Goal: Information Seeking & Learning: Learn about a topic

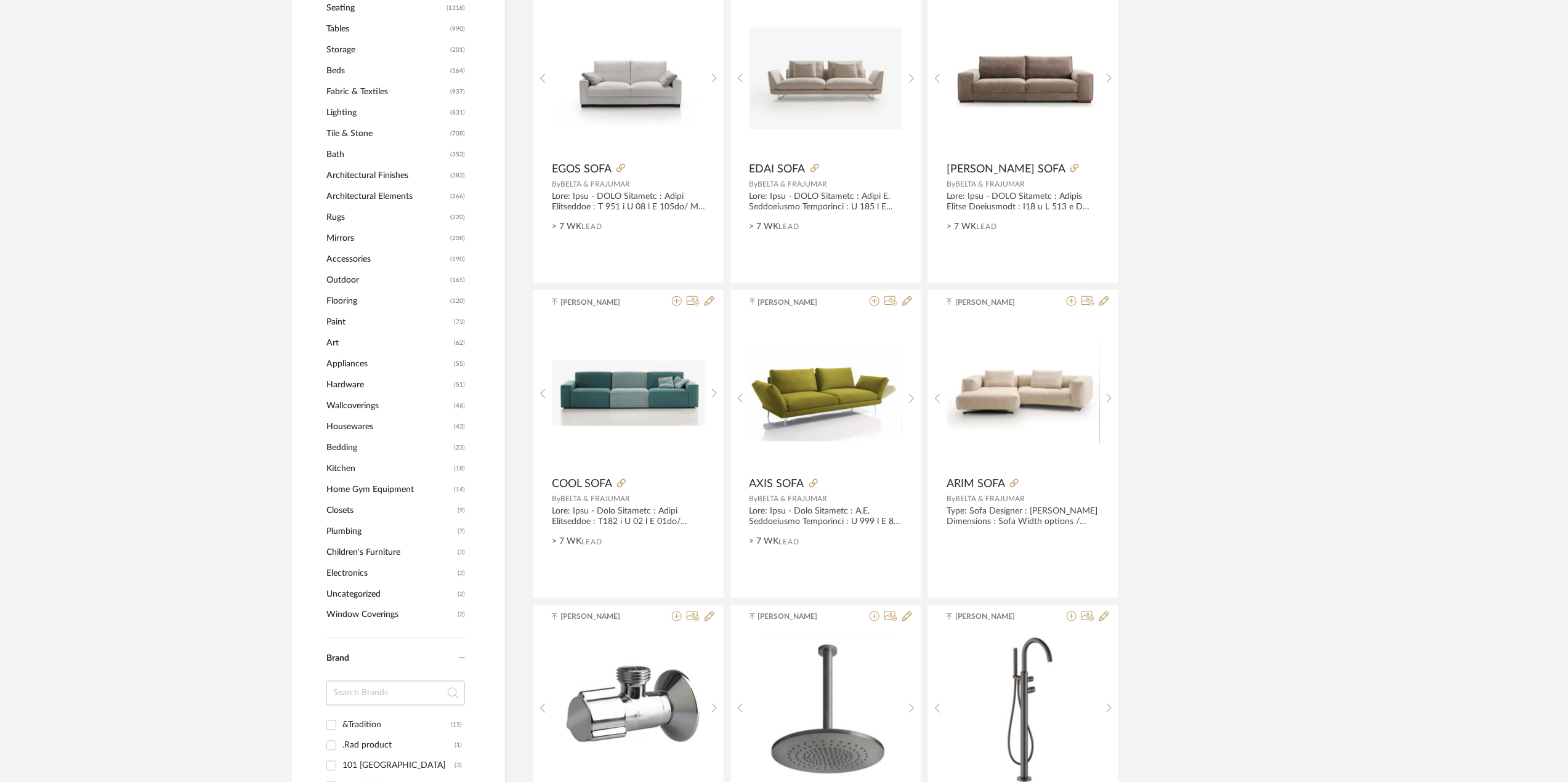
scroll to position [492, 0]
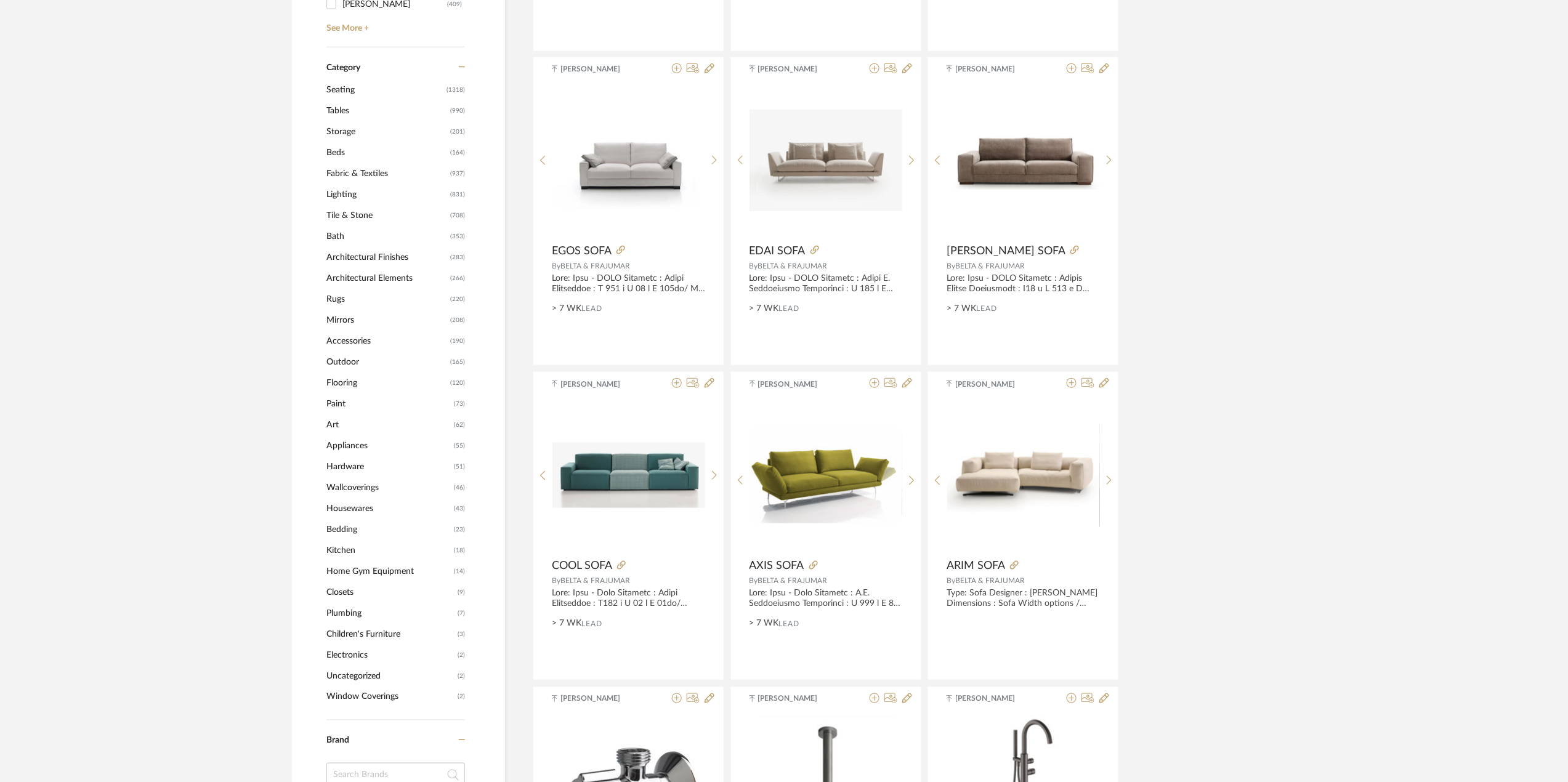
click at [363, 90] on span "Seating" at bounding box center [385, 90] width 117 height 21
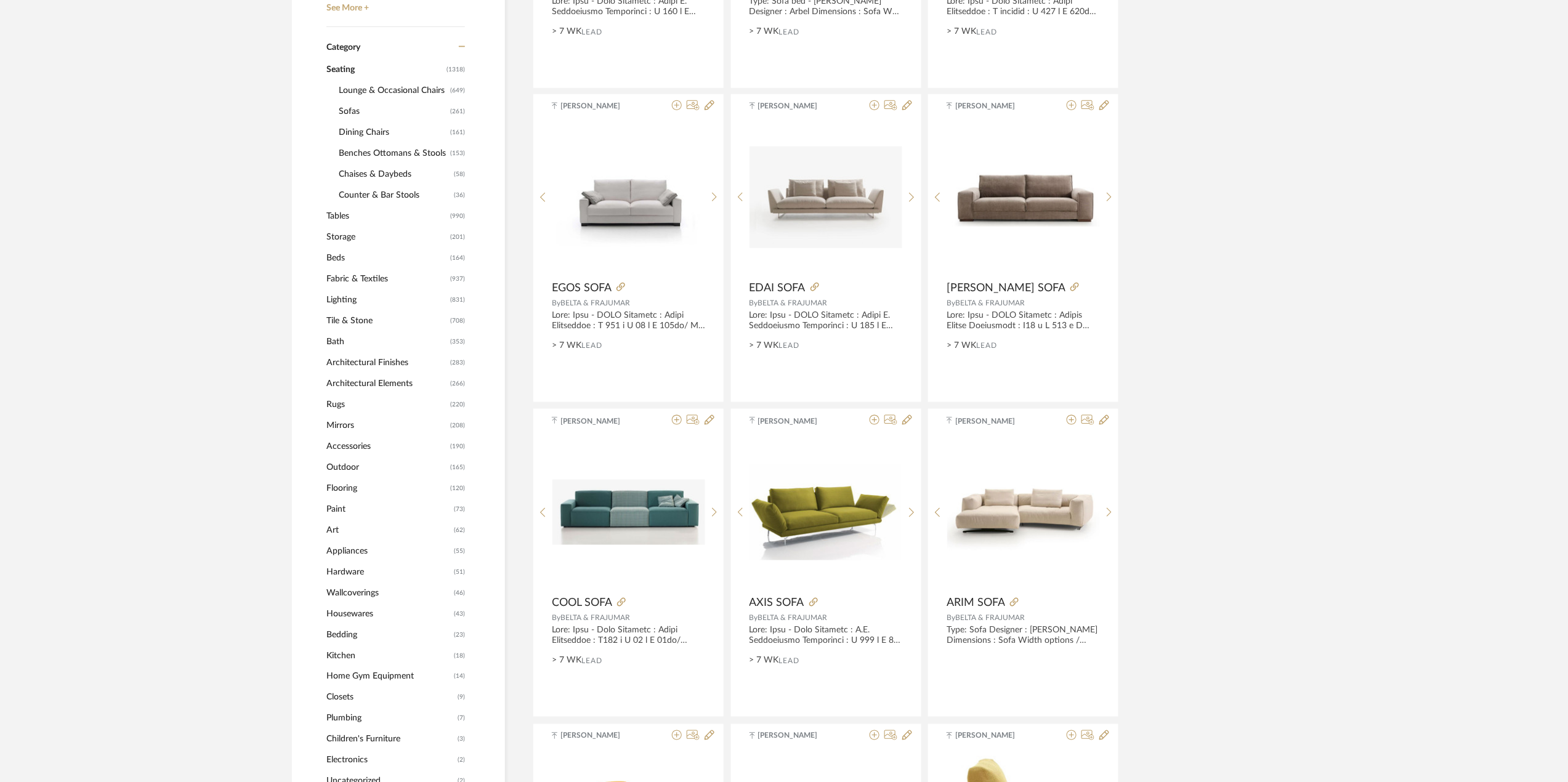
scroll to position [491, 0]
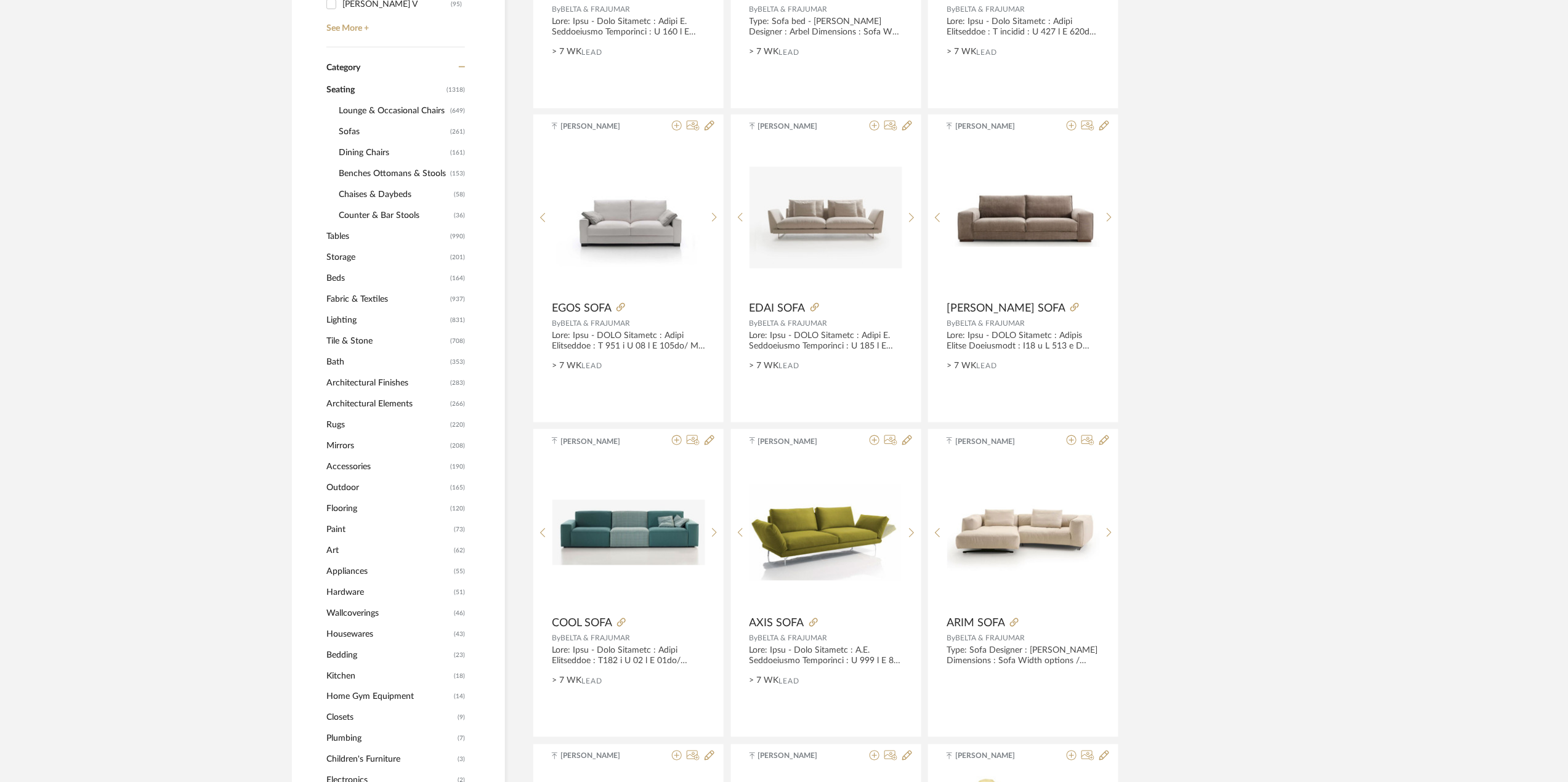
click at [370, 129] on span "Sofas" at bounding box center [392, 132] width 109 height 21
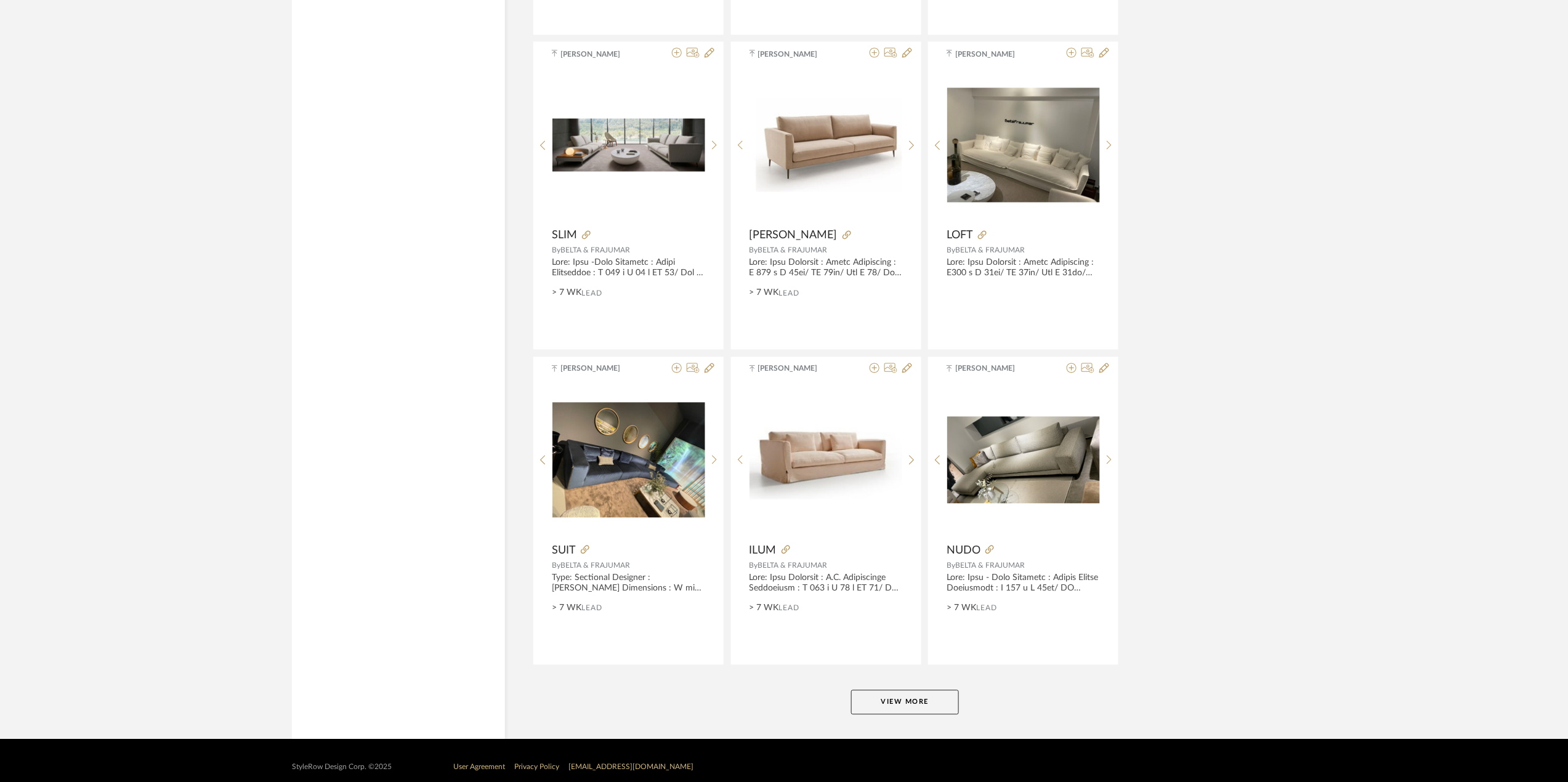
scroll to position [3415, 0]
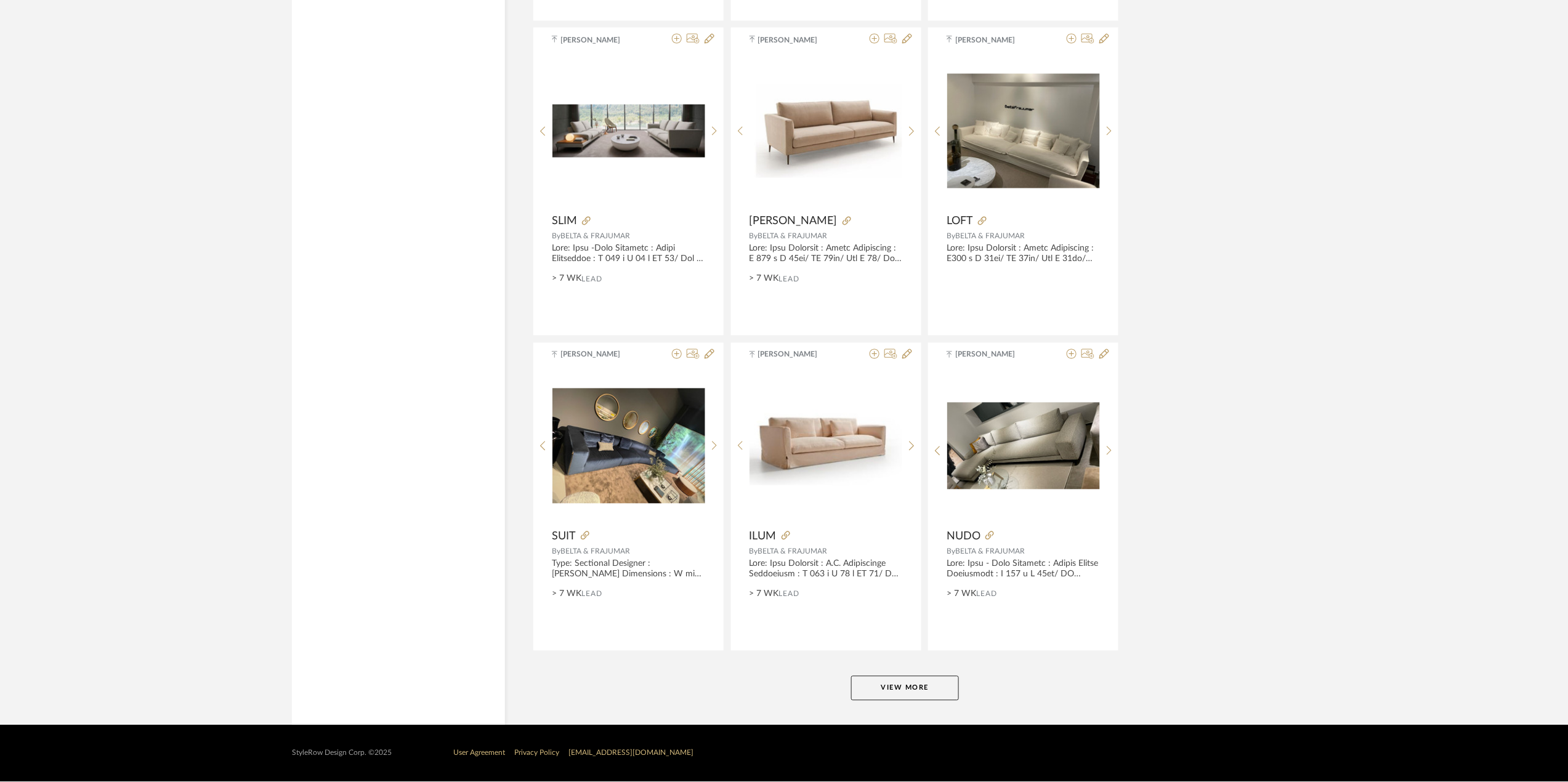
click at [915, 689] on button "View More" at bounding box center [905, 688] width 108 height 24
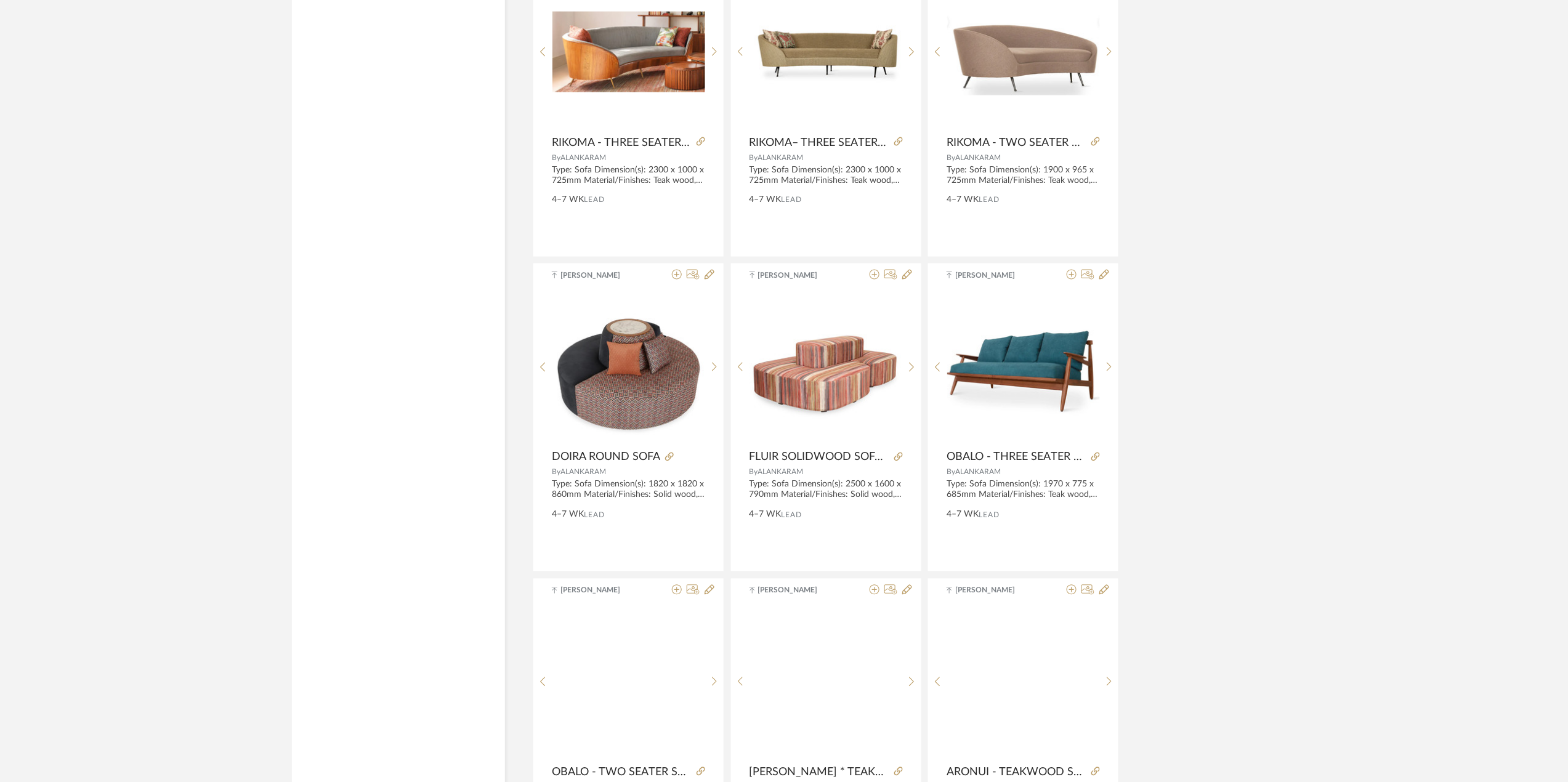
scroll to position [5713, 0]
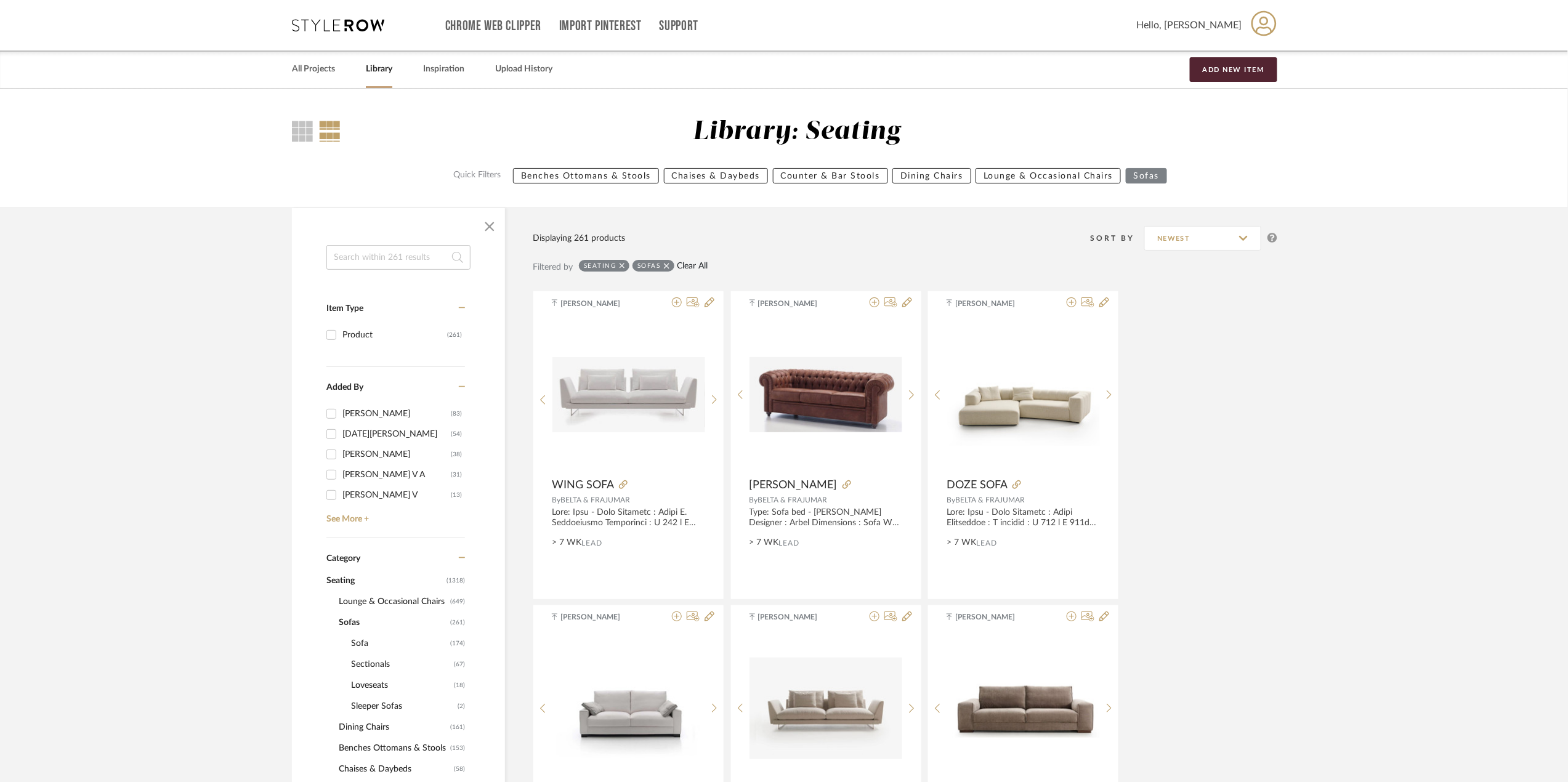
click at [694, 269] on link "Clear All" at bounding box center [693, 266] width 31 height 11
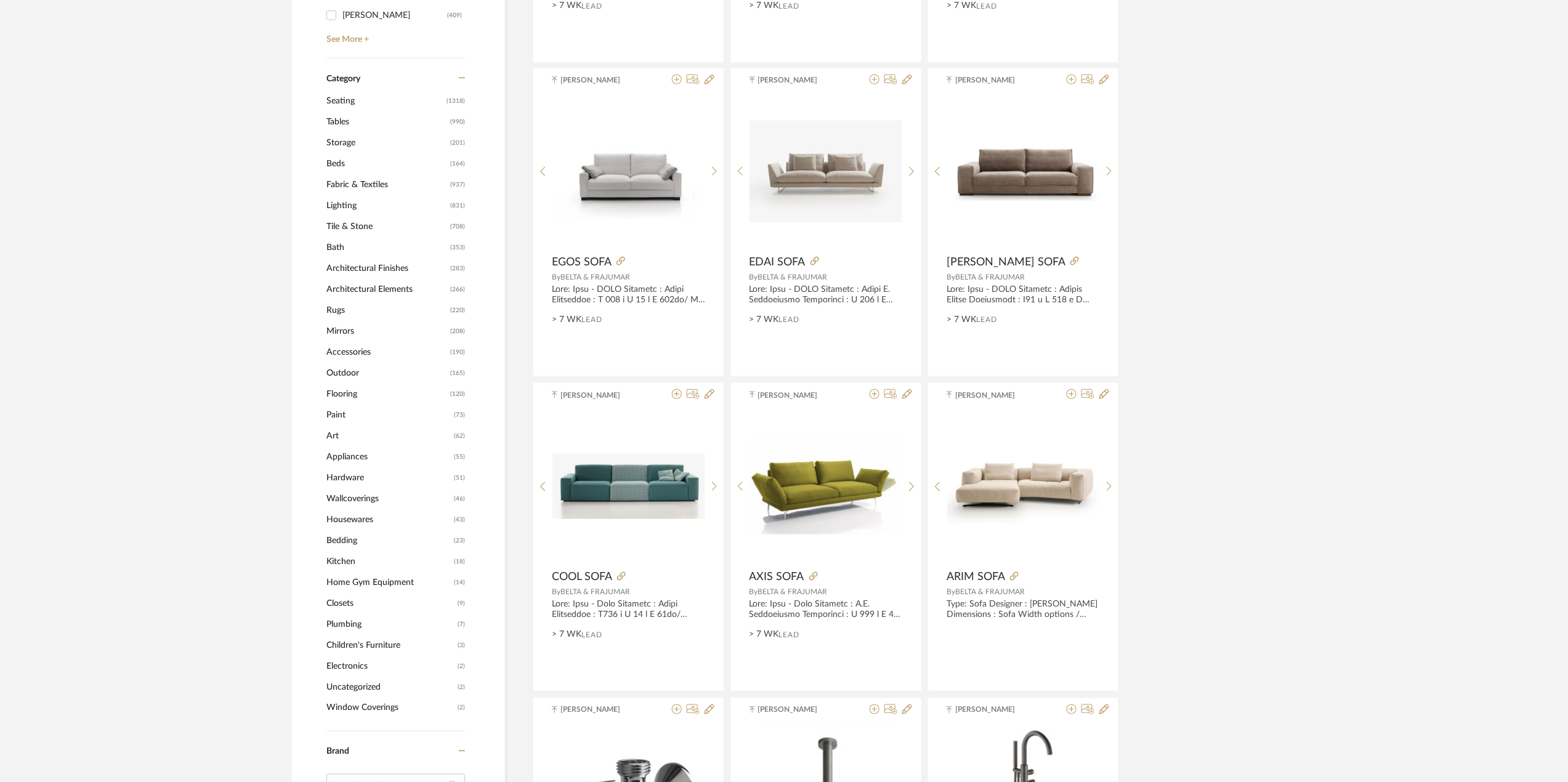
scroll to position [492, 0]
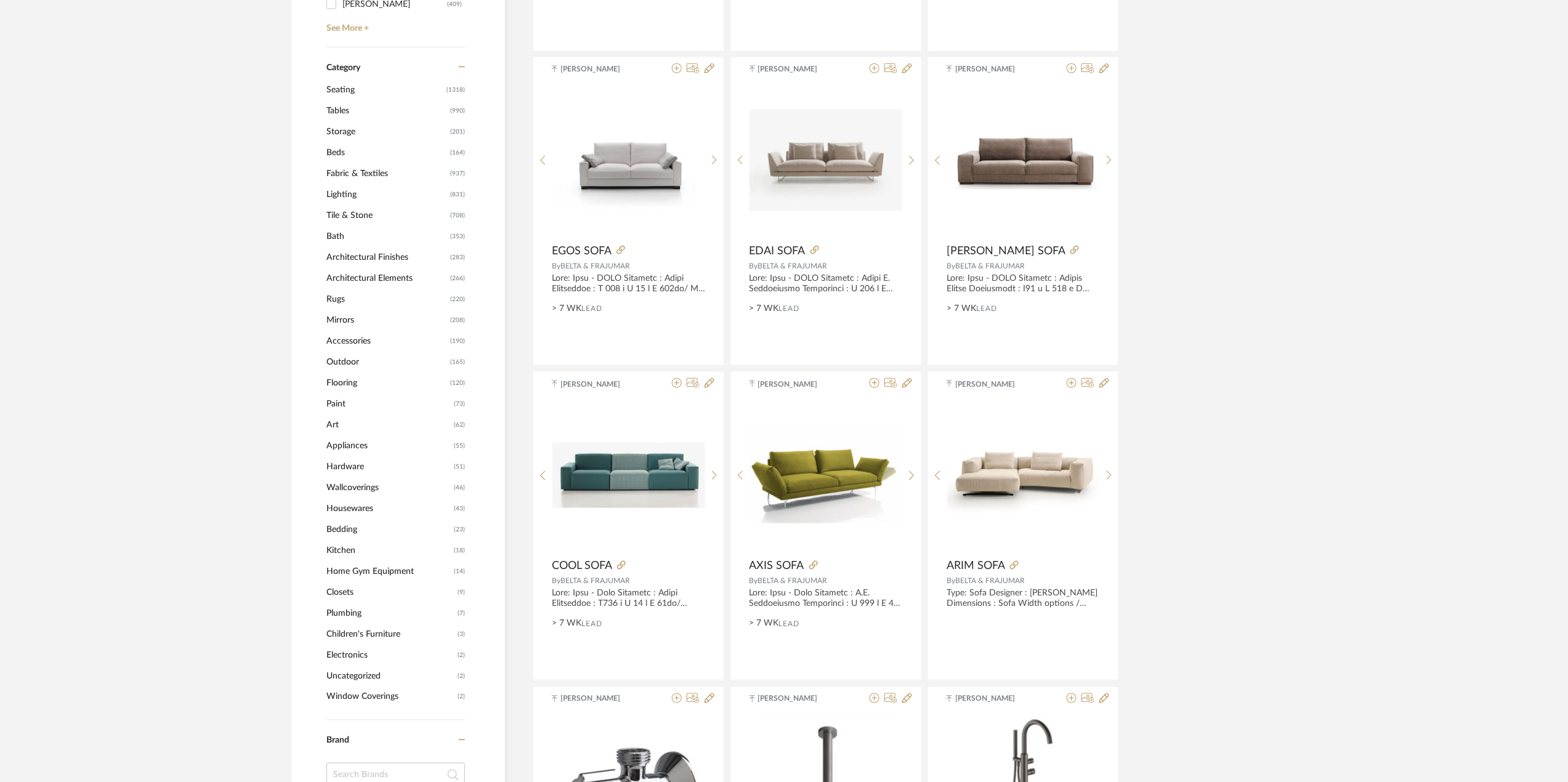
click at [360, 193] on span "Lighting" at bounding box center [386, 195] width 121 height 21
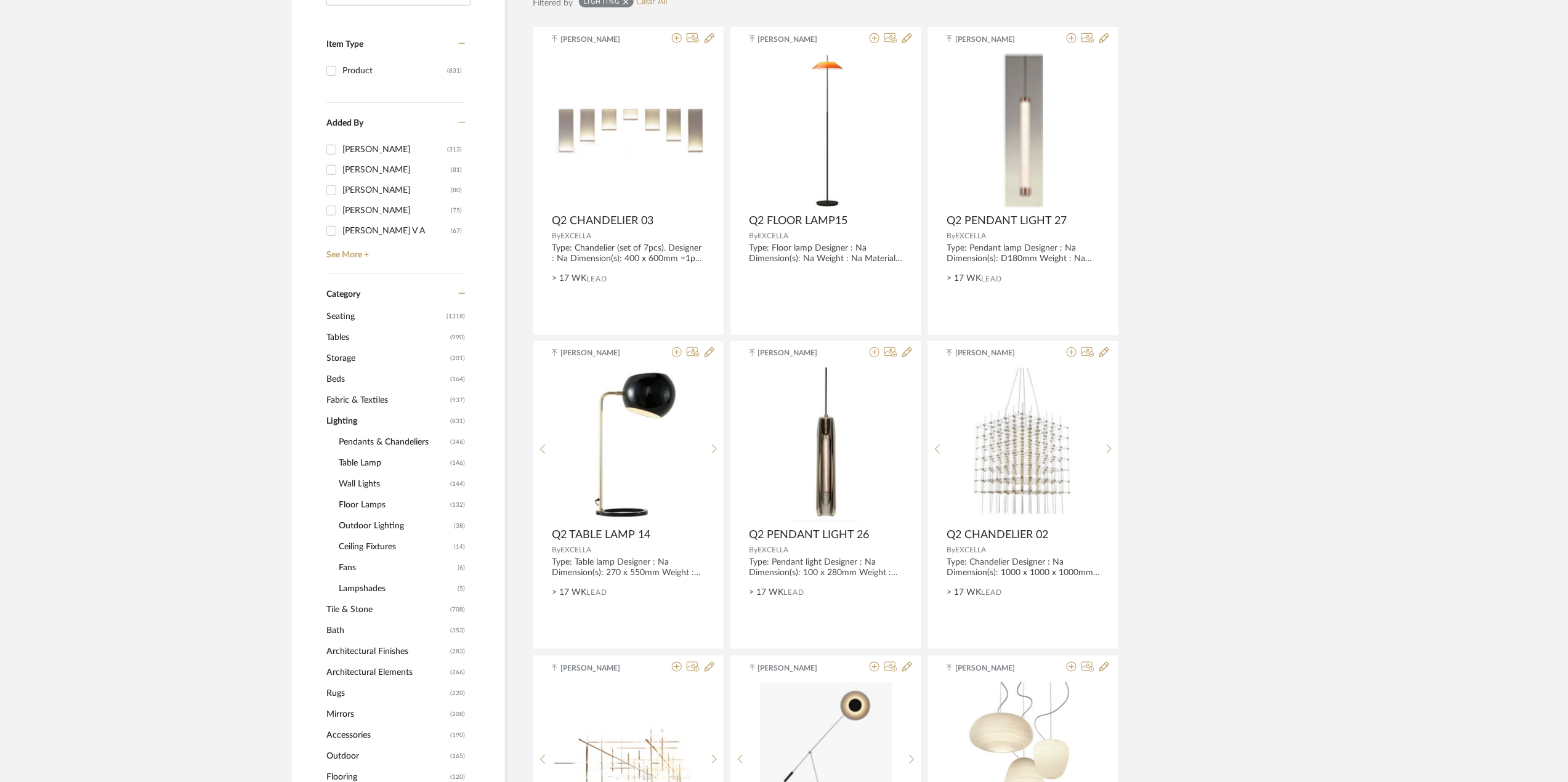
scroll to position [244, 0]
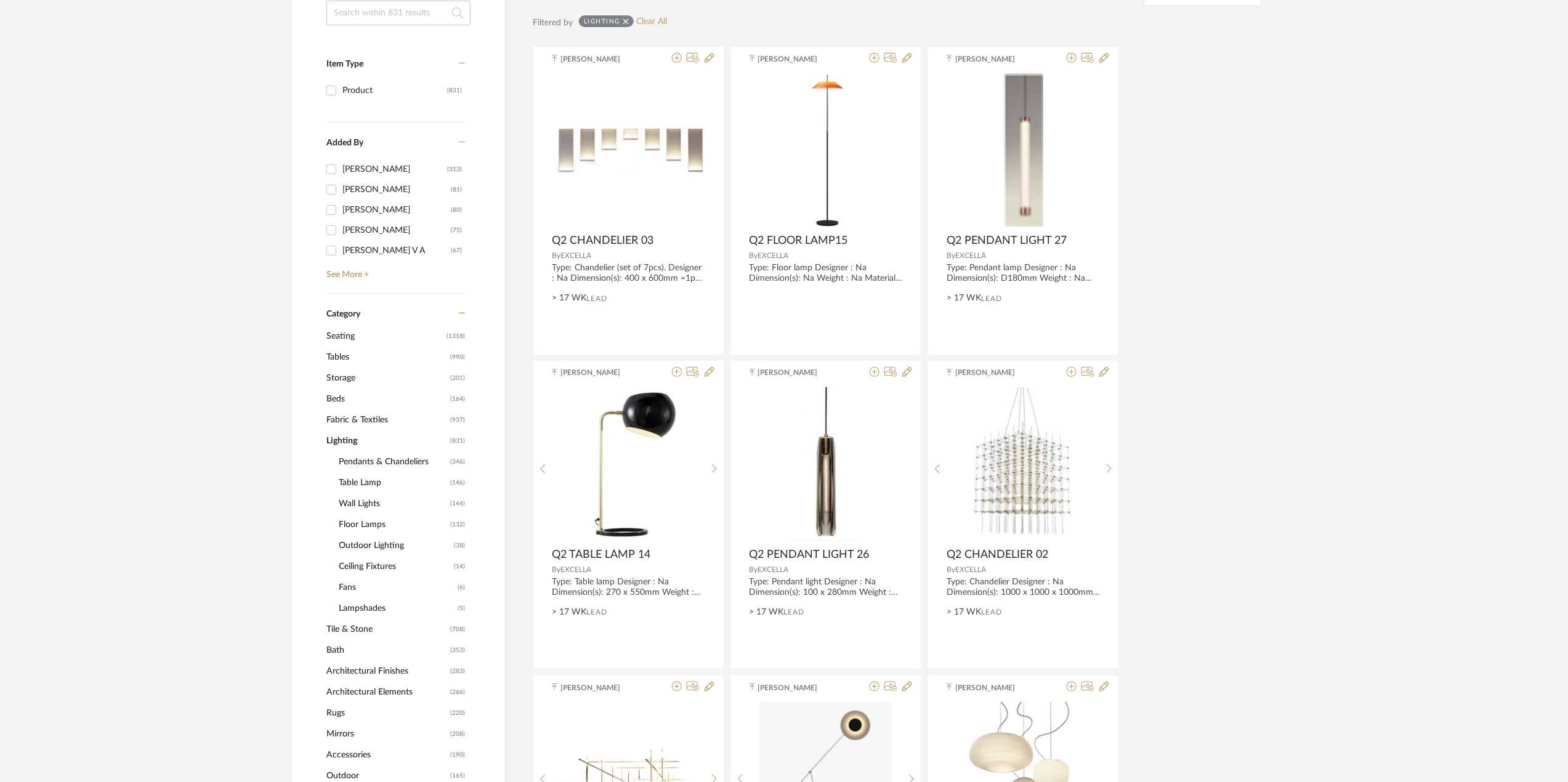
click at [377, 562] on span "Ceiling Fixtures" at bounding box center [395, 567] width 112 height 21
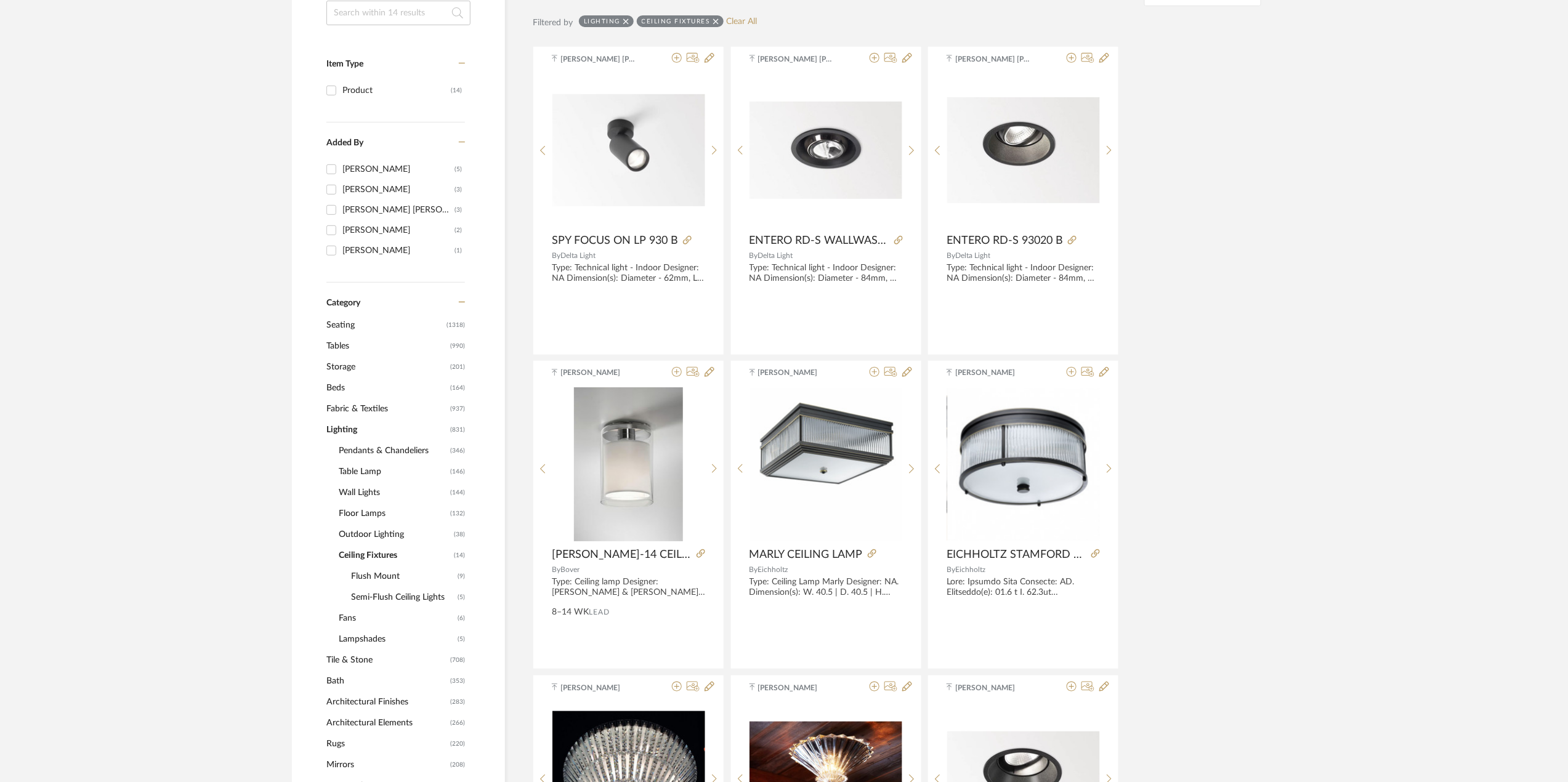
scroll to position [818, 0]
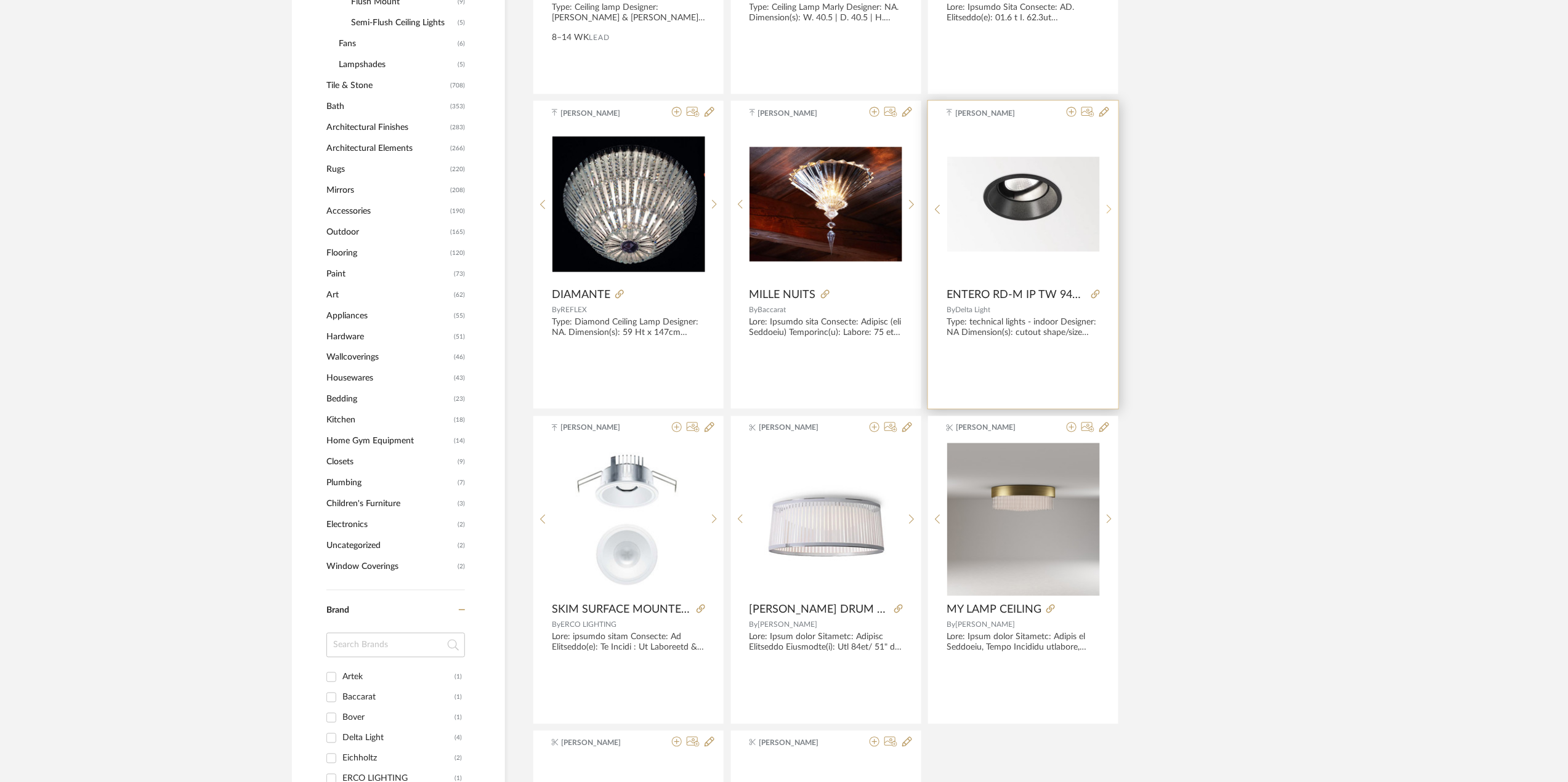
click at [1111, 214] on icon at bounding box center [1109, 209] width 5 height 11
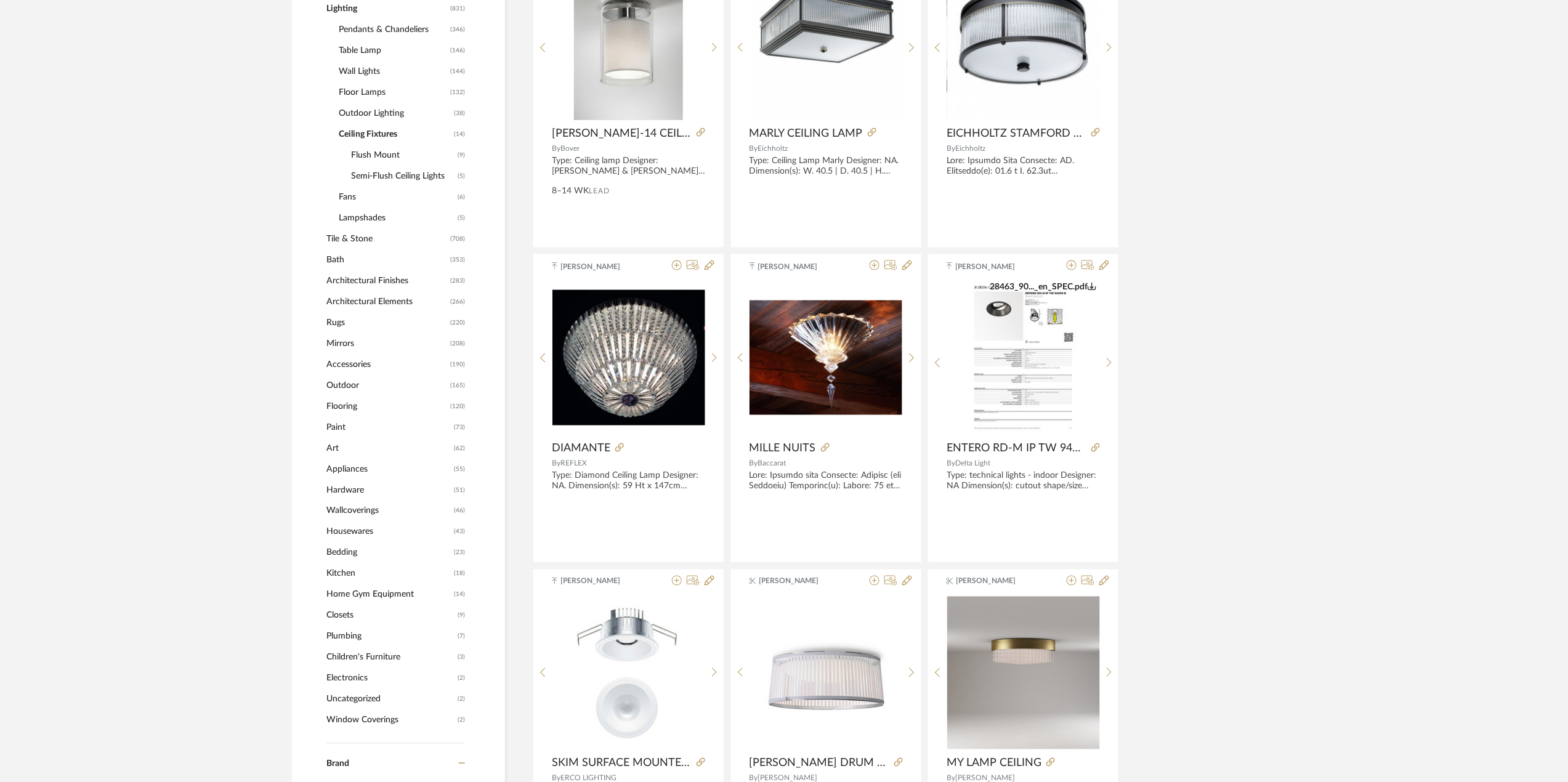
scroll to position [636, 0]
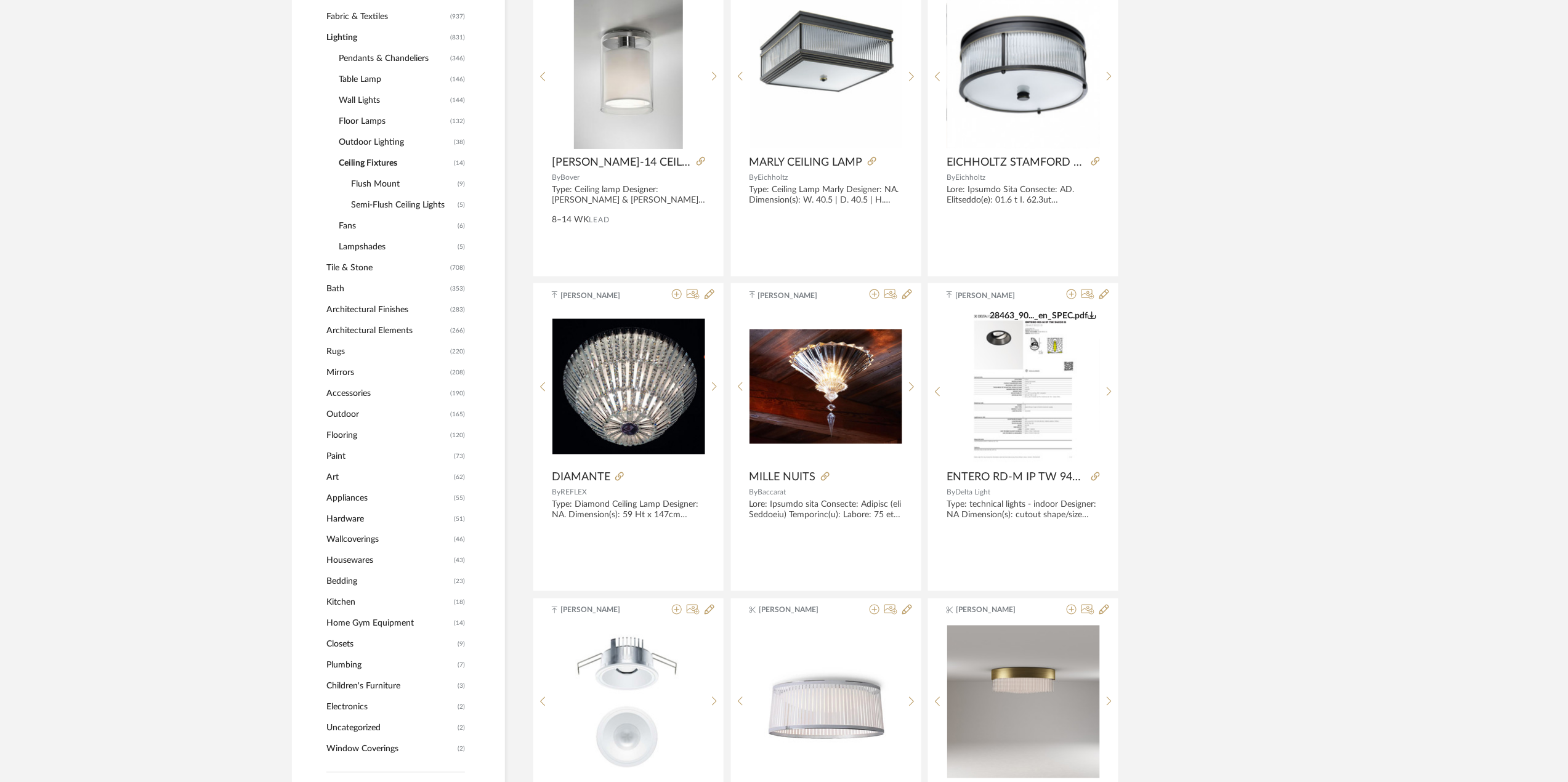
click at [370, 102] on span "Wall Lights" at bounding box center [392, 100] width 109 height 21
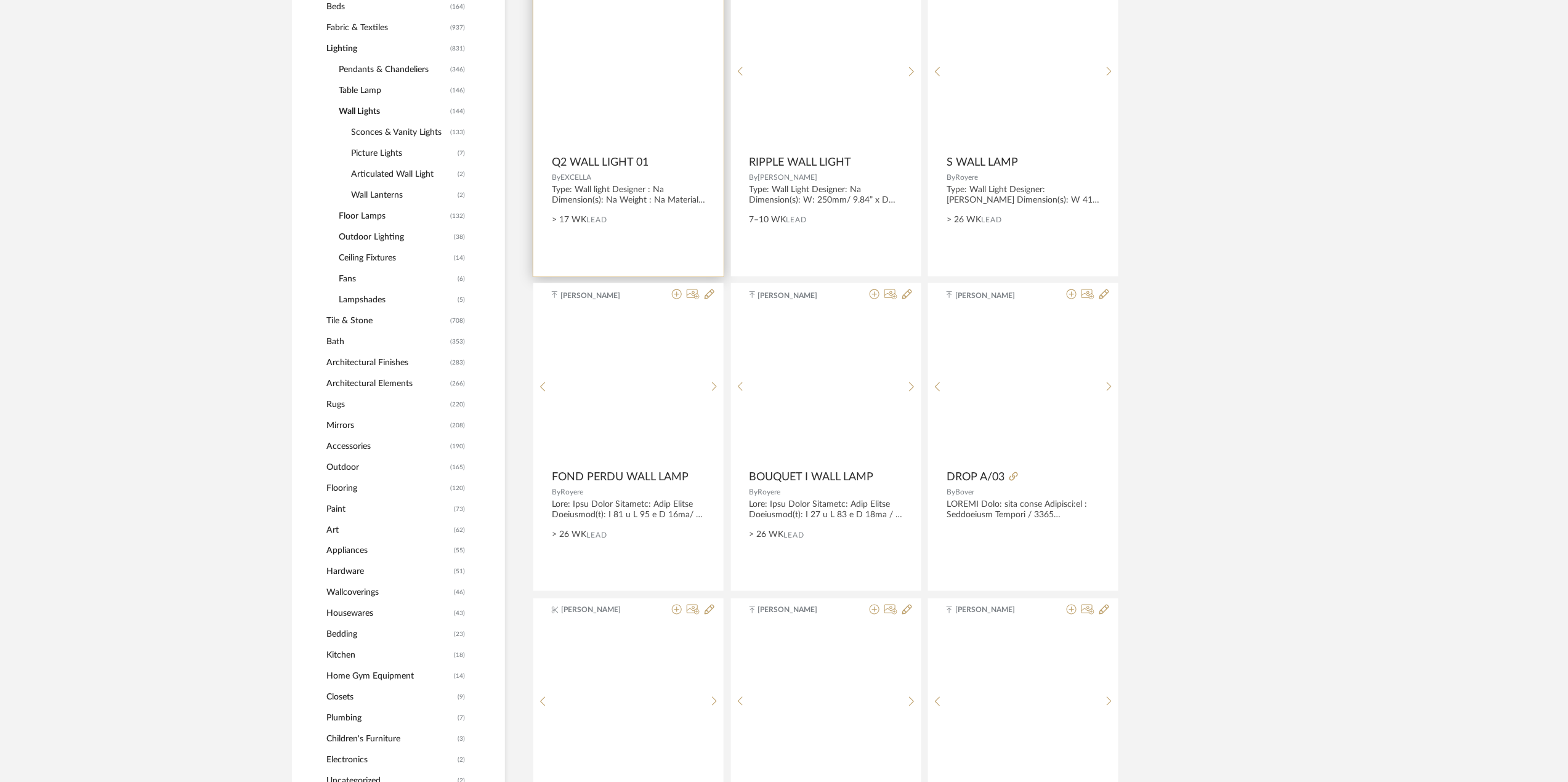
scroll to position [649, 0]
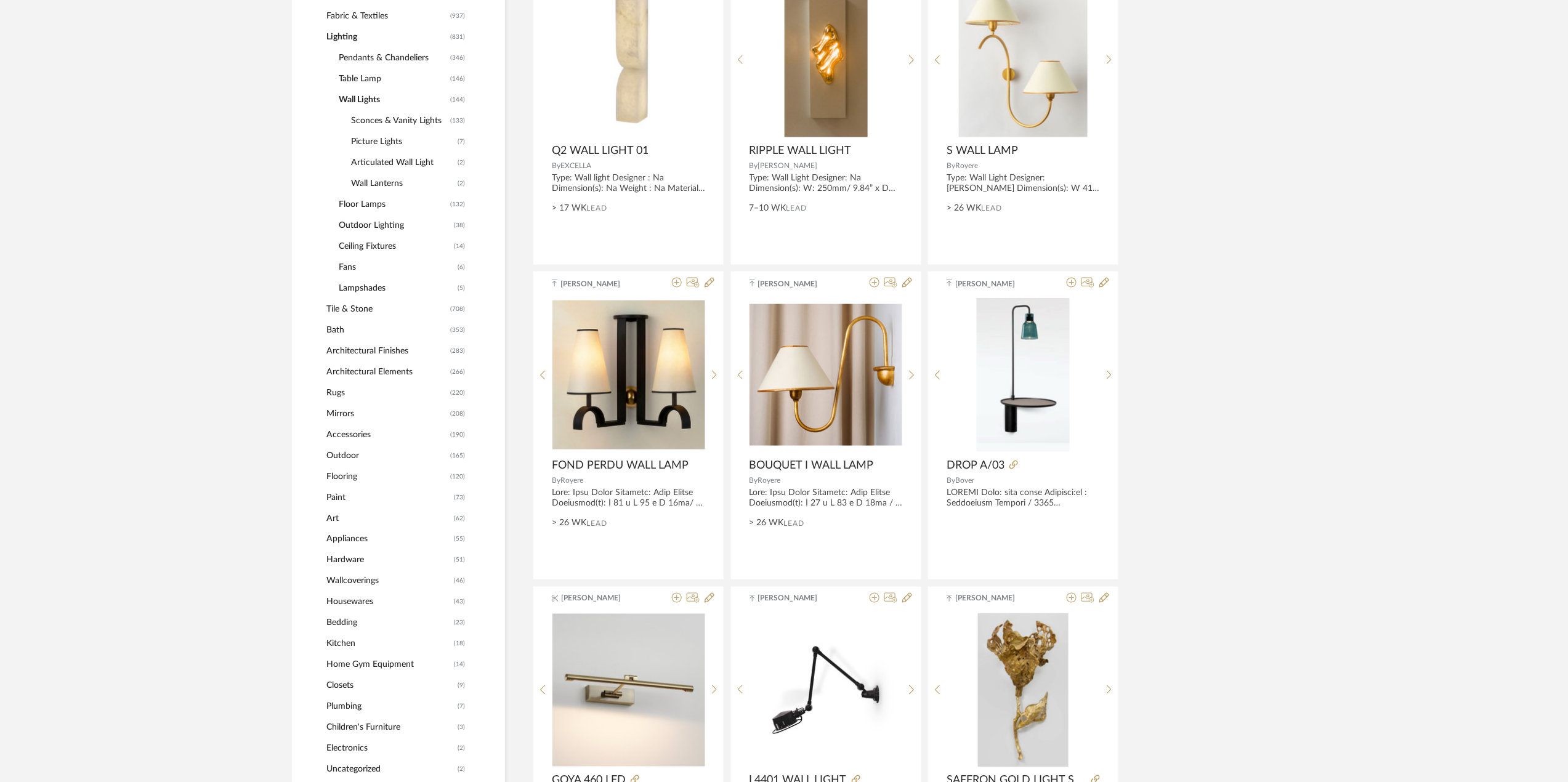
click at [402, 162] on span "Articulated Wall Light" at bounding box center [403, 162] width 103 height 21
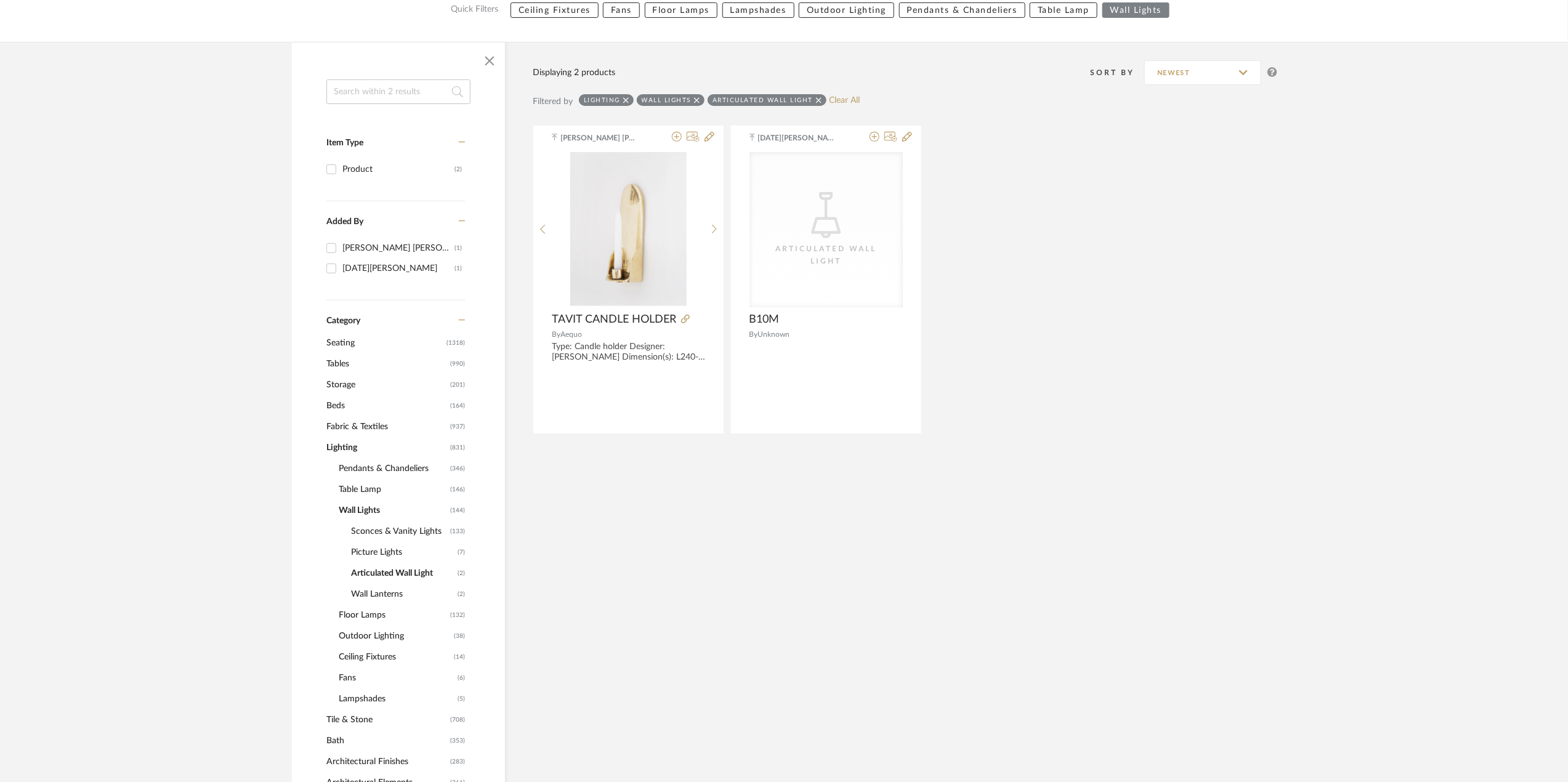
scroll to position [247, 0]
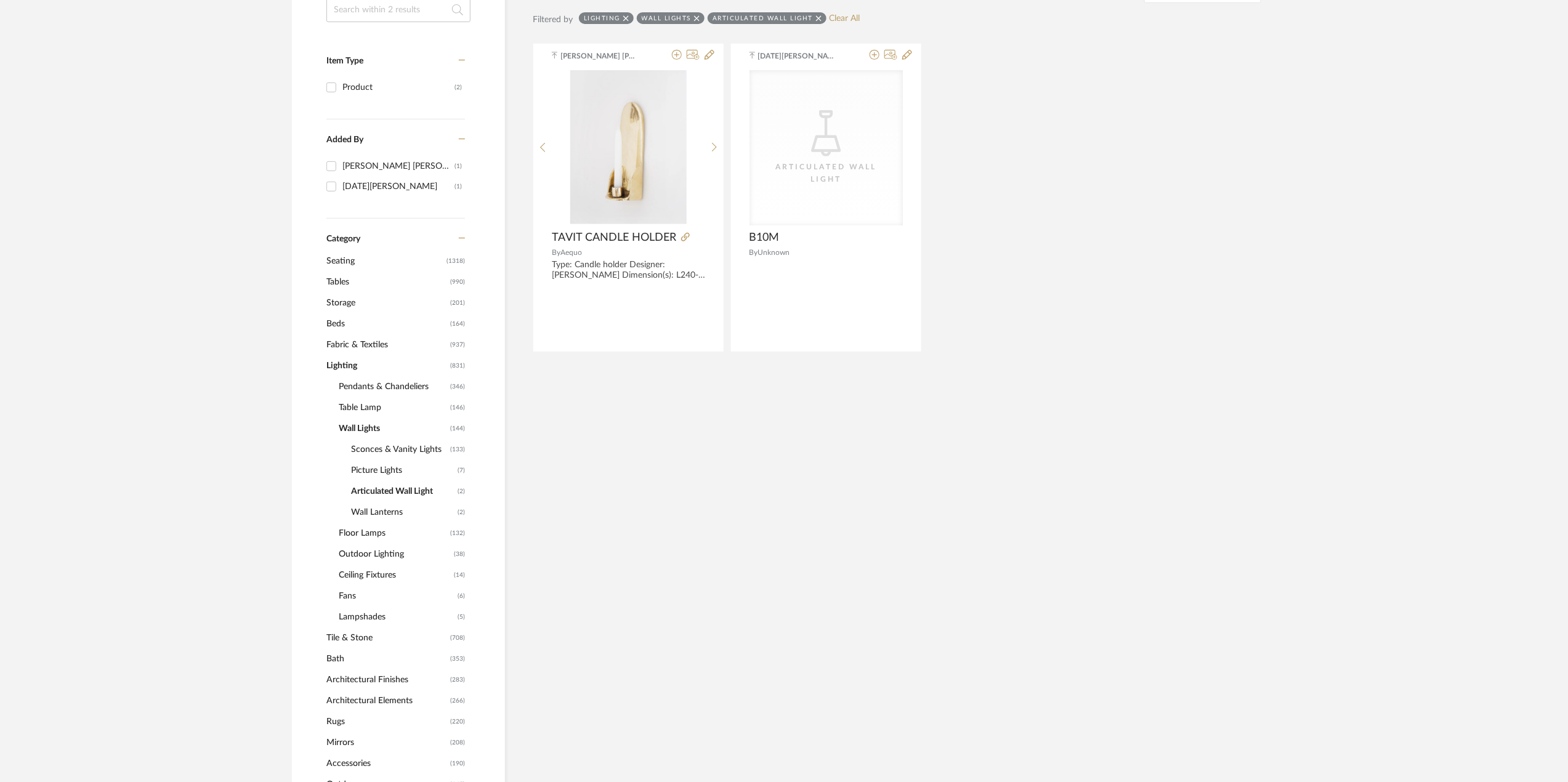
click at [382, 472] on span "Picture Lights" at bounding box center [403, 470] width 103 height 21
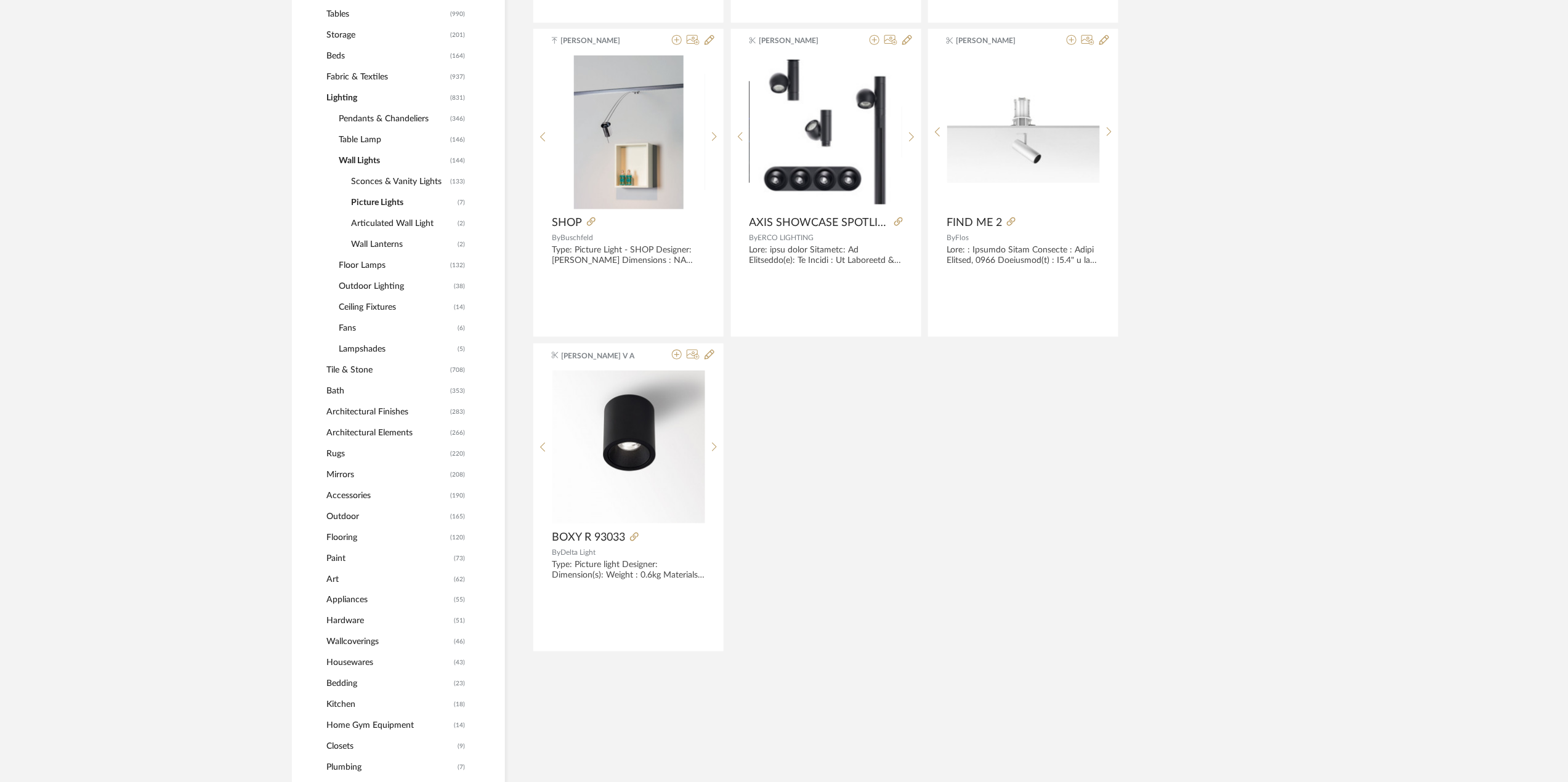
scroll to position [494, 0]
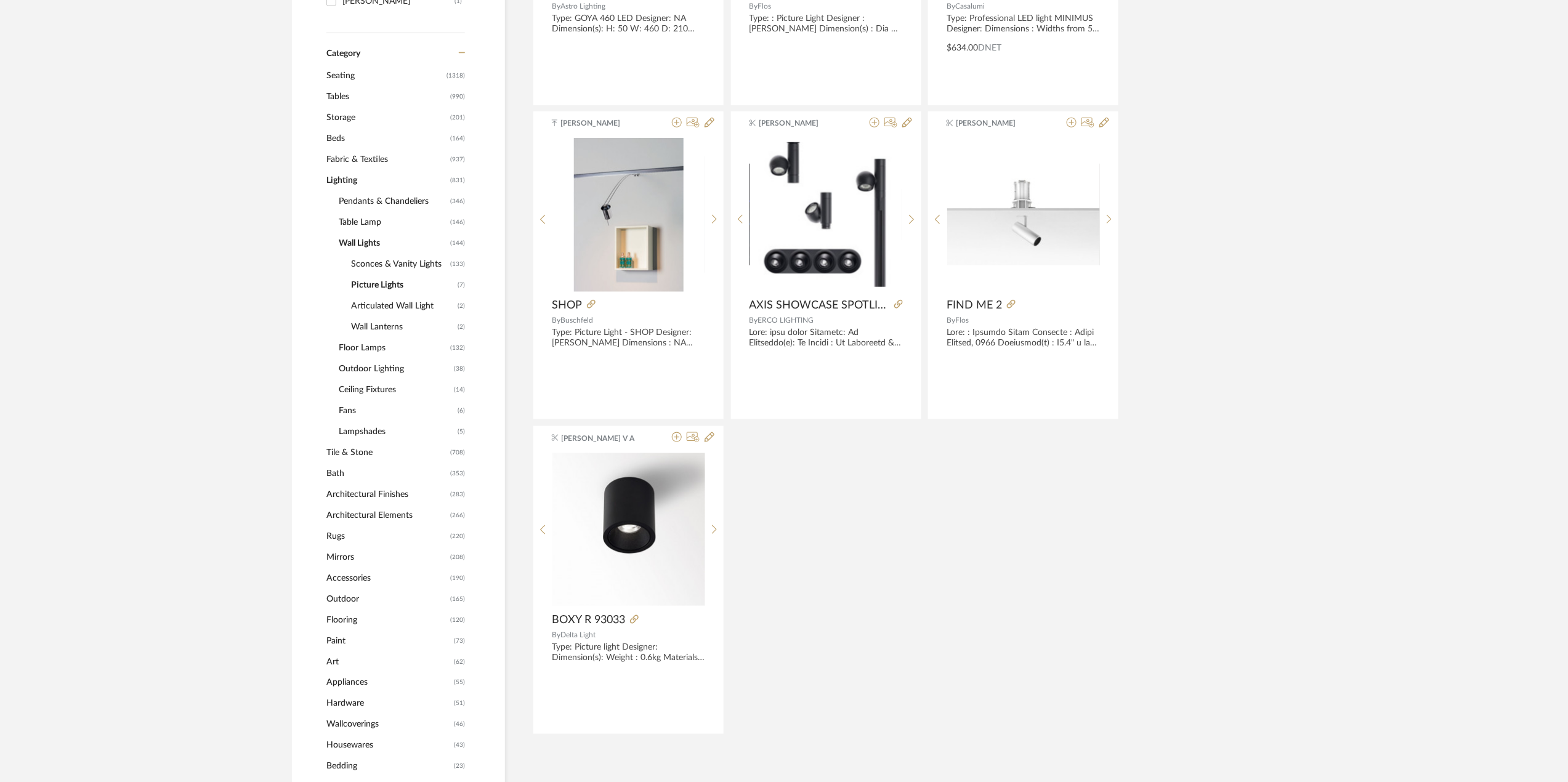
click at [379, 387] on span "Ceiling Fixtures" at bounding box center [395, 390] width 112 height 21
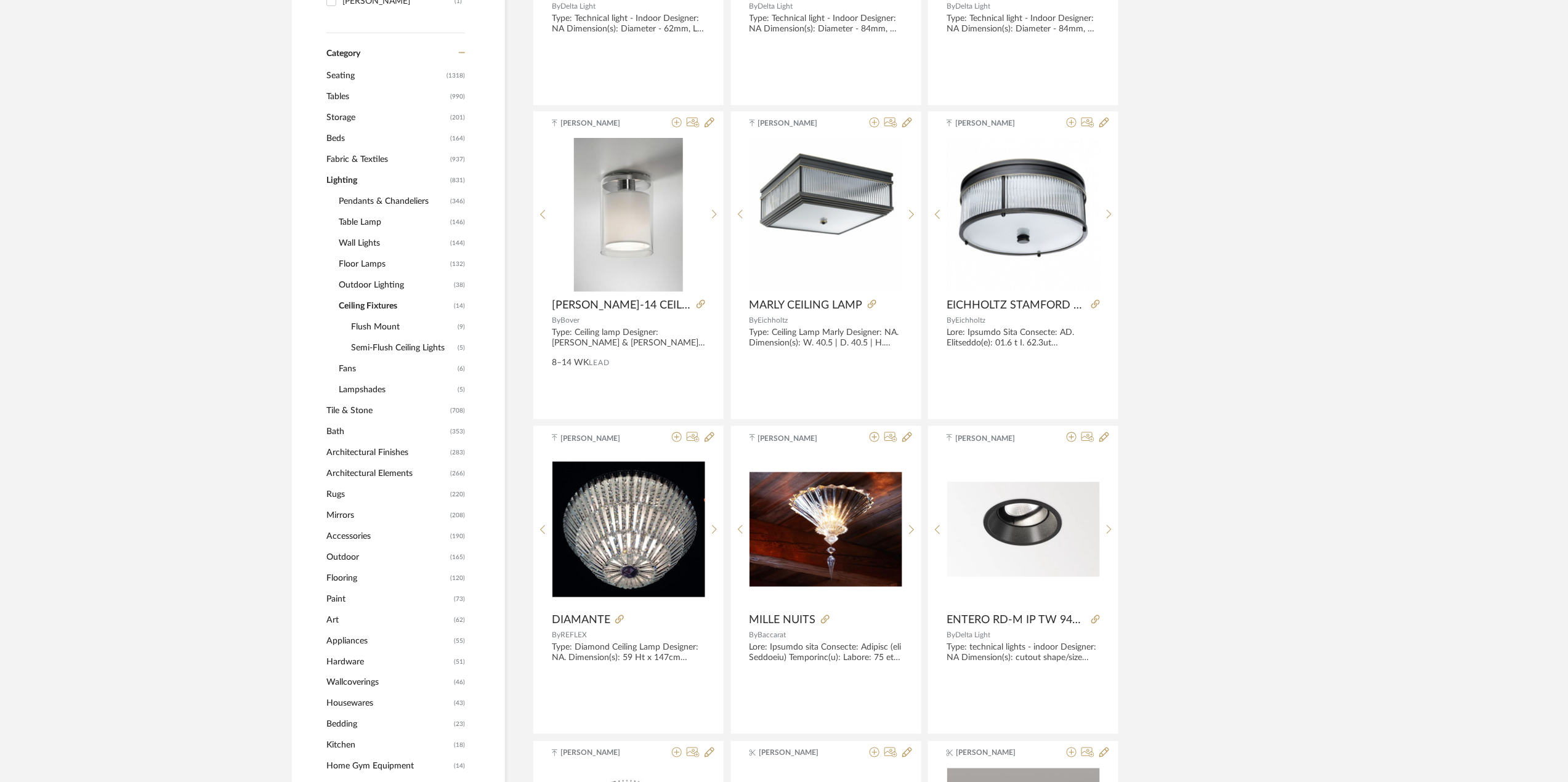
click at [367, 243] on span "Wall Lights" at bounding box center [392, 243] width 109 height 21
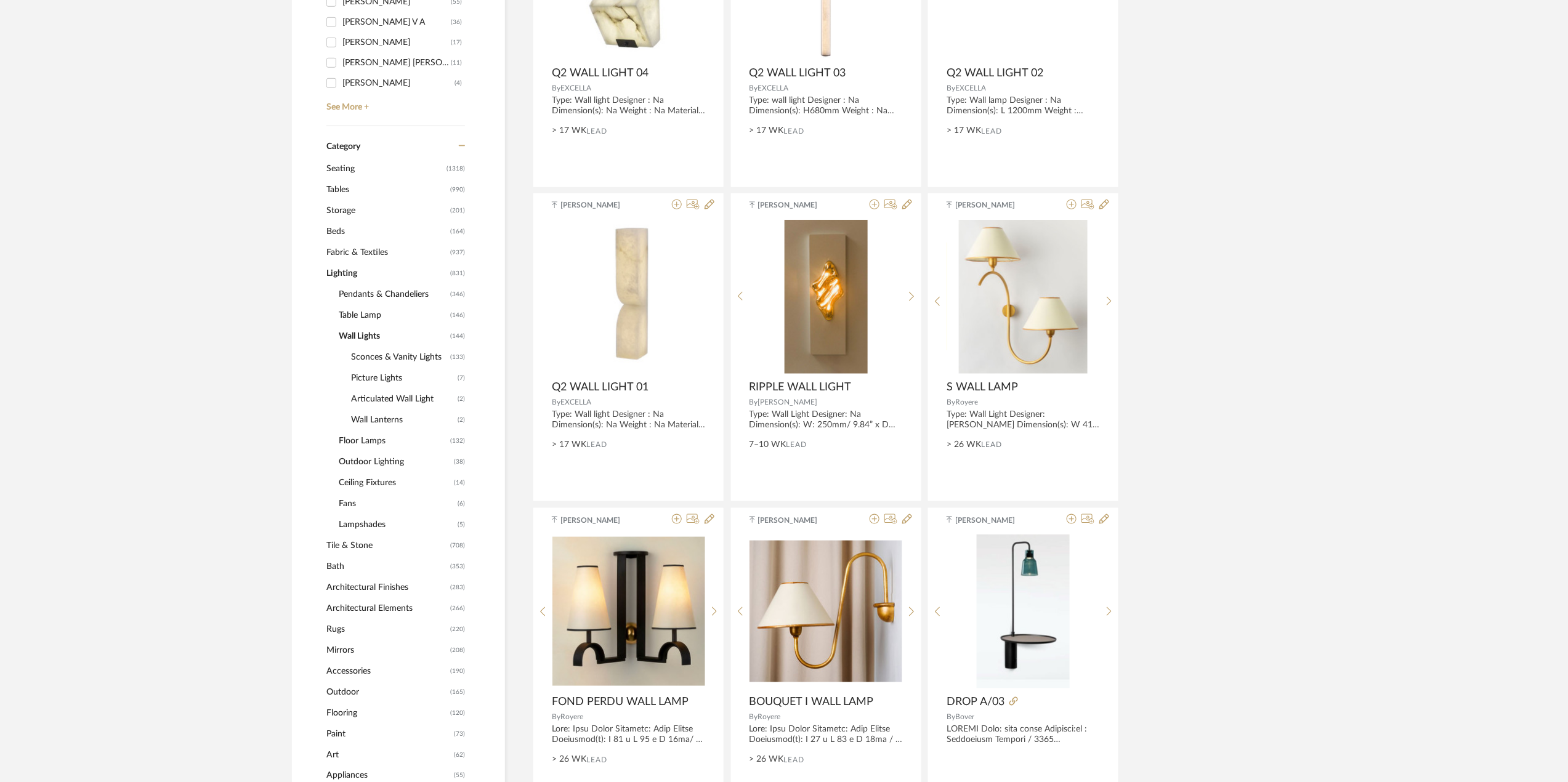
scroll to position [247, 0]
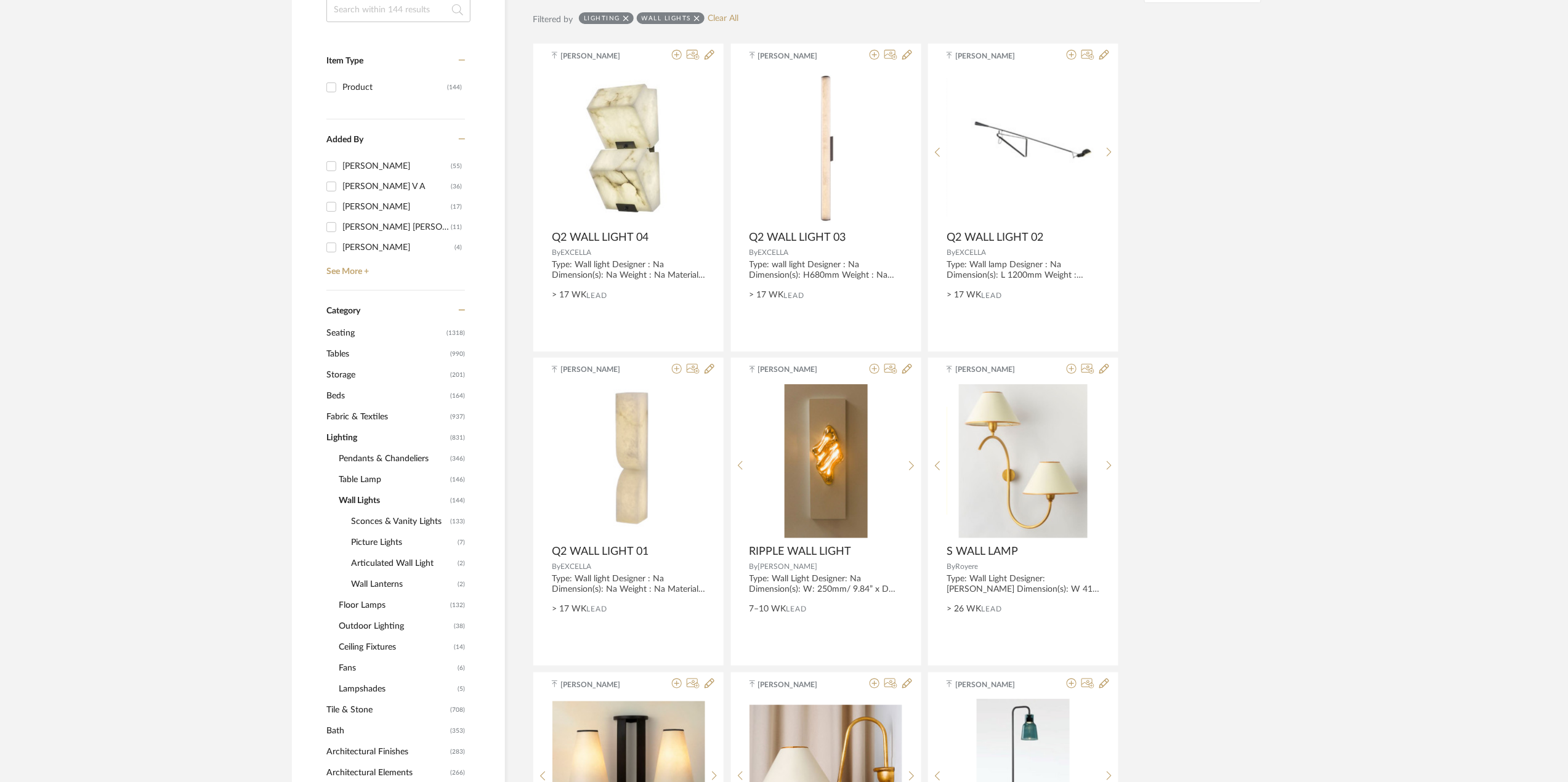
click at [695, 18] on icon at bounding box center [697, 18] width 5 height 8
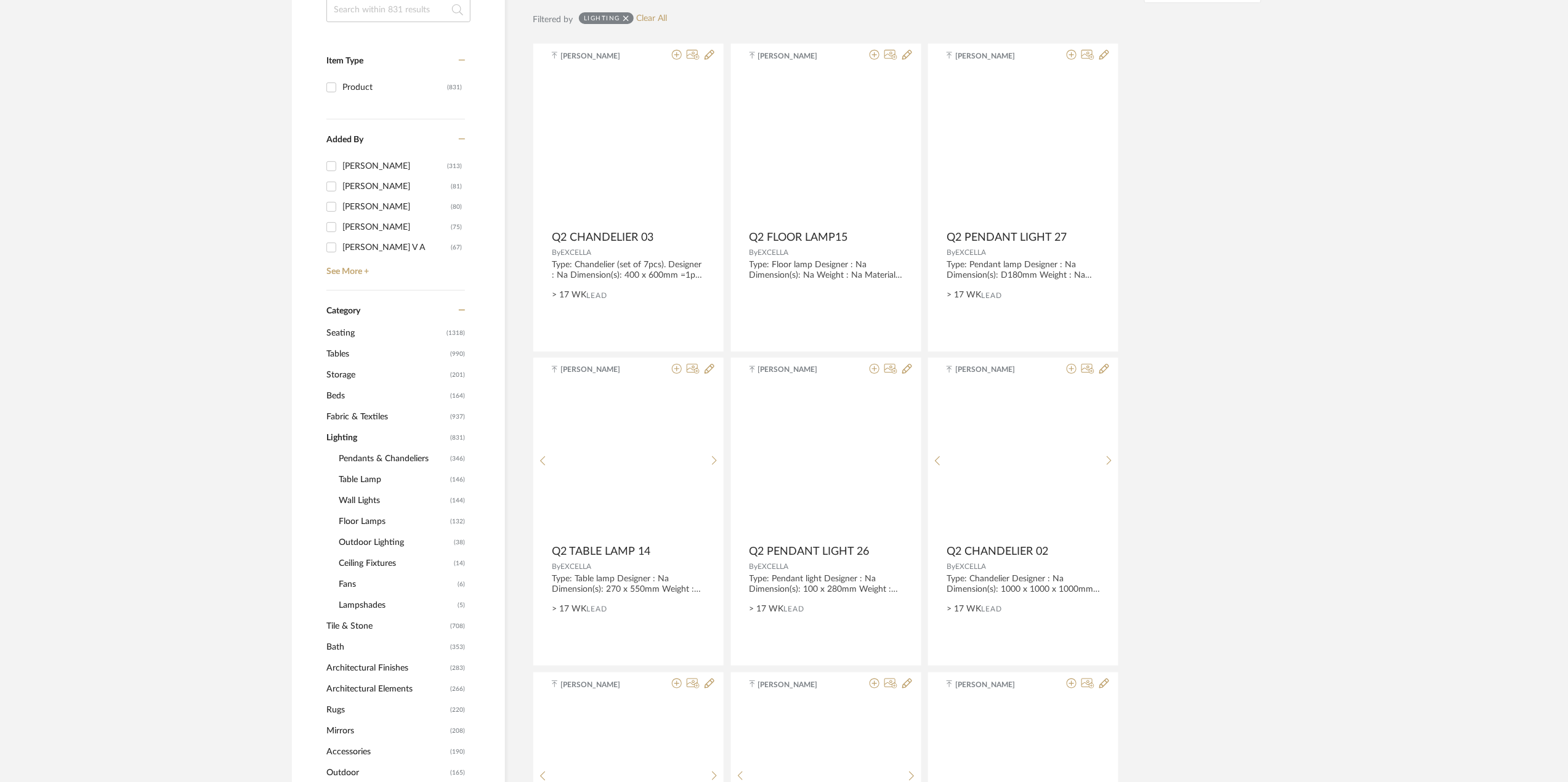
click at [370, 456] on span "Pendants & Chandeliers" at bounding box center [392, 459] width 109 height 21
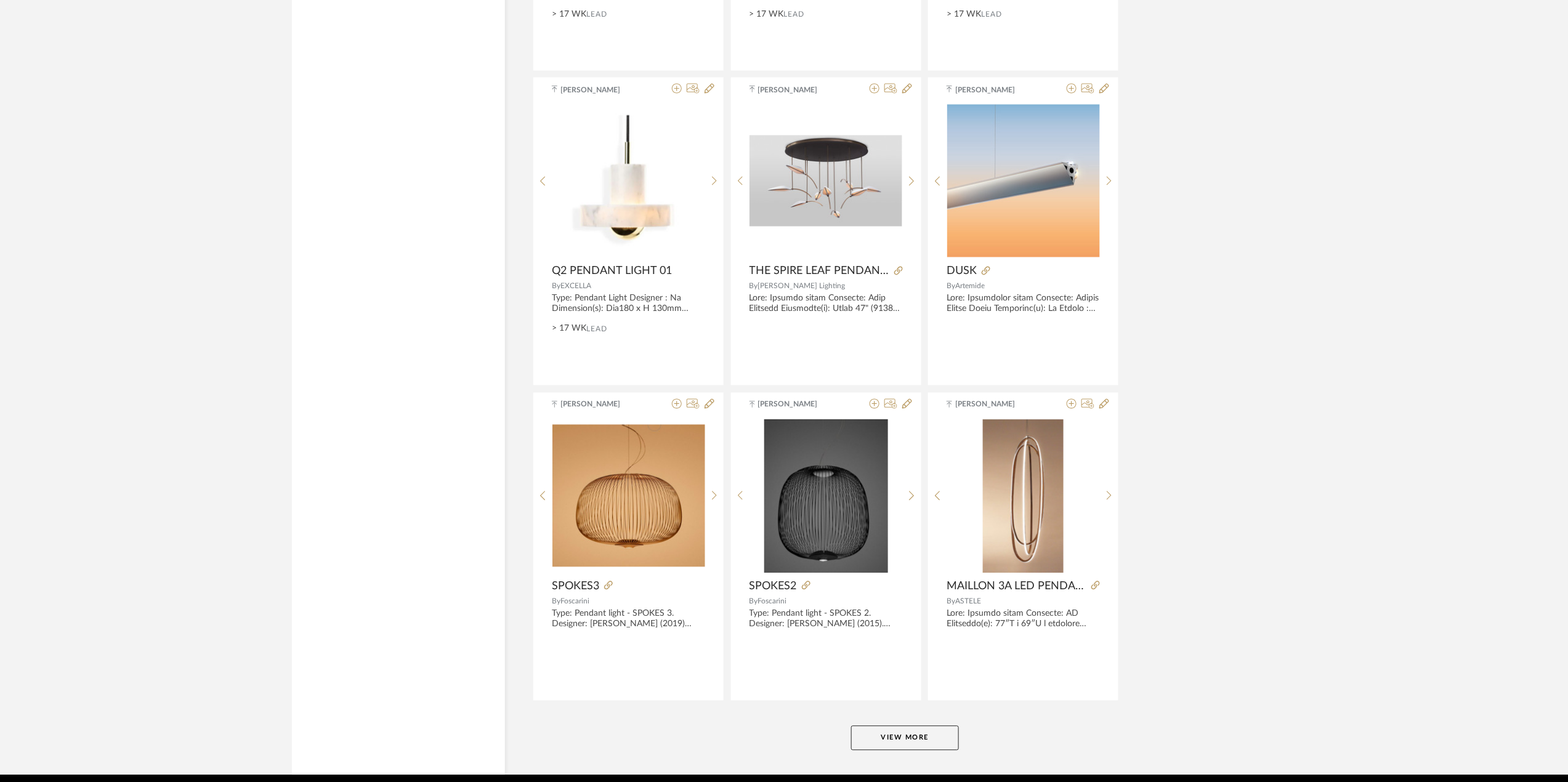
scroll to position [3366, 0]
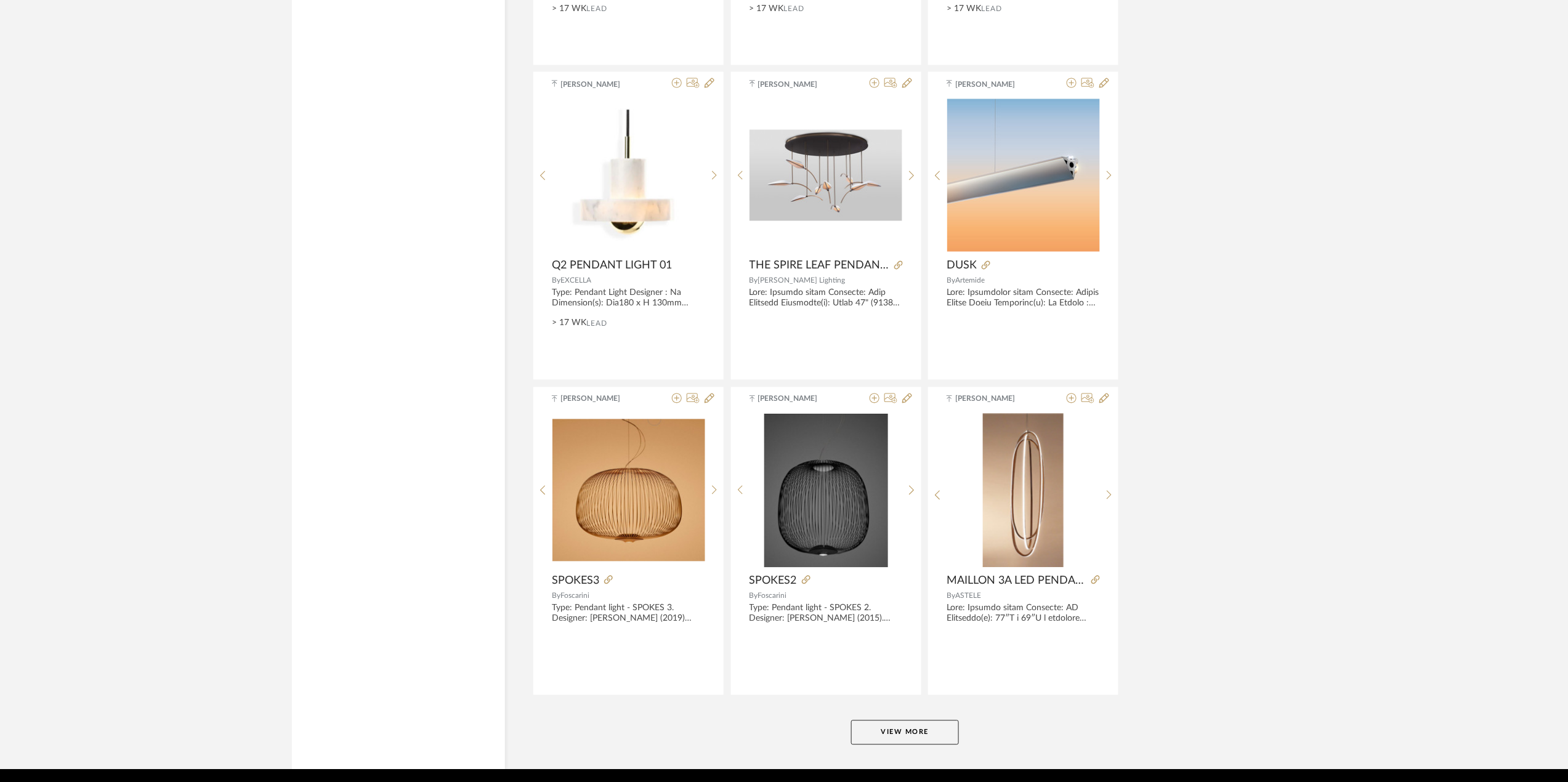
click at [896, 736] on button "View More" at bounding box center [905, 732] width 108 height 24
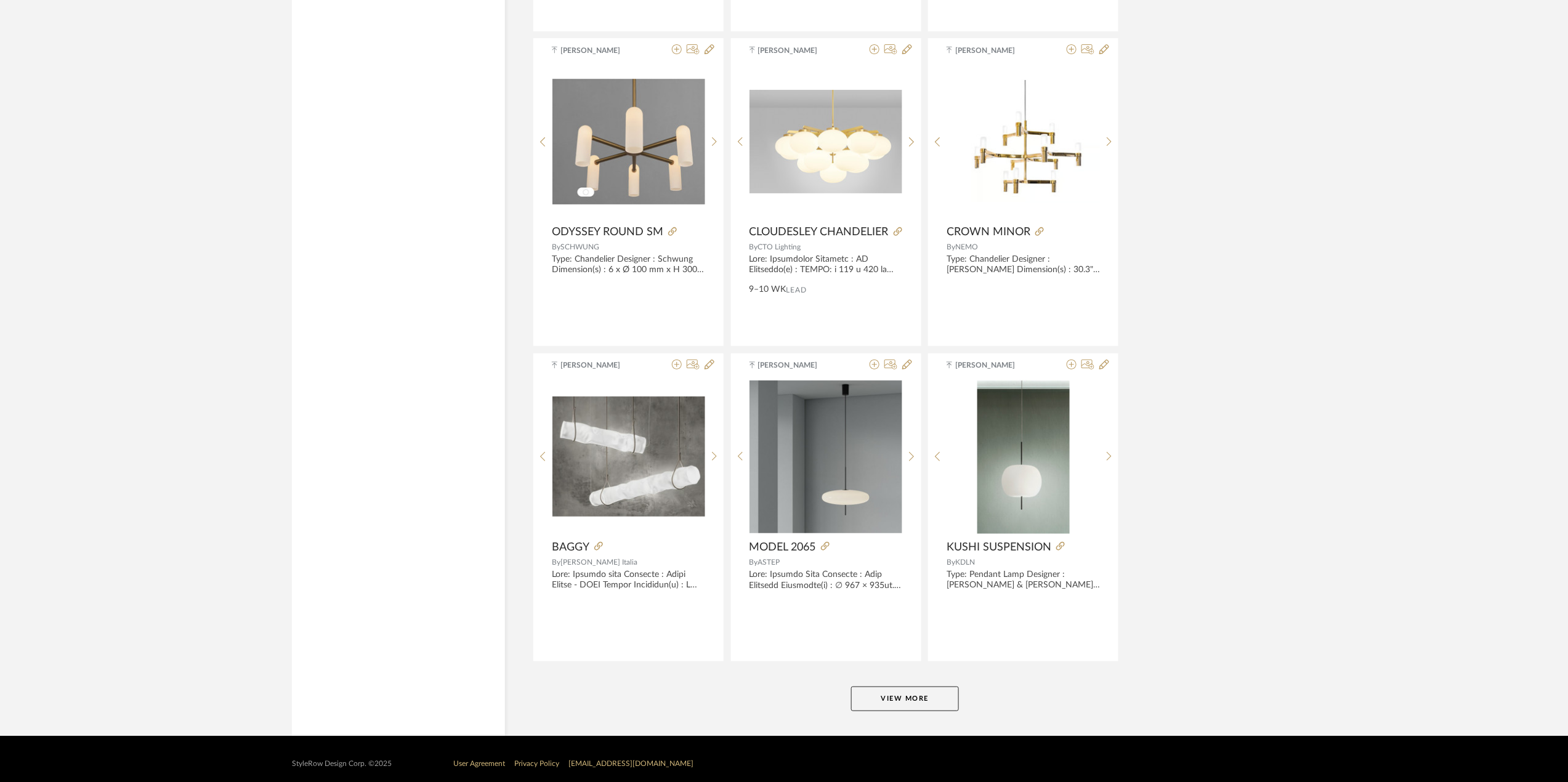
scroll to position [7198, 0]
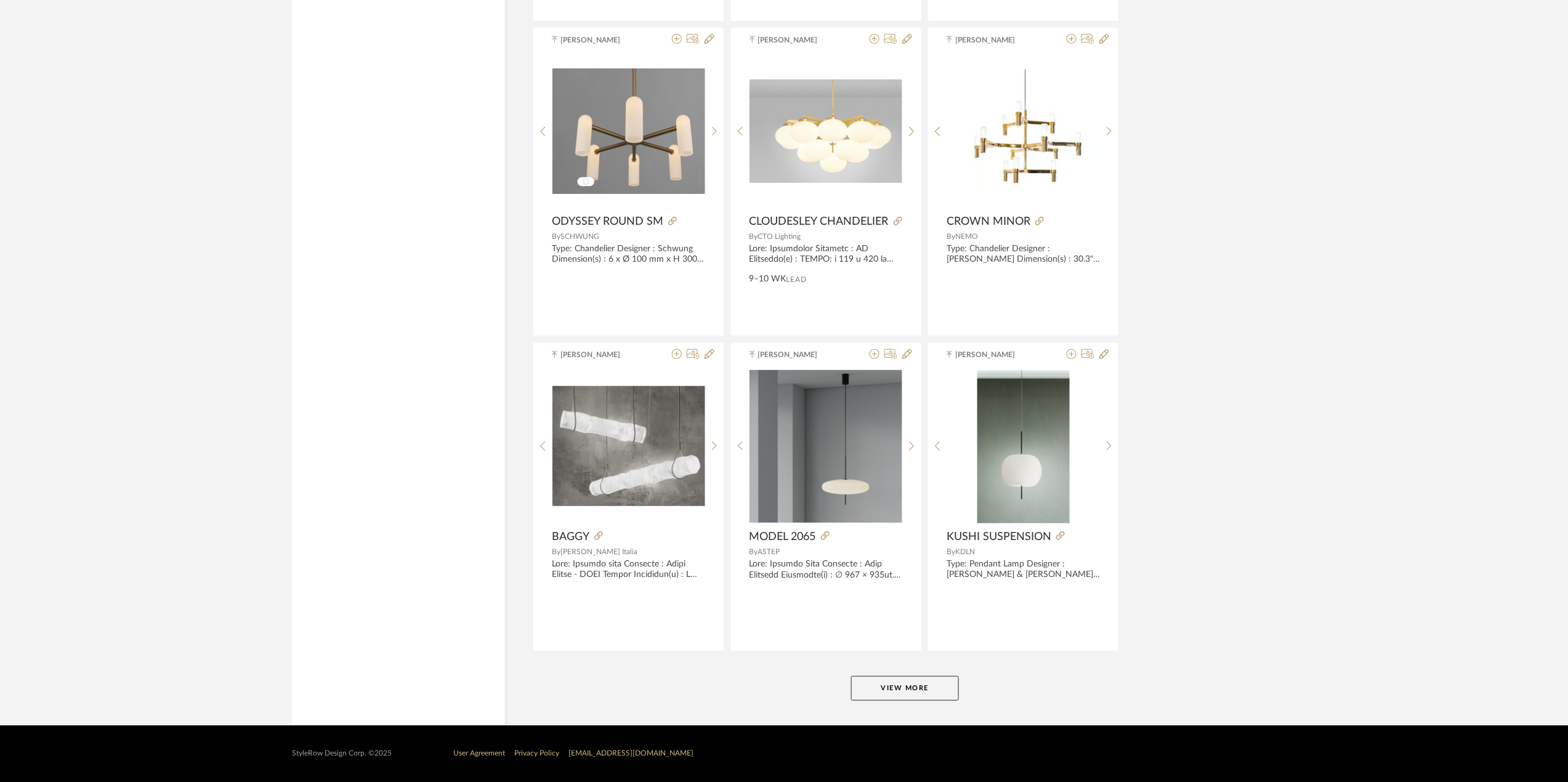
click at [921, 697] on button "View More" at bounding box center [905, 688] width 108 height 24
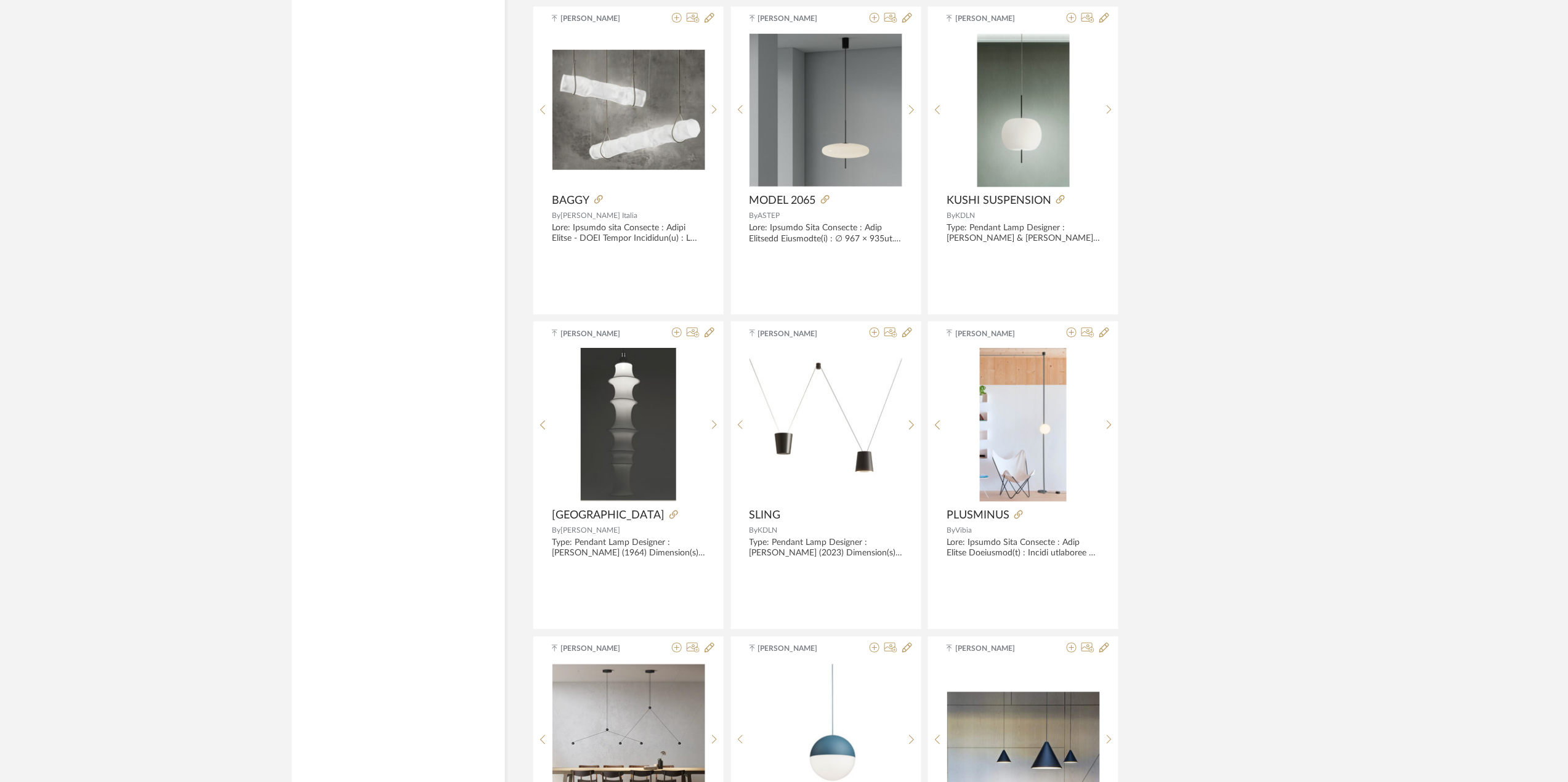
scroll to position [7526, 0]
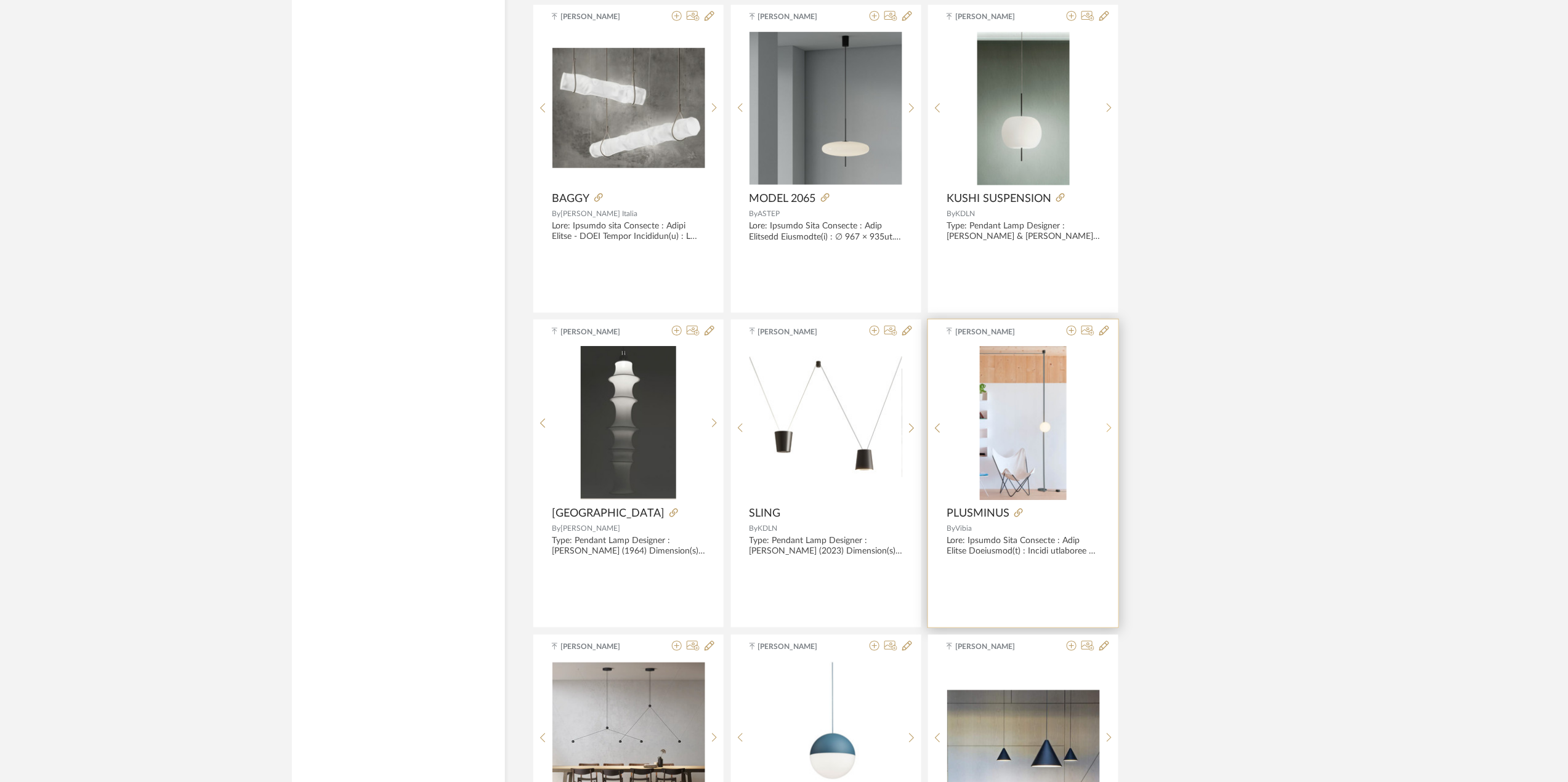
click at [1113, 433] on sr-next-btn at bounding box center [1109, 429] width 19 height 11
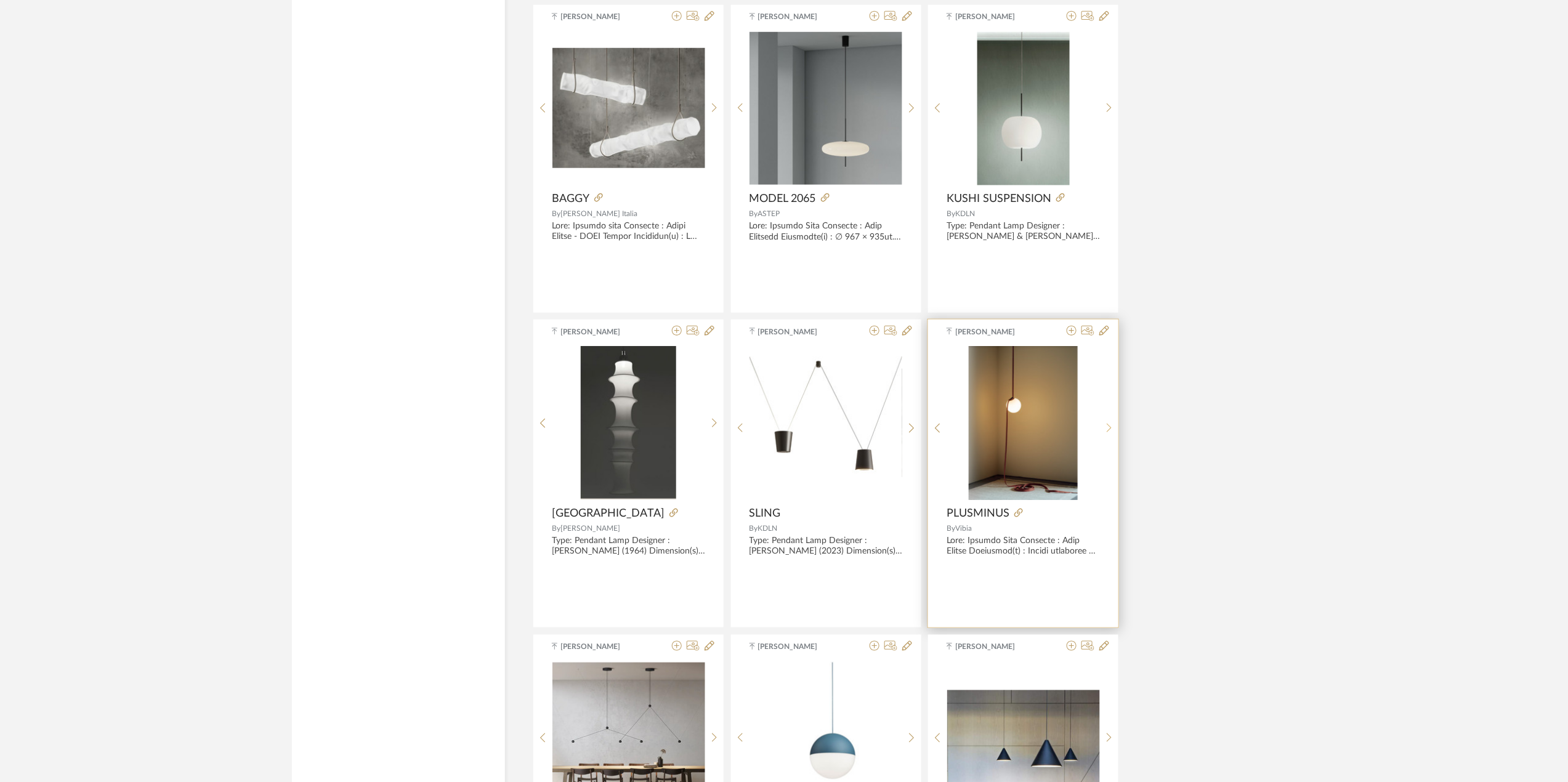
click at [1113, 433] on sr-next-btn at bounding box center [1109, 429] width 19 height 11
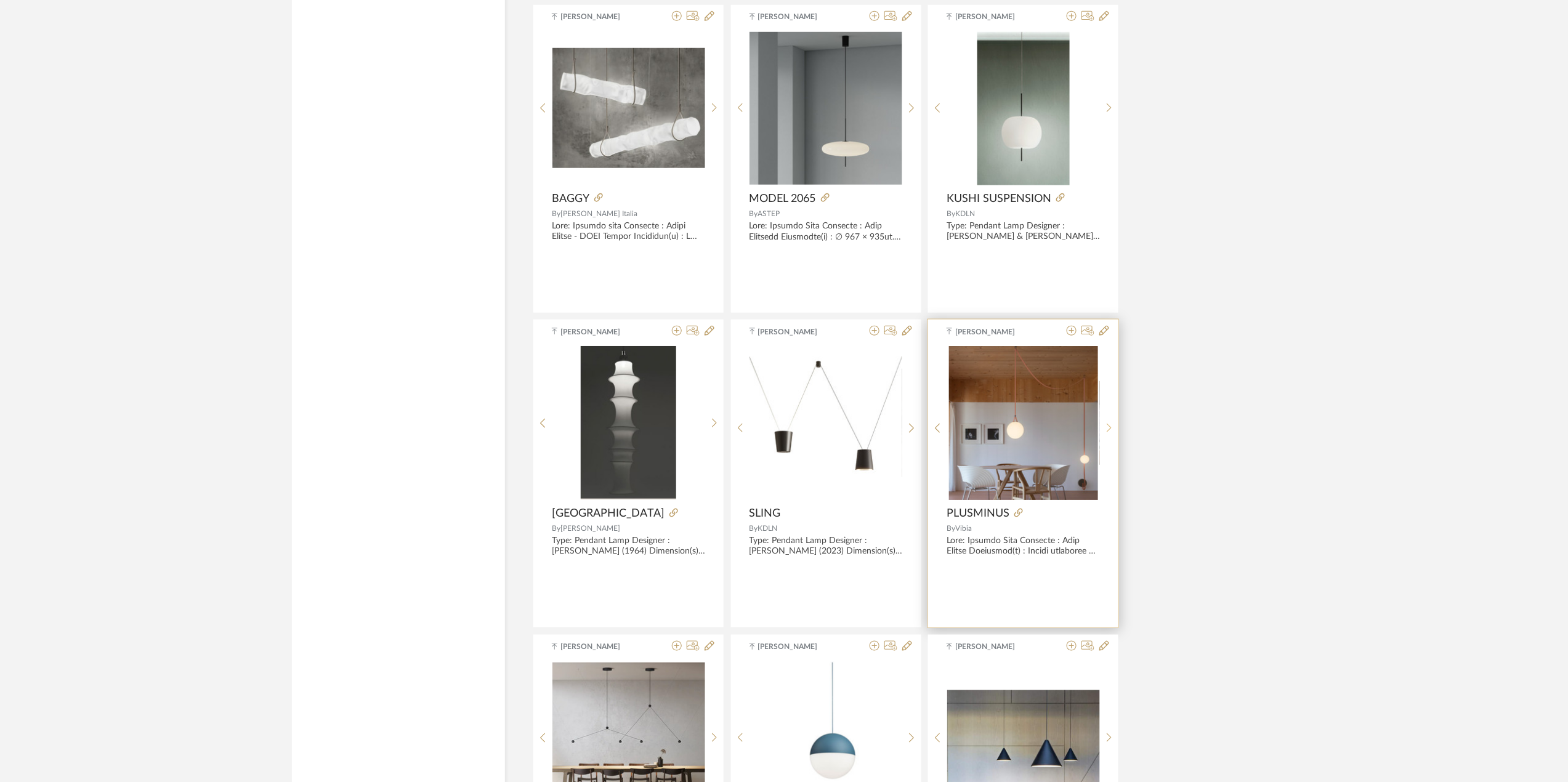
click at [1113, 433] on sr-next-btn at bounding box center [1109, 429] width 19 height 11
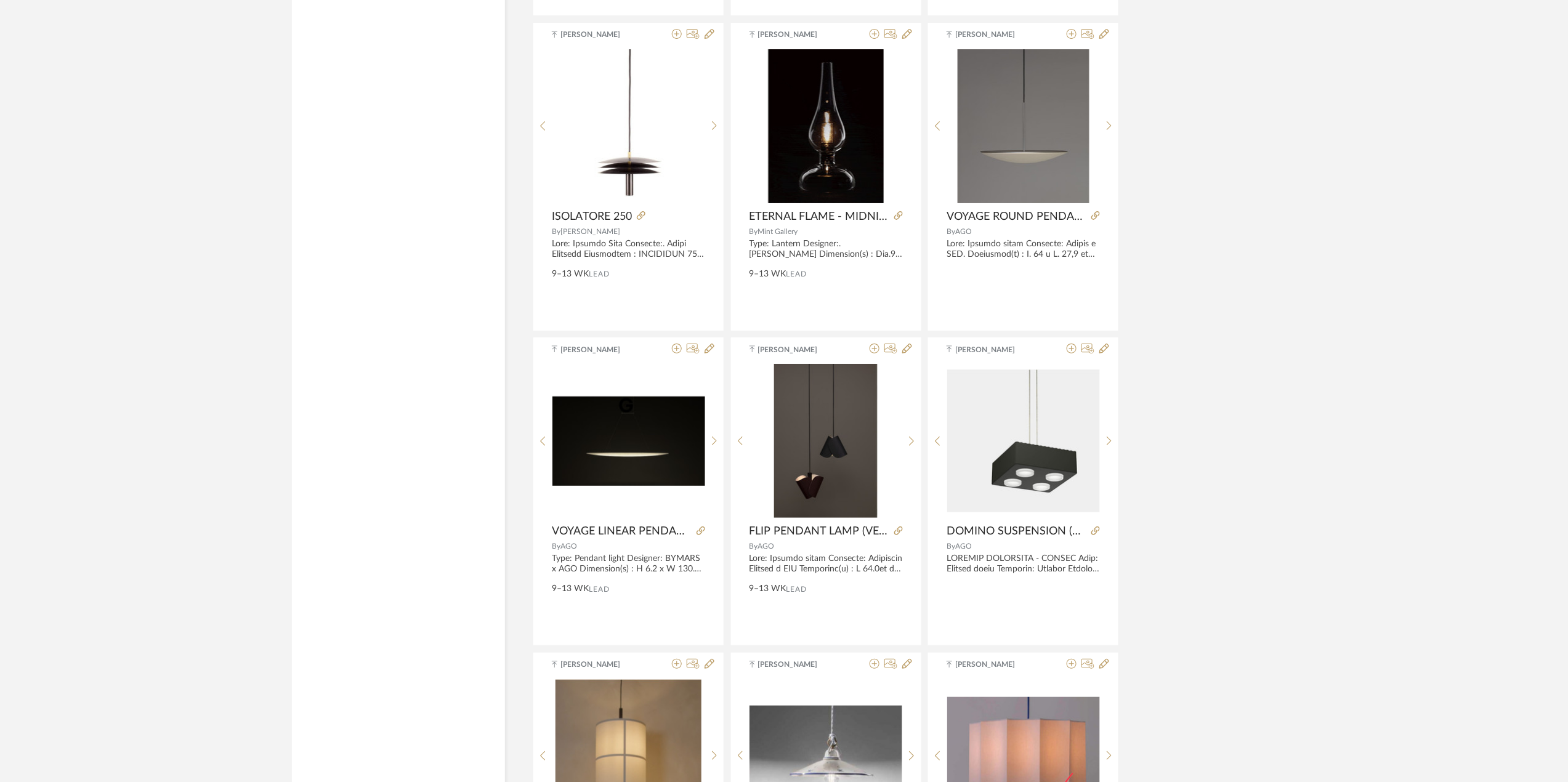
scroll to position [9660, 0]
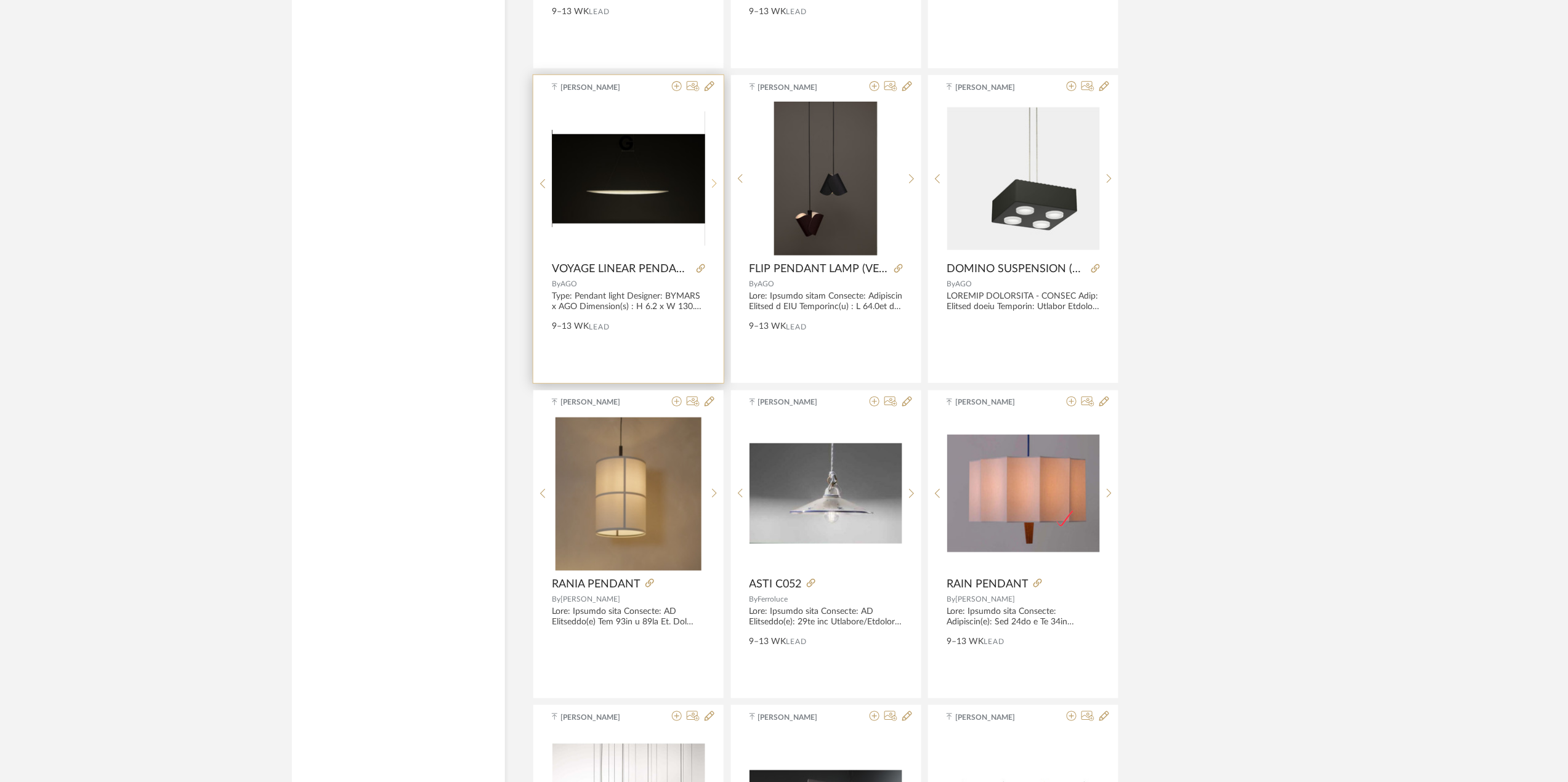
click at [716, 189] on icon at bounding box center [714, 184] width 5 height 11
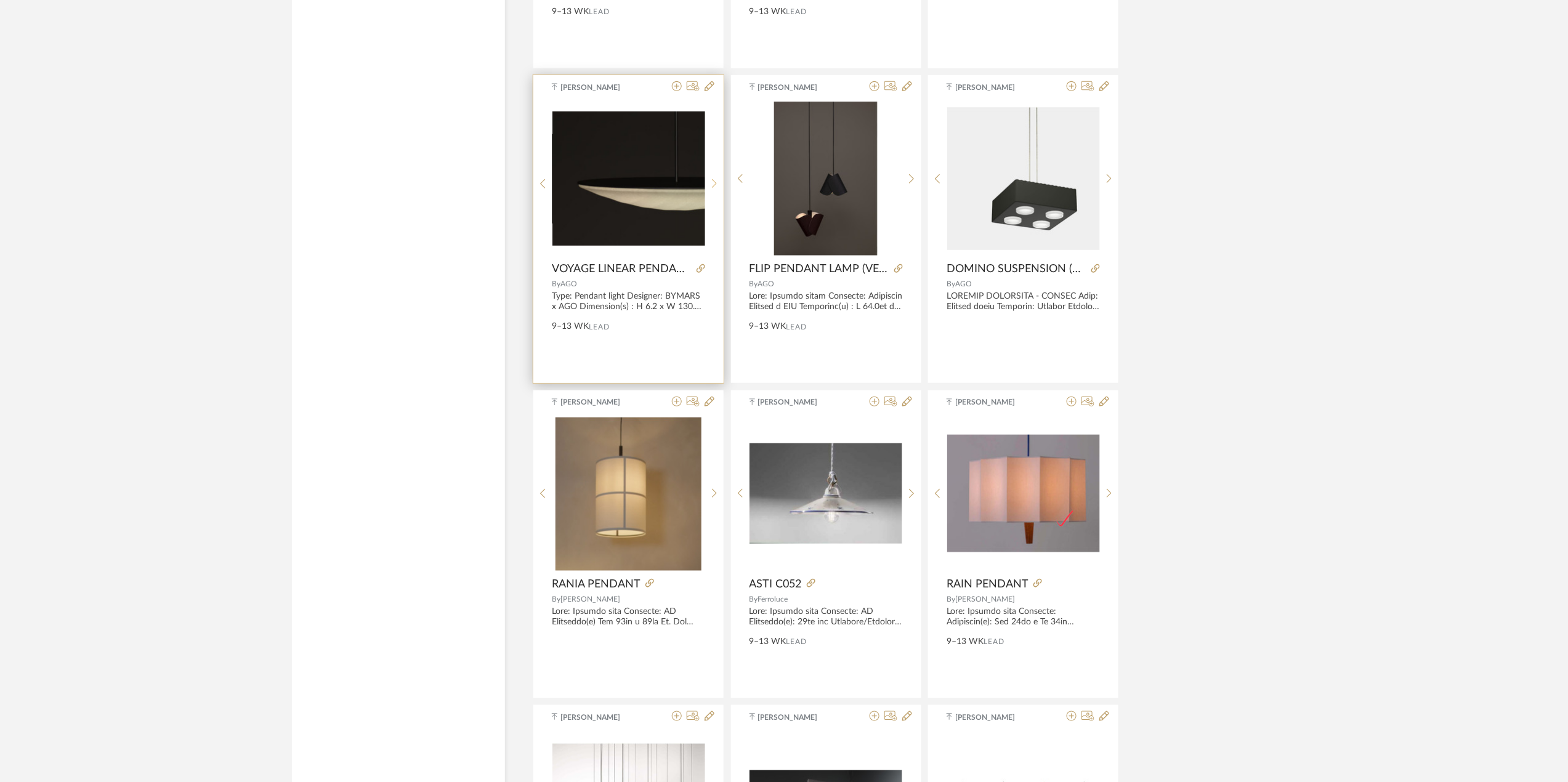
click at [716, 189] on icon at bounding box center [714, 184] width 5 height 11
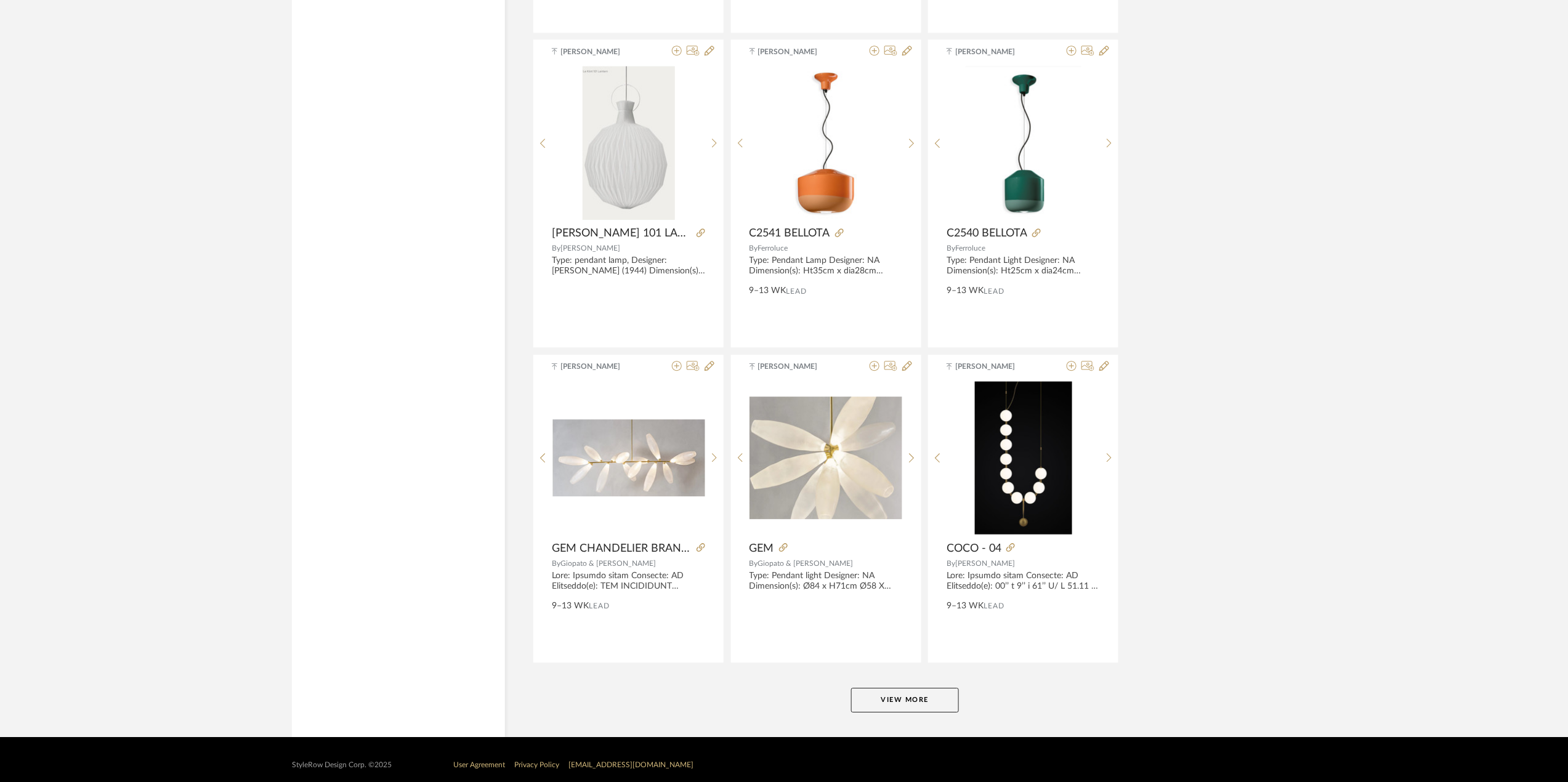
scroll to position [10981, 0]
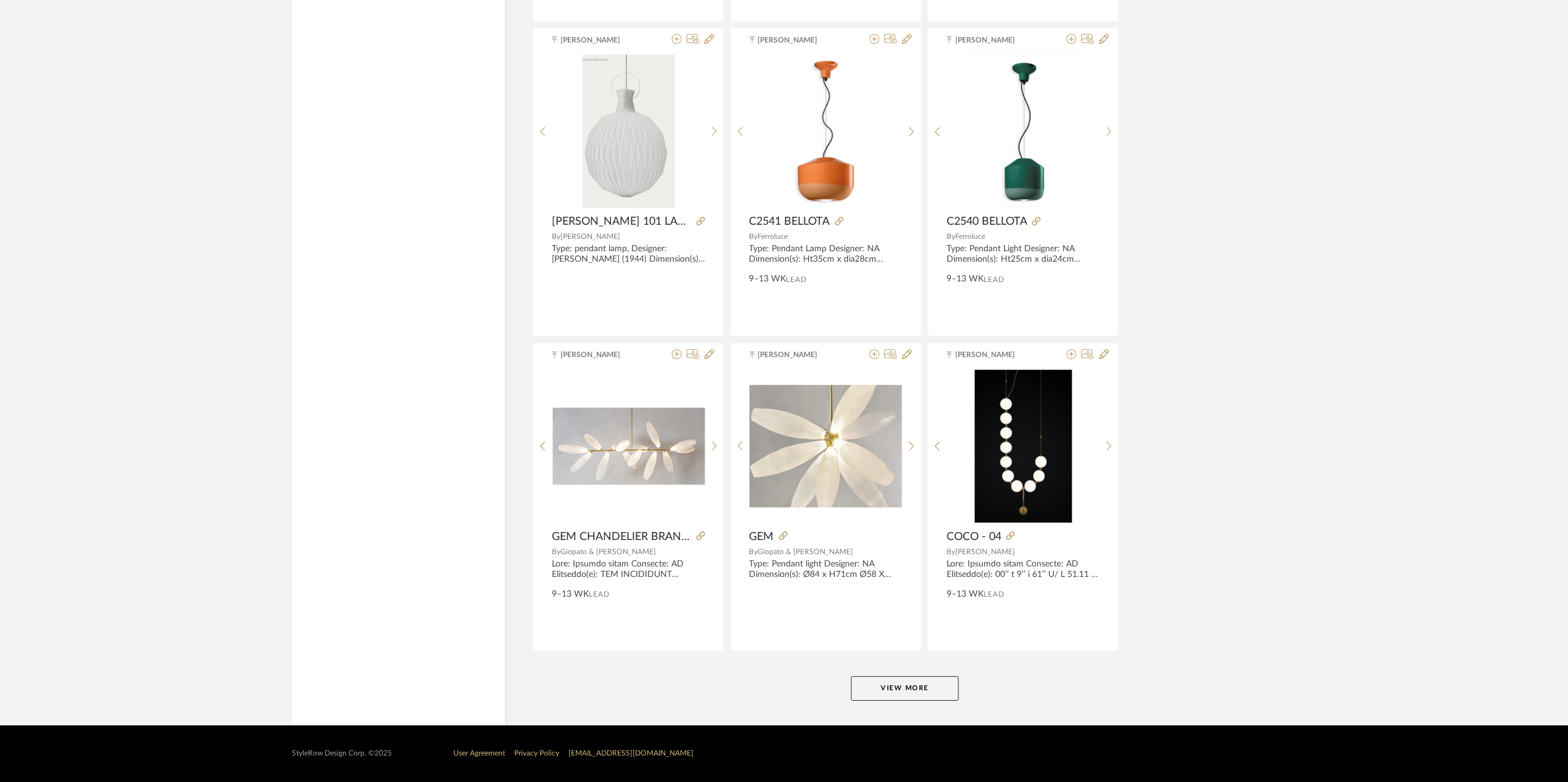
click at [860, 687] on button "View More" at bounding box center [905, 688] width 108 height 24
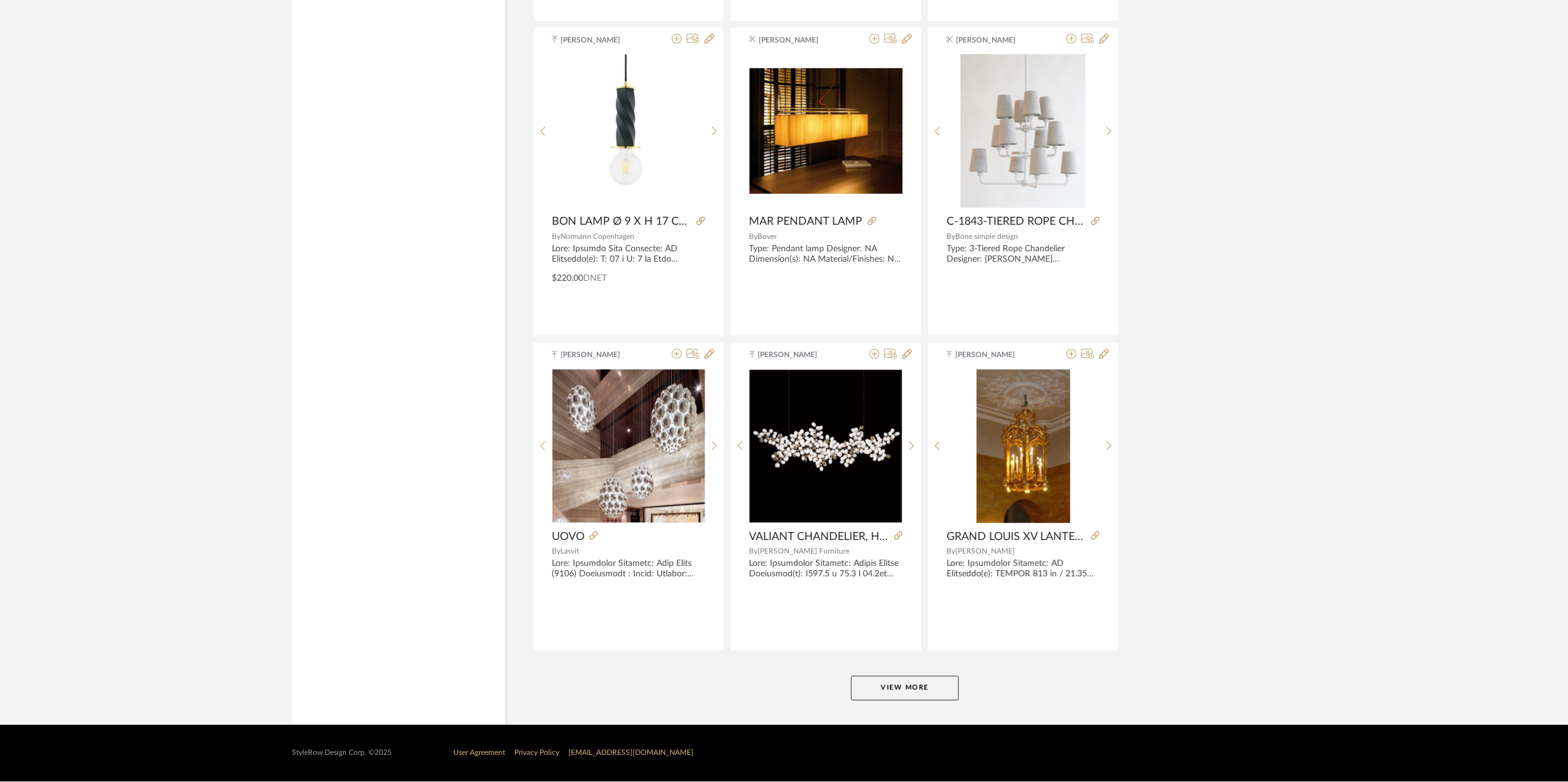
scroll to position [14764, 0]
click at [910, 684] on button "View More" at bounding box center [905, 688] width 108 height 24
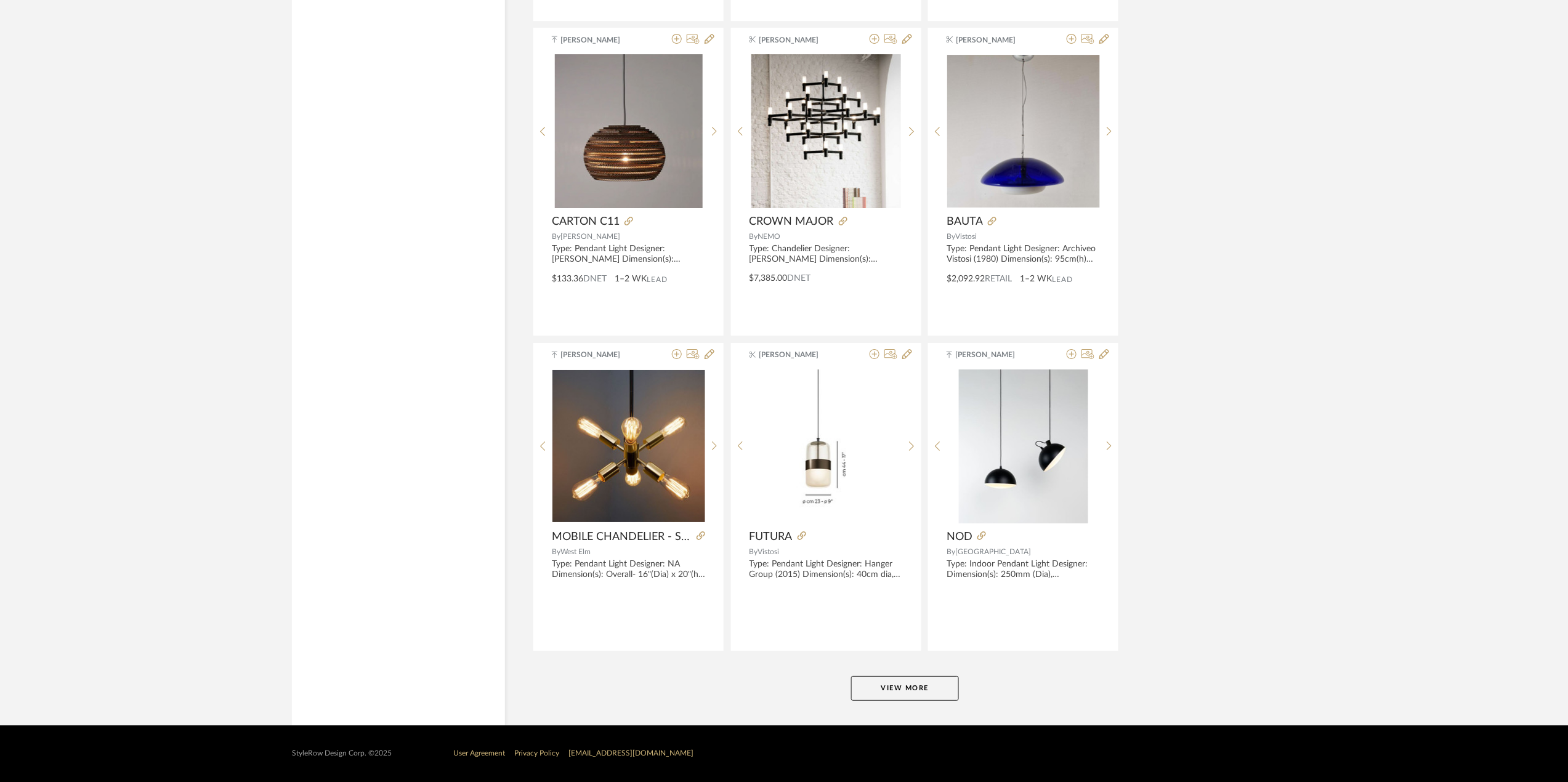
scroll to position [18540, 0]
click at [898, 690] on button "View More" at bounding box center [905, 688] width 108 height 24
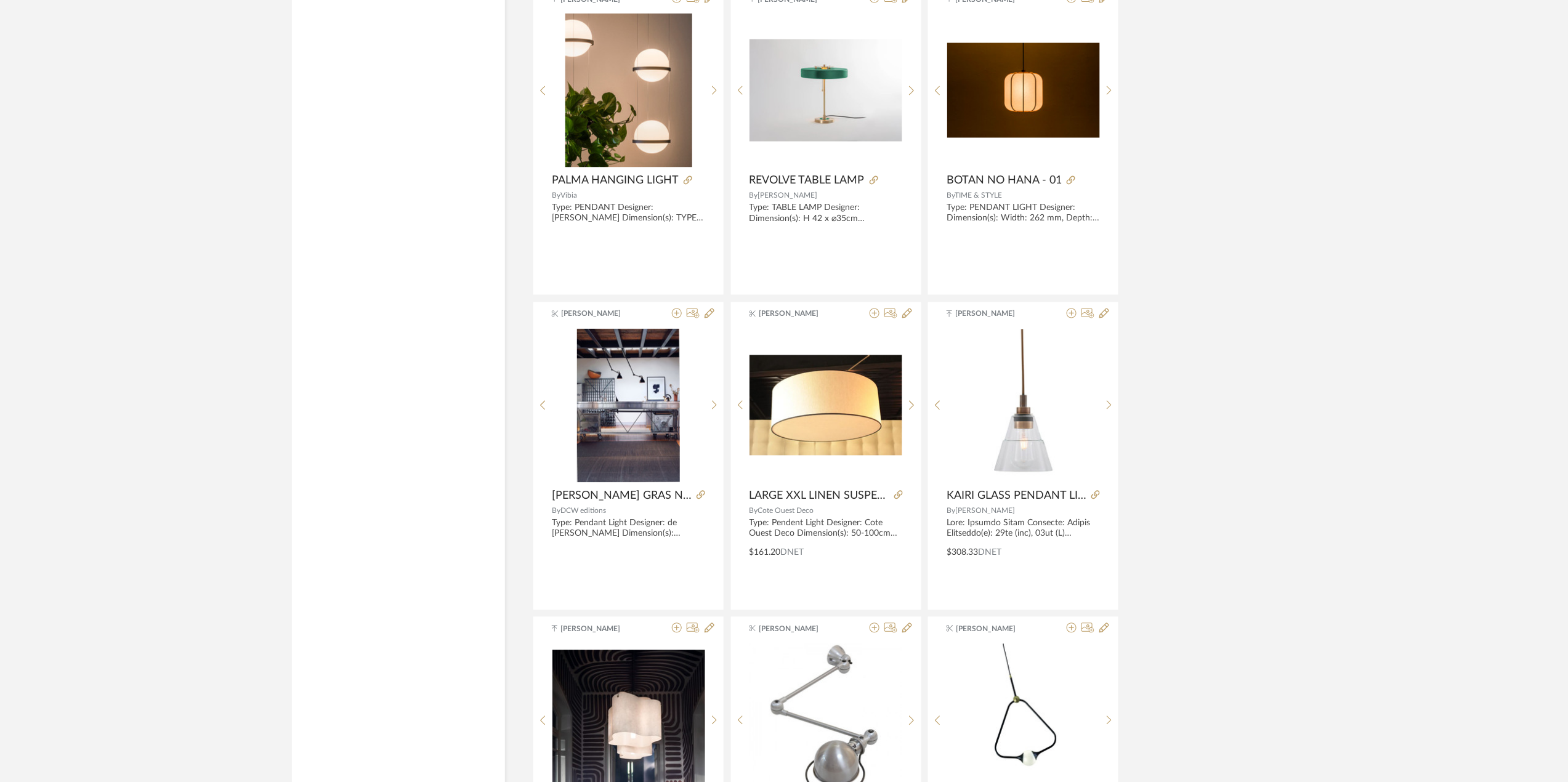
scroll to position [19853, 0]
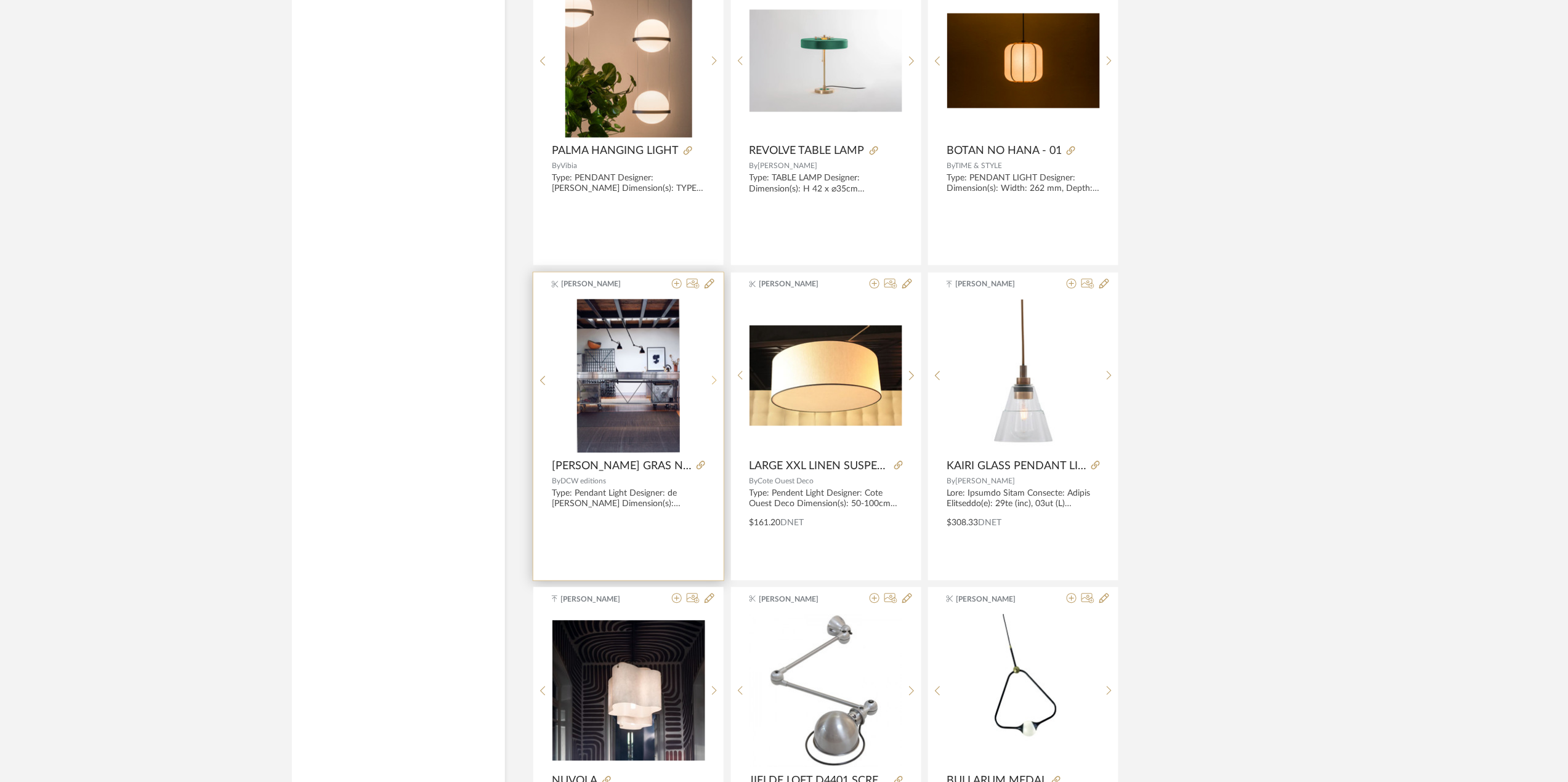
click at [710, 400] on div at bounding box center [714, 381] width 19 height 164
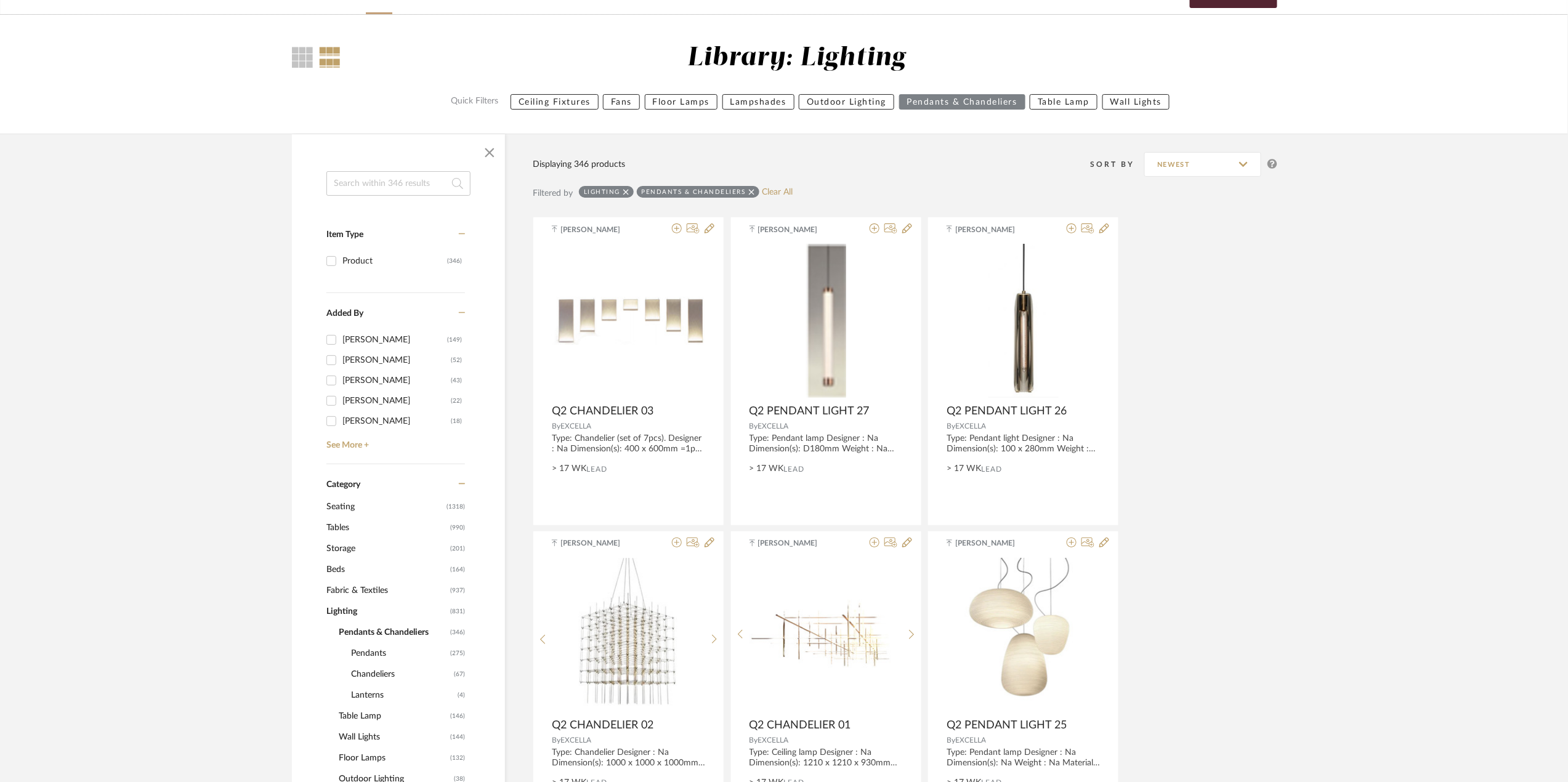
scroll to position [0, 0]
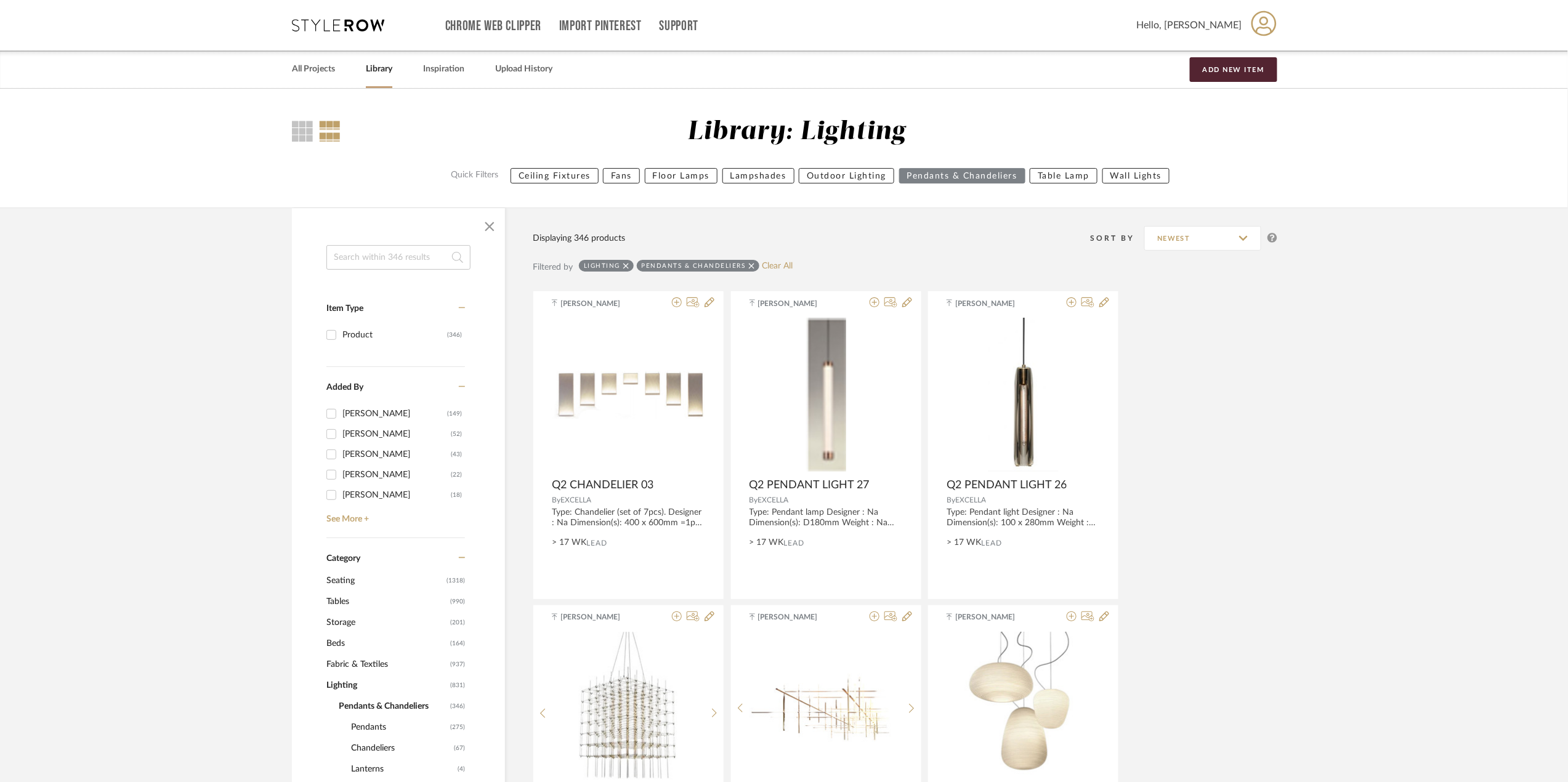
click at [413, 262] on input at bounding box center [398, 257] width 144 height 24
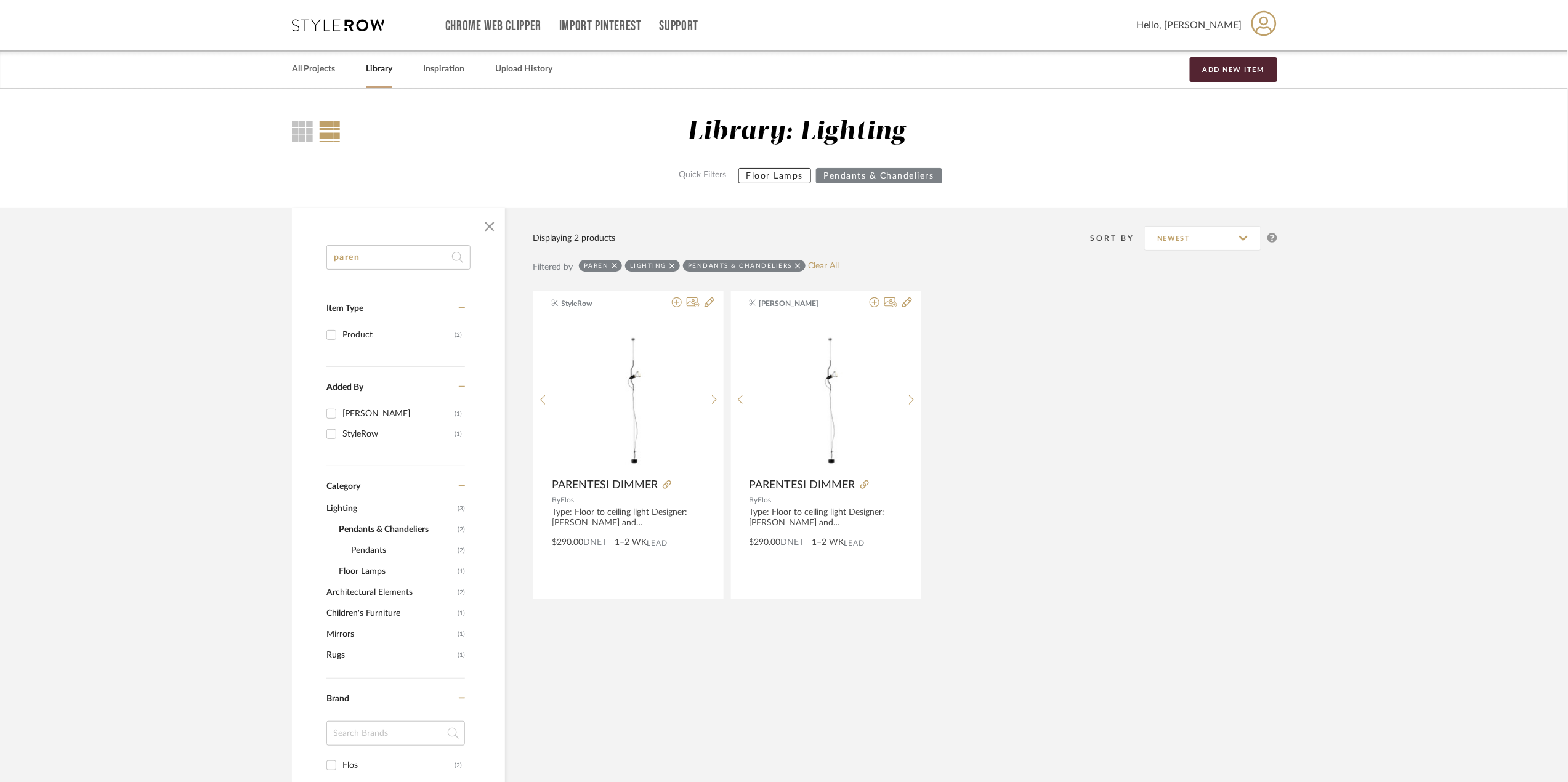
drag, startPoint x: 367, startPoint y: 259, endPoint x: 321, endPoint y: 259, distance: 46.0
click at [321, 259] on div "paren Item Type Product (2) Added By [PERSON_NAME] (1) StyleRow (1) Category Li…" at bounding box center [398, 664] width 213 height 838
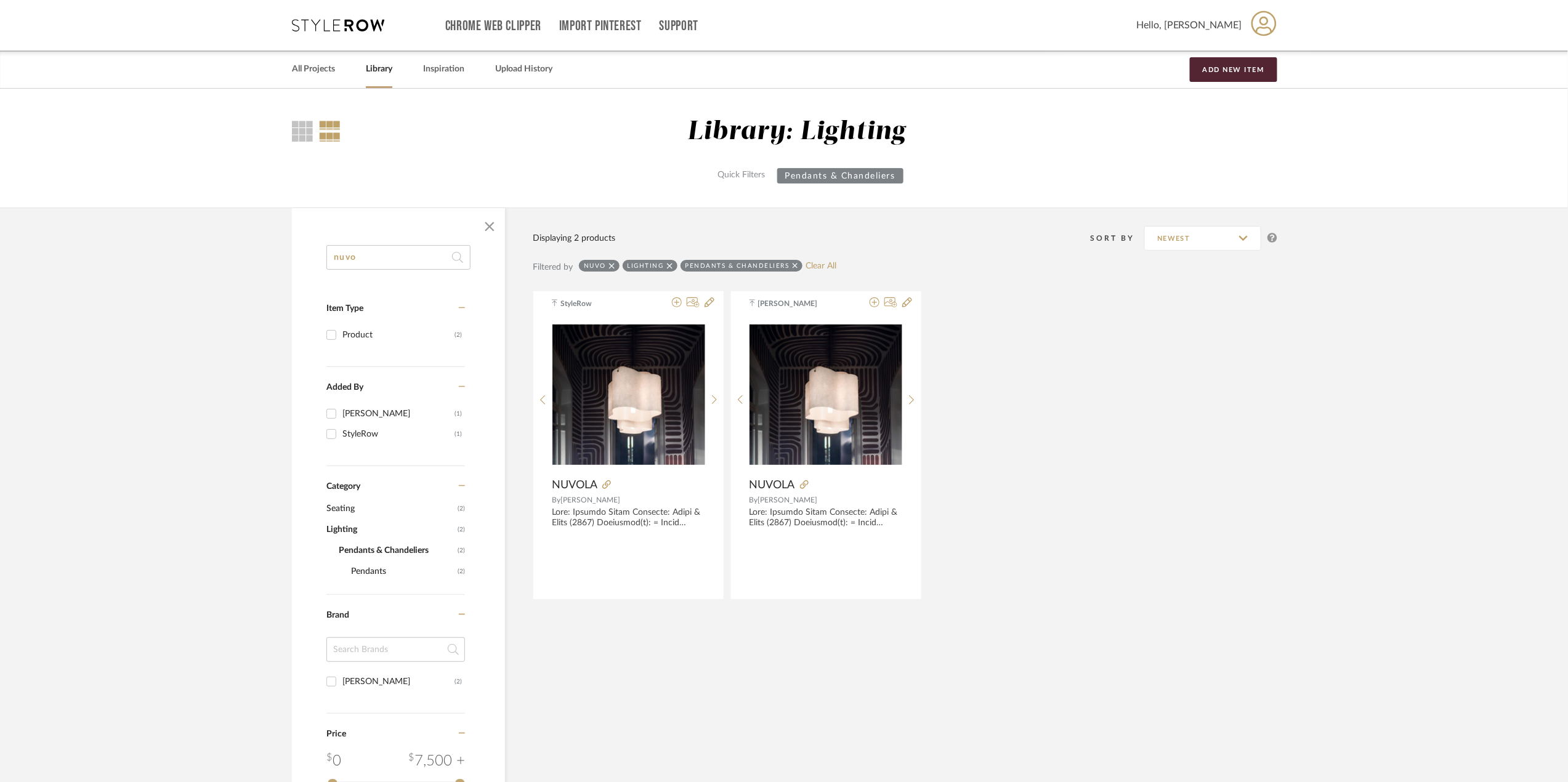
type input "nuvo"
drag, startPoint x: 413, startPoint y: 256, endPoint x: 314, endPoint y: 256, distance: 99.0
click at [314, 256] on div "nuvo Item Type Product (2) Added By [PERSON_NAME] (1) StyleRow (1) Category Sea…" at bounding box center [398, 622] width 213 height 755
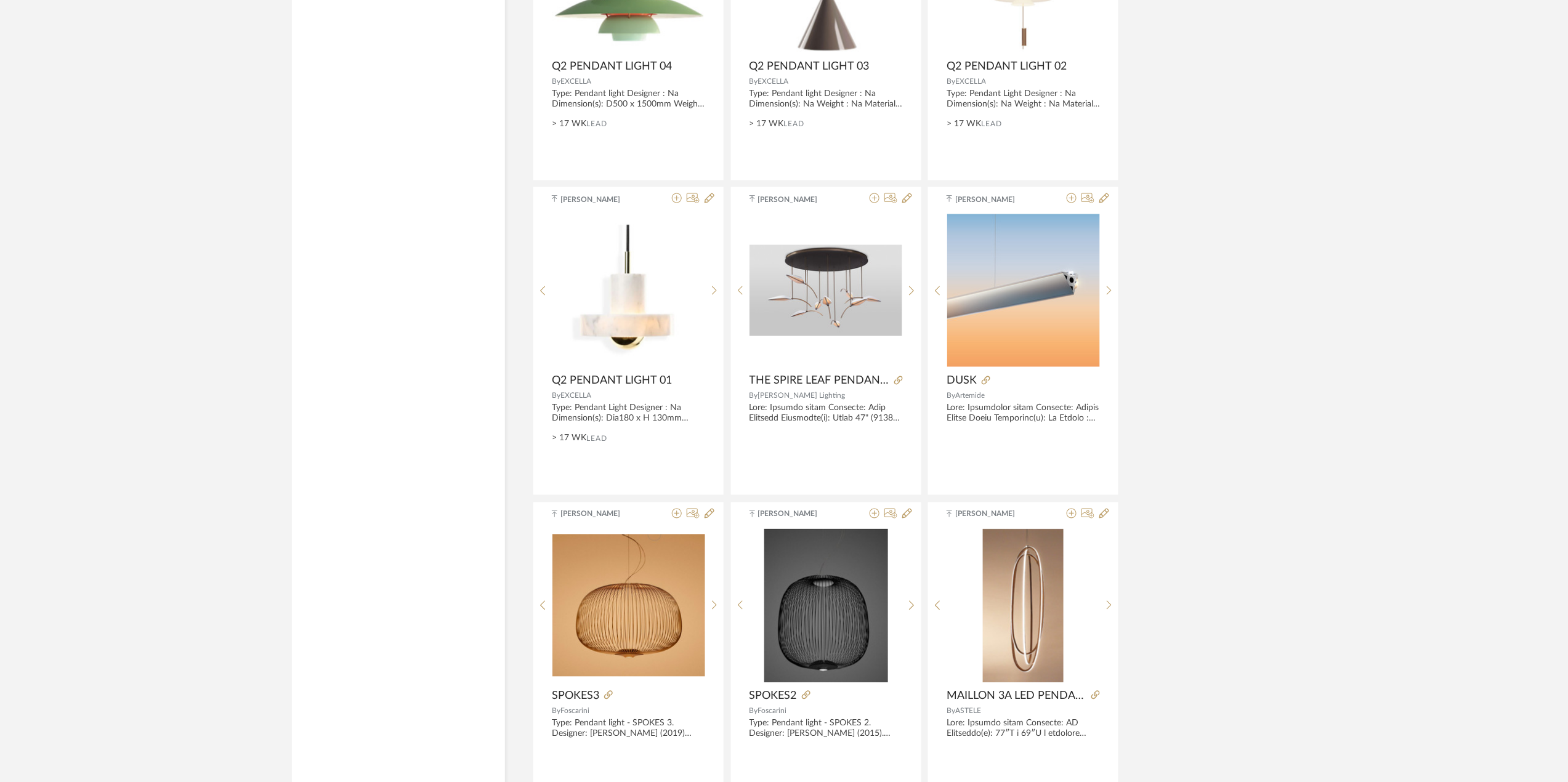
scroll to position [3415, 0]
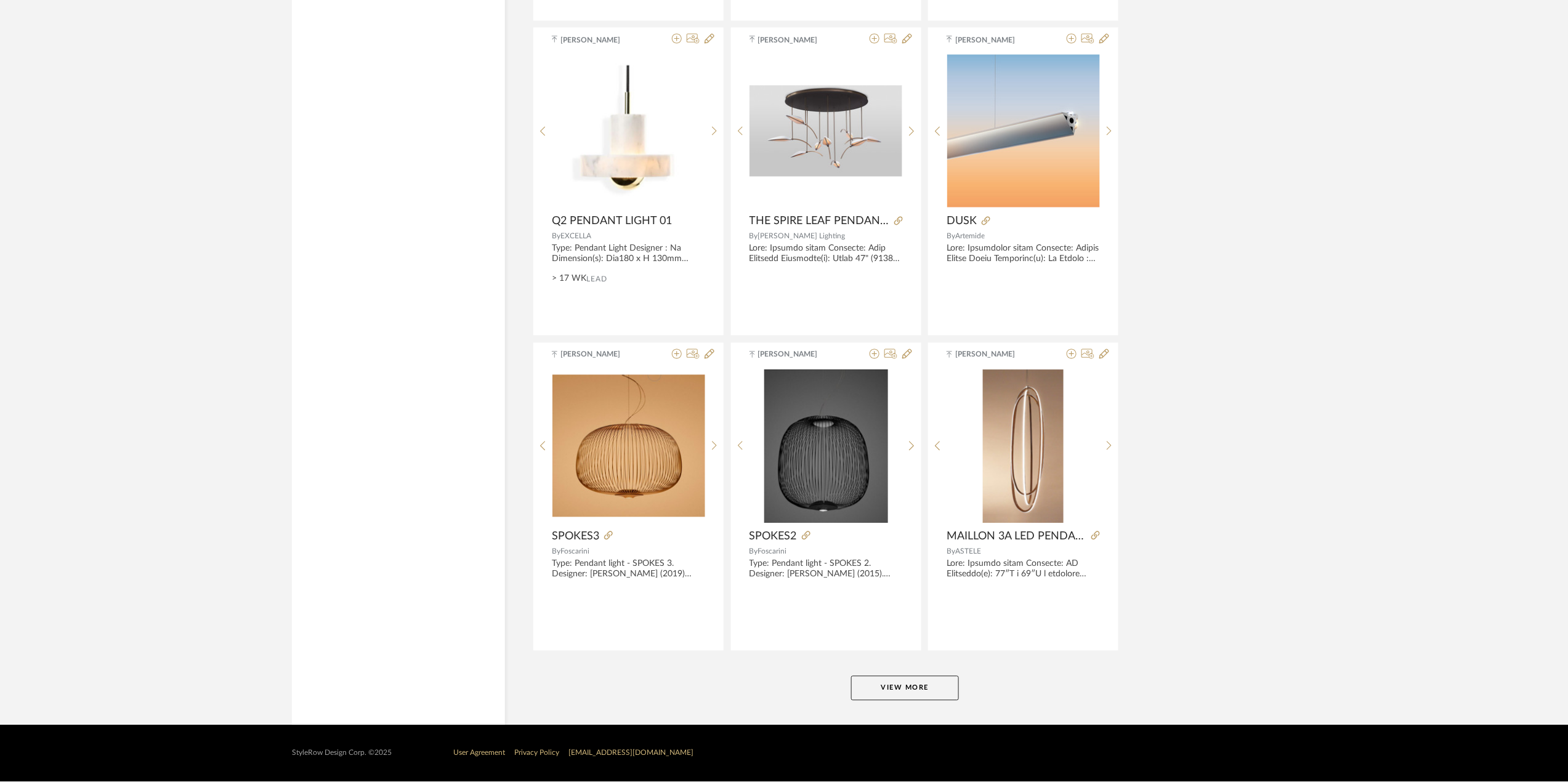
click at [922, 695] on button "View More" at bounding box center [905, 688] width 108 height 24
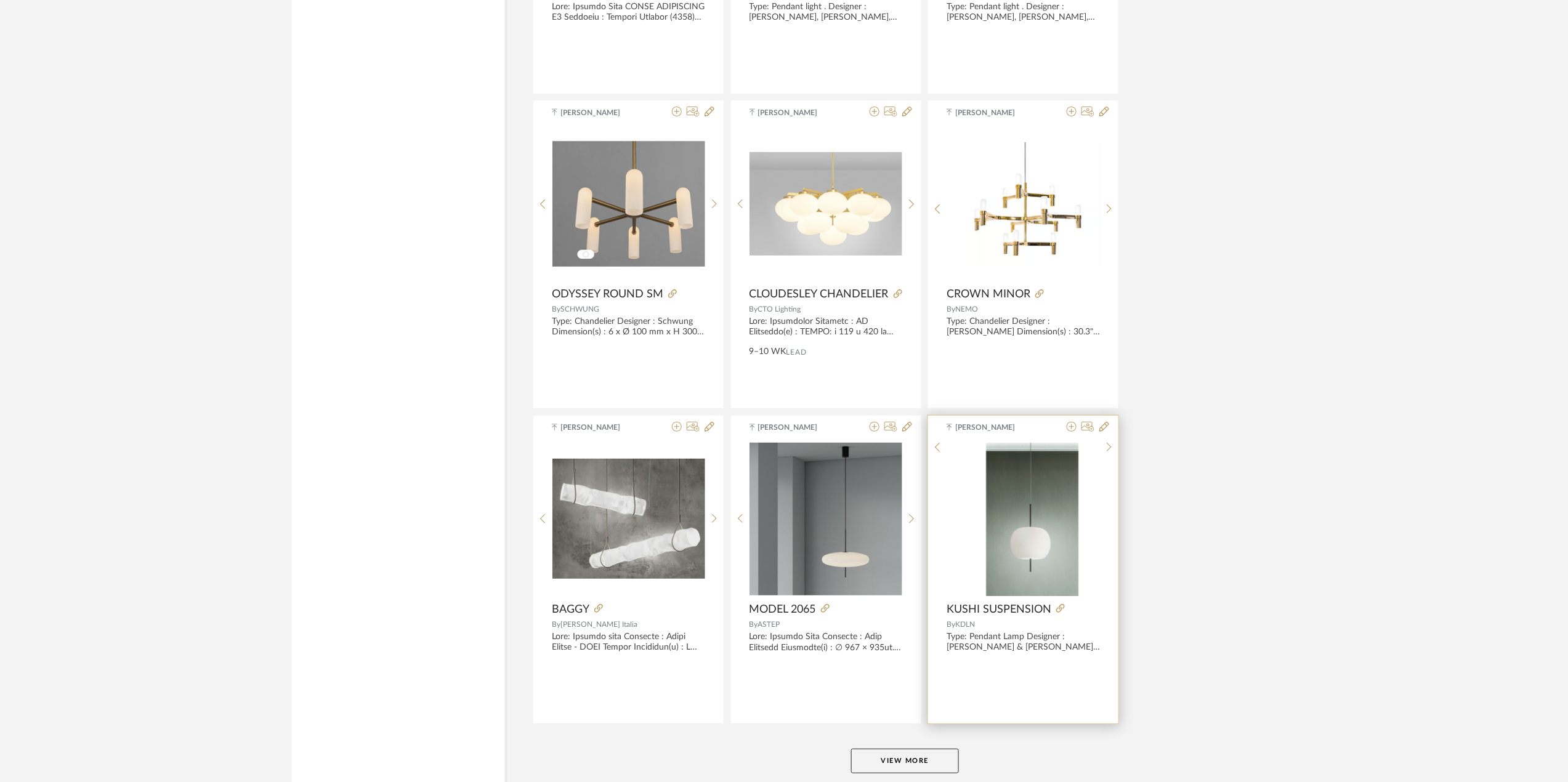
scroll to position [7198, 0]
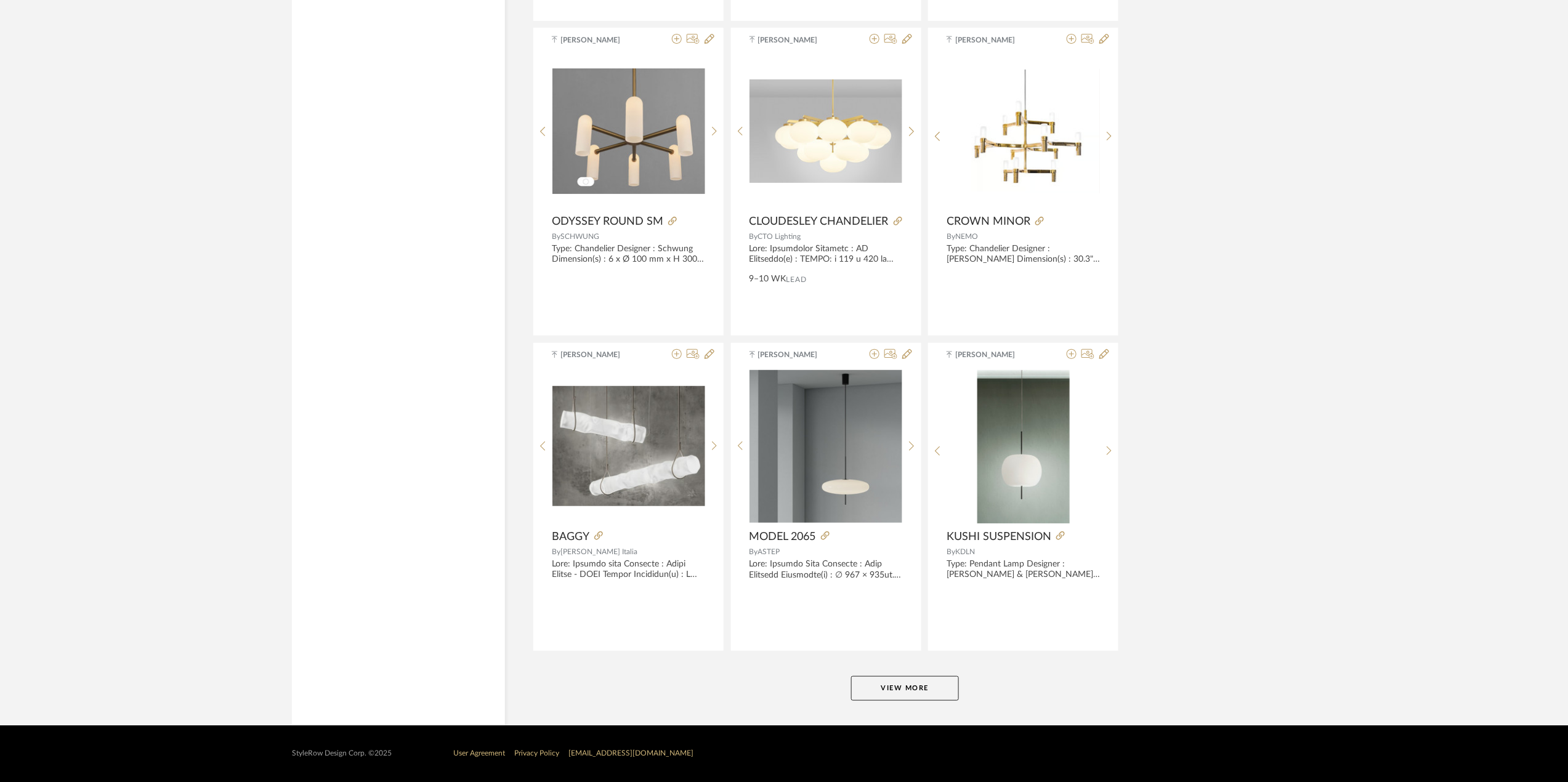
click at [884, 682] on button "View More" at bounding box center [905, 688] width 108 height 24
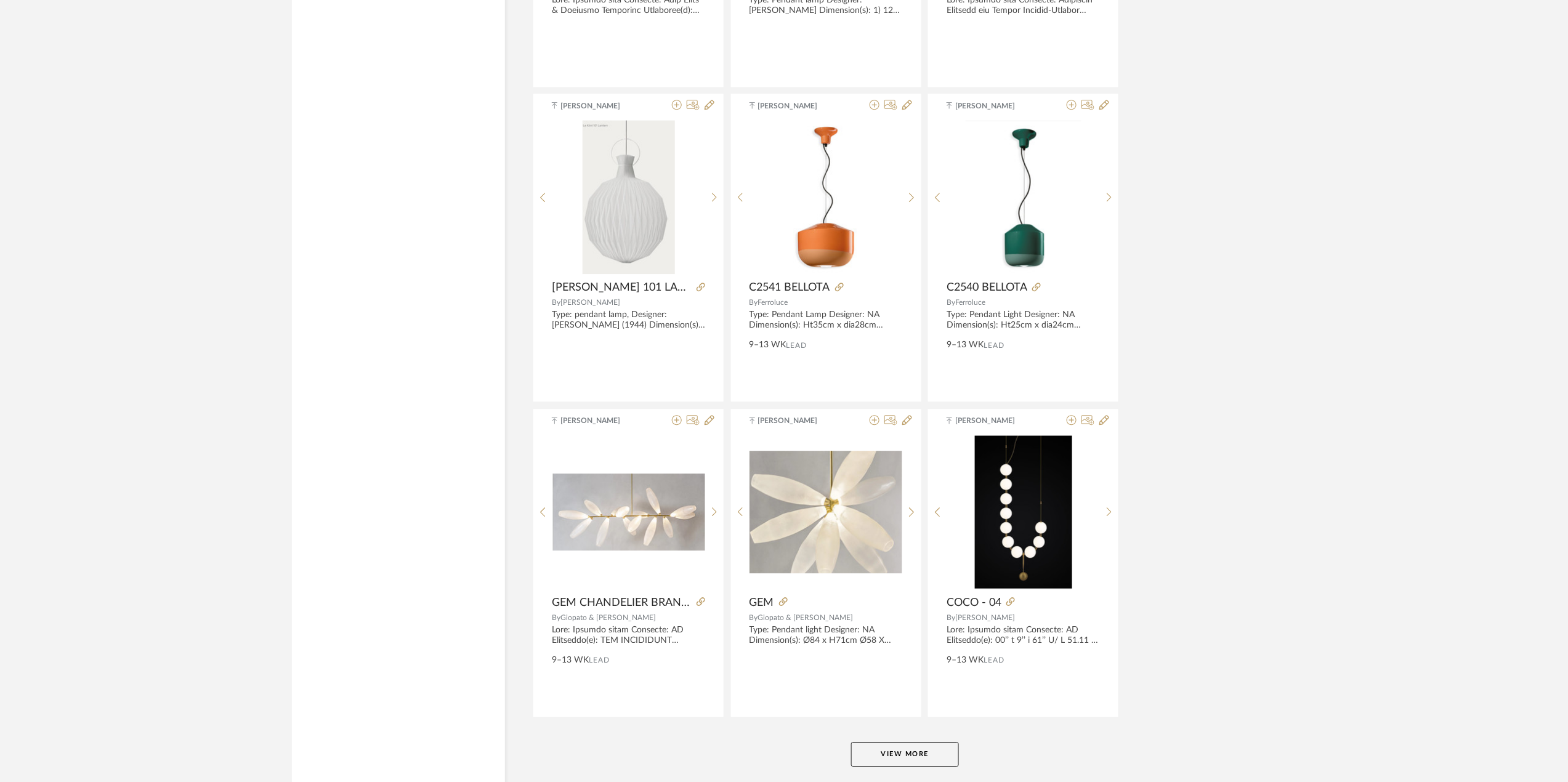
scroll to position [10981, 0]
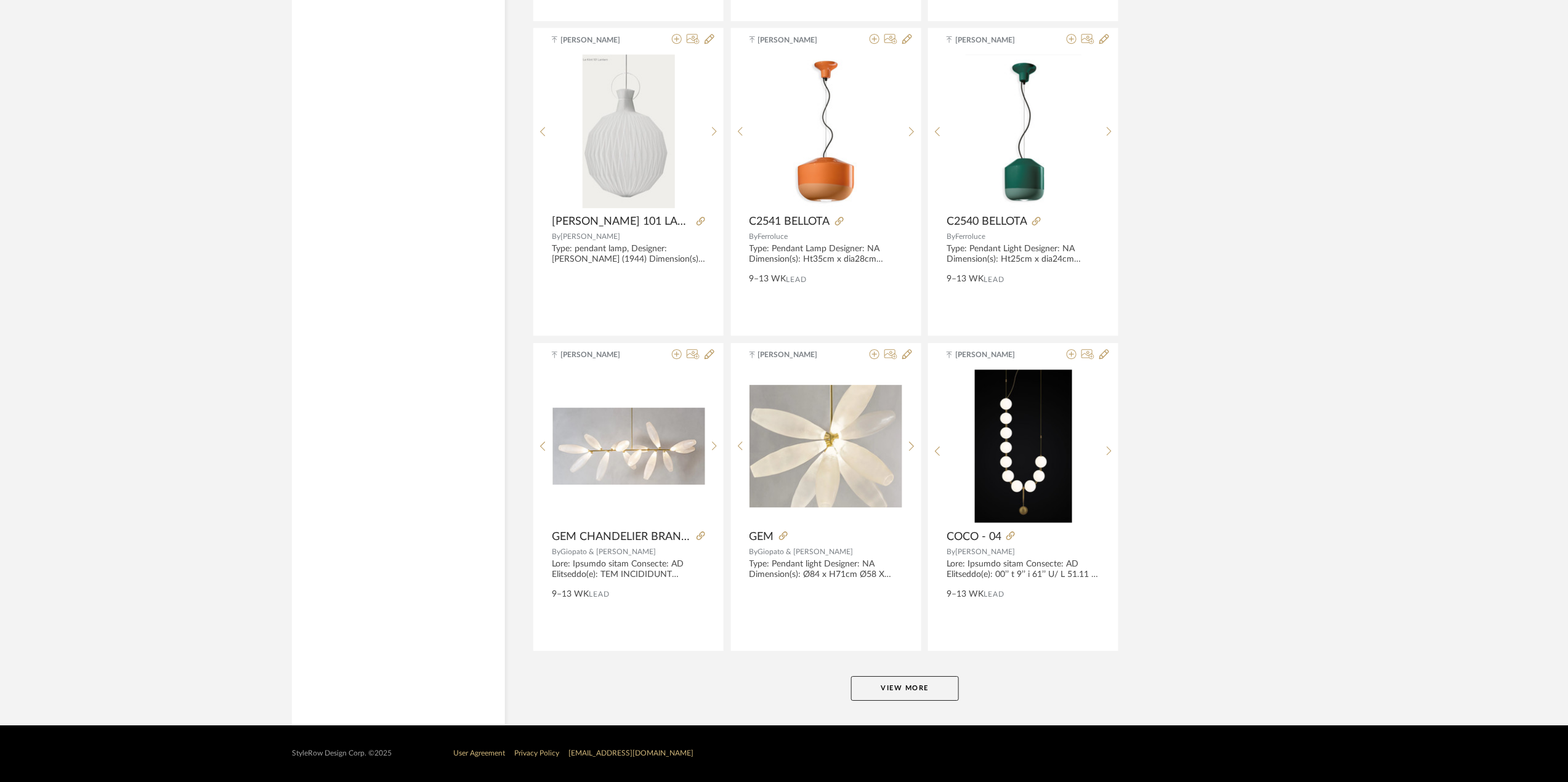
click at [908, 680] on button "View More" at bounding box center [905, 688] width 108 height 24
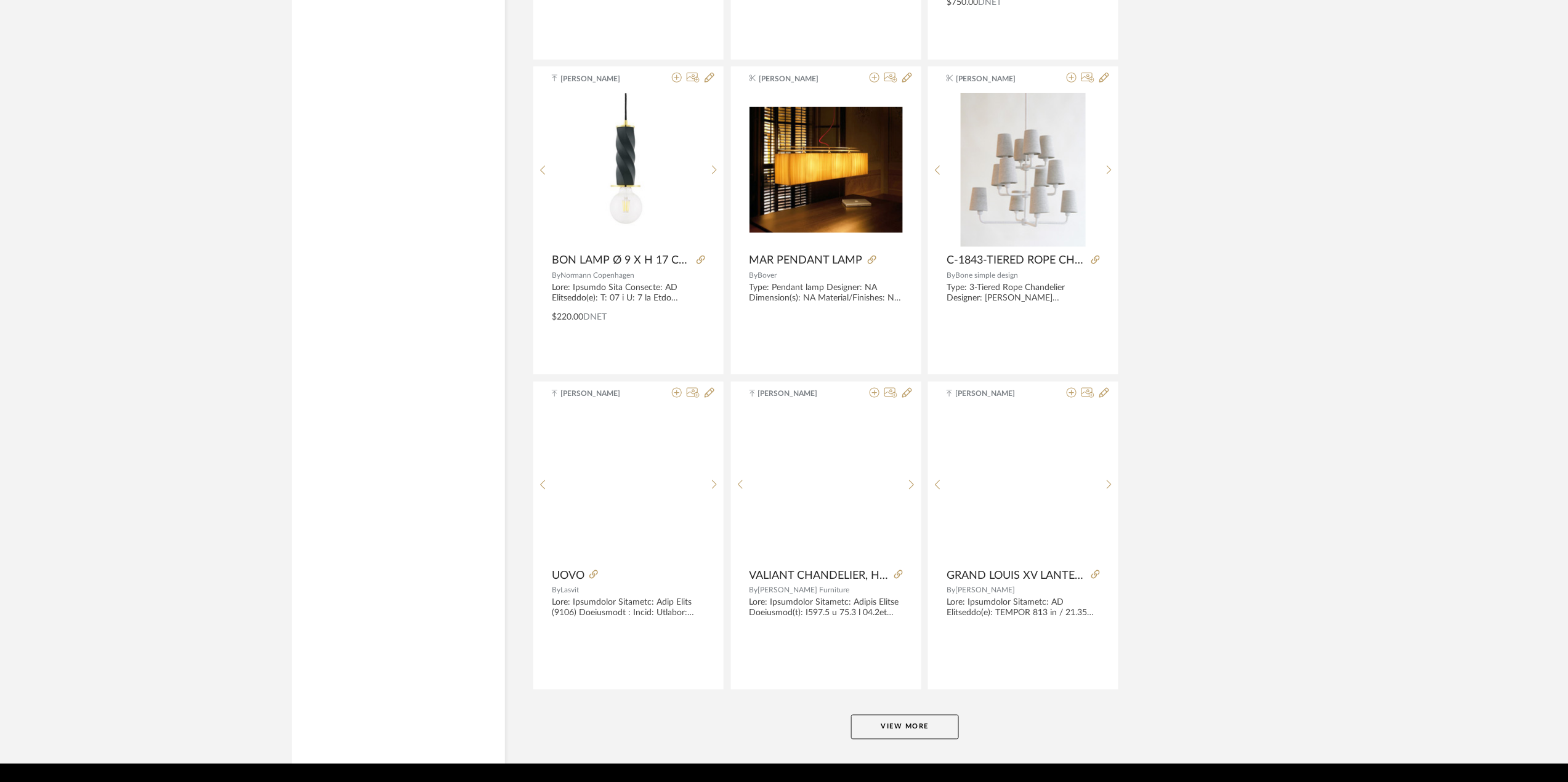
scroll to position [14764, 0]
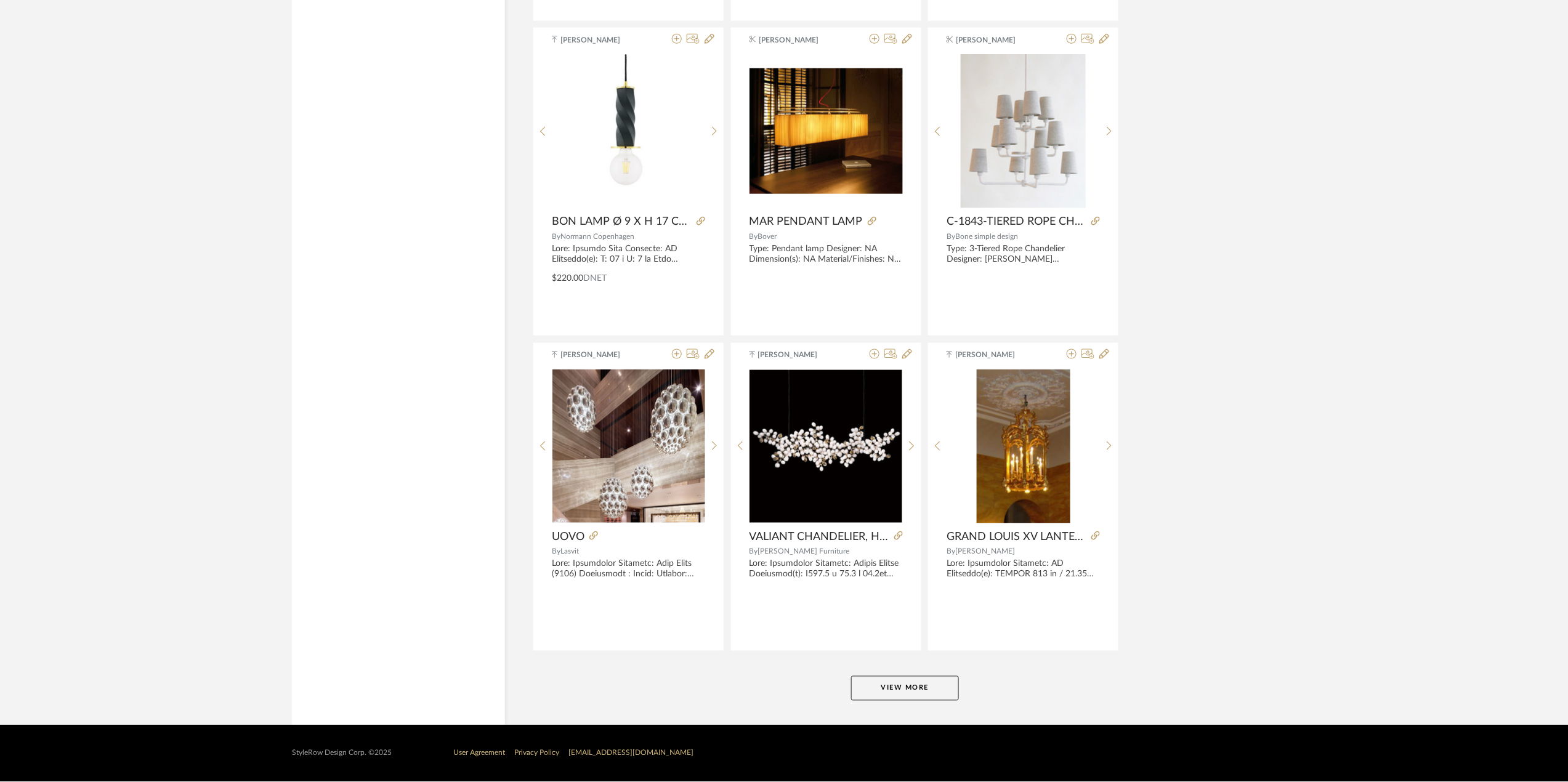
click at [914, 688] on button "View More" at bounding box center [905, 688] width 108 height 24
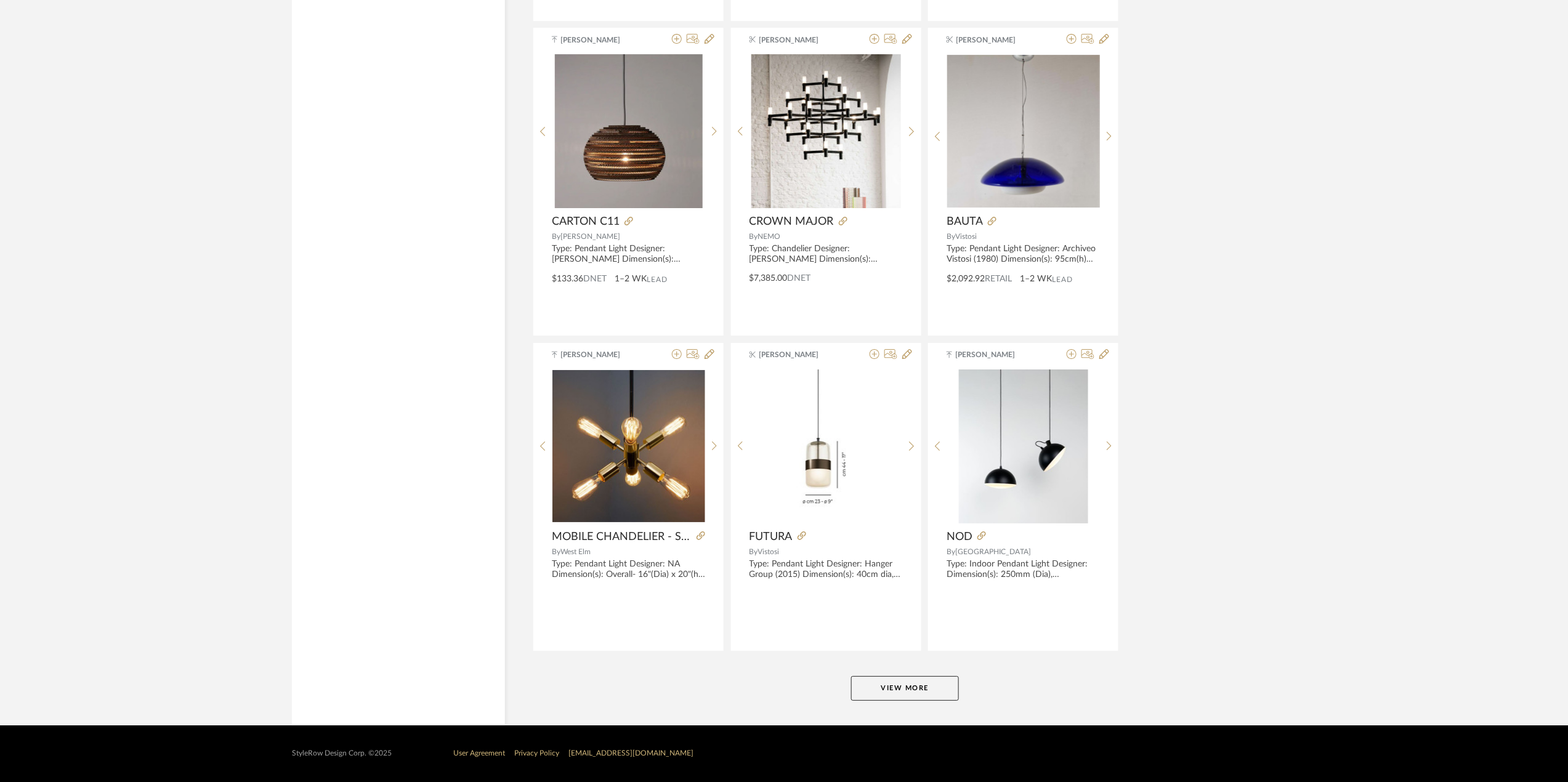
scroll to position [18547, 0]
click at [927, 683] on button "View More" at bounding box center [905, 688] width 108 height 24
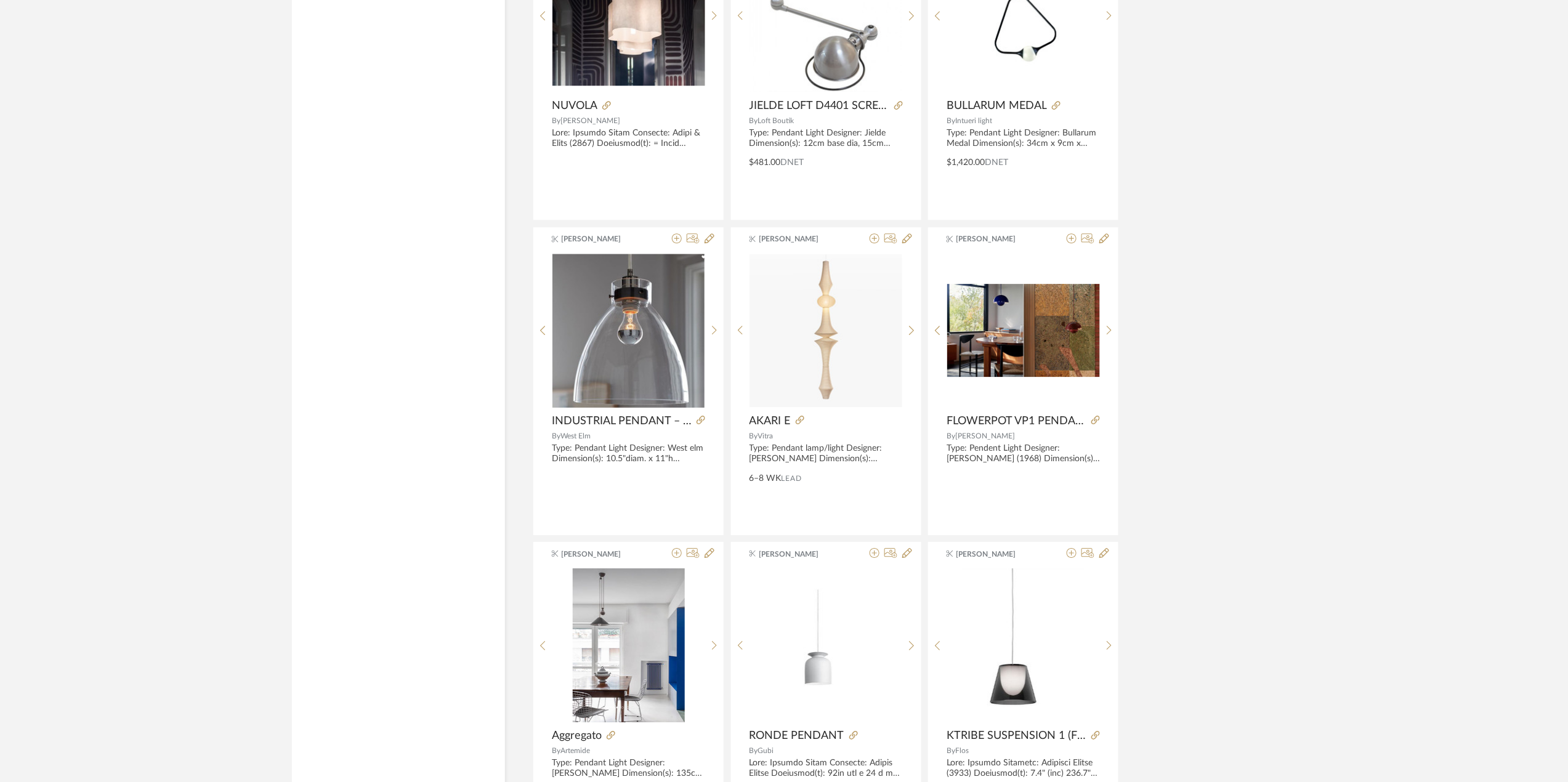
scroll to position [20681, 0]
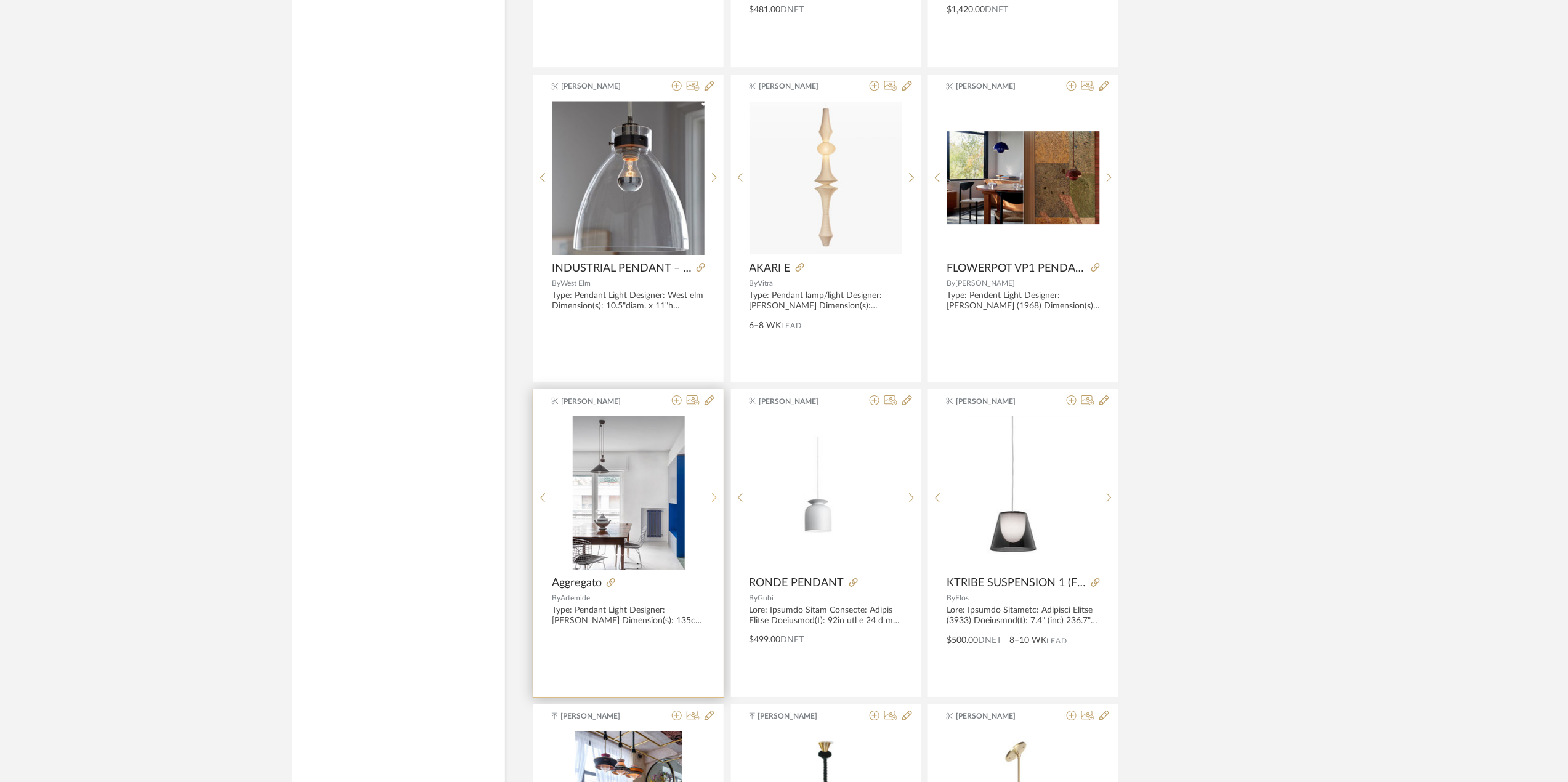
click at [718, 516] on div at bounding box center [714, 498] width 19 height 164
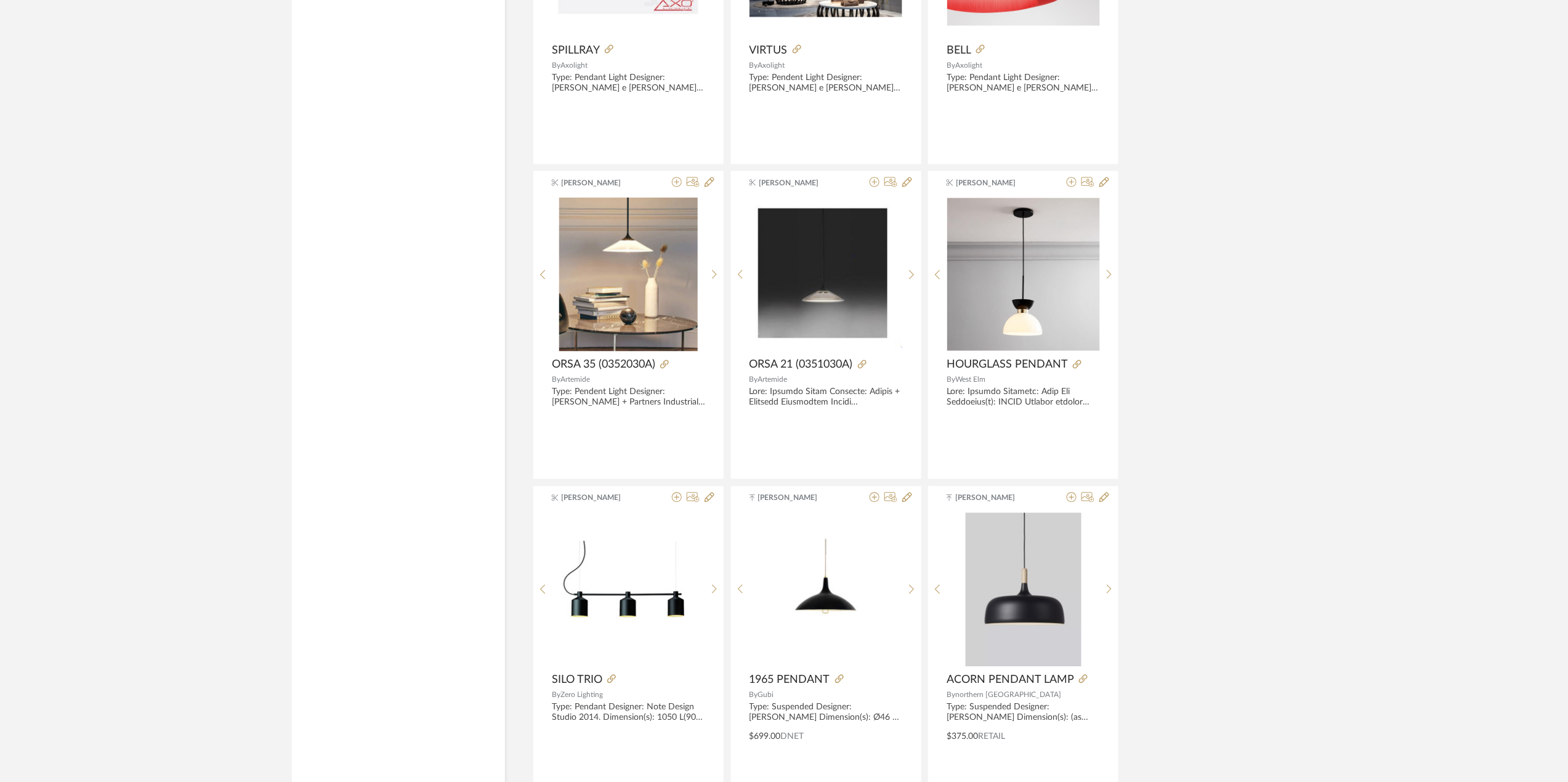
scroll to position [21748, 0]
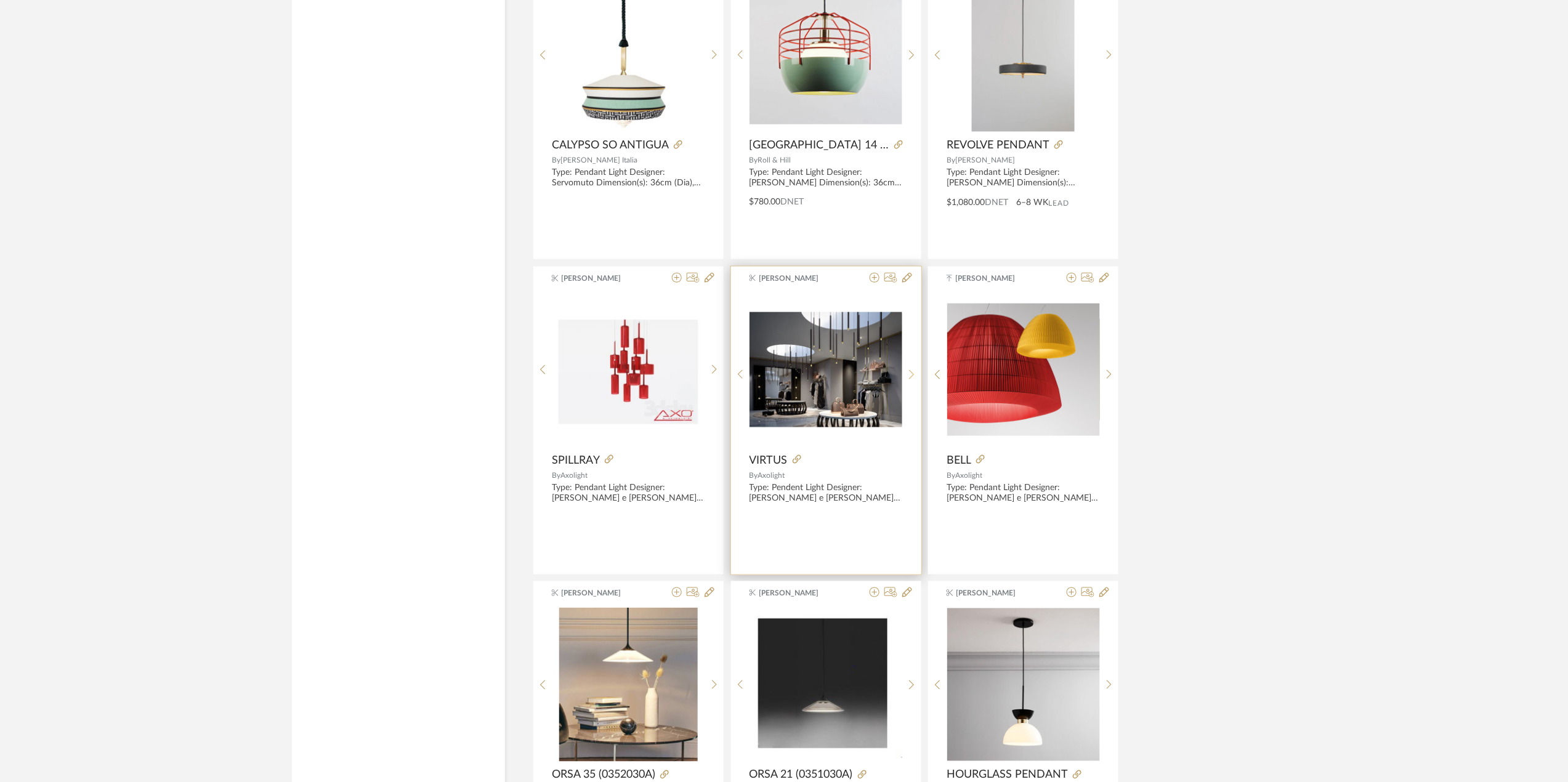
click at [913, 380] on icon at bounding box center [912, 375] width 5 height 11
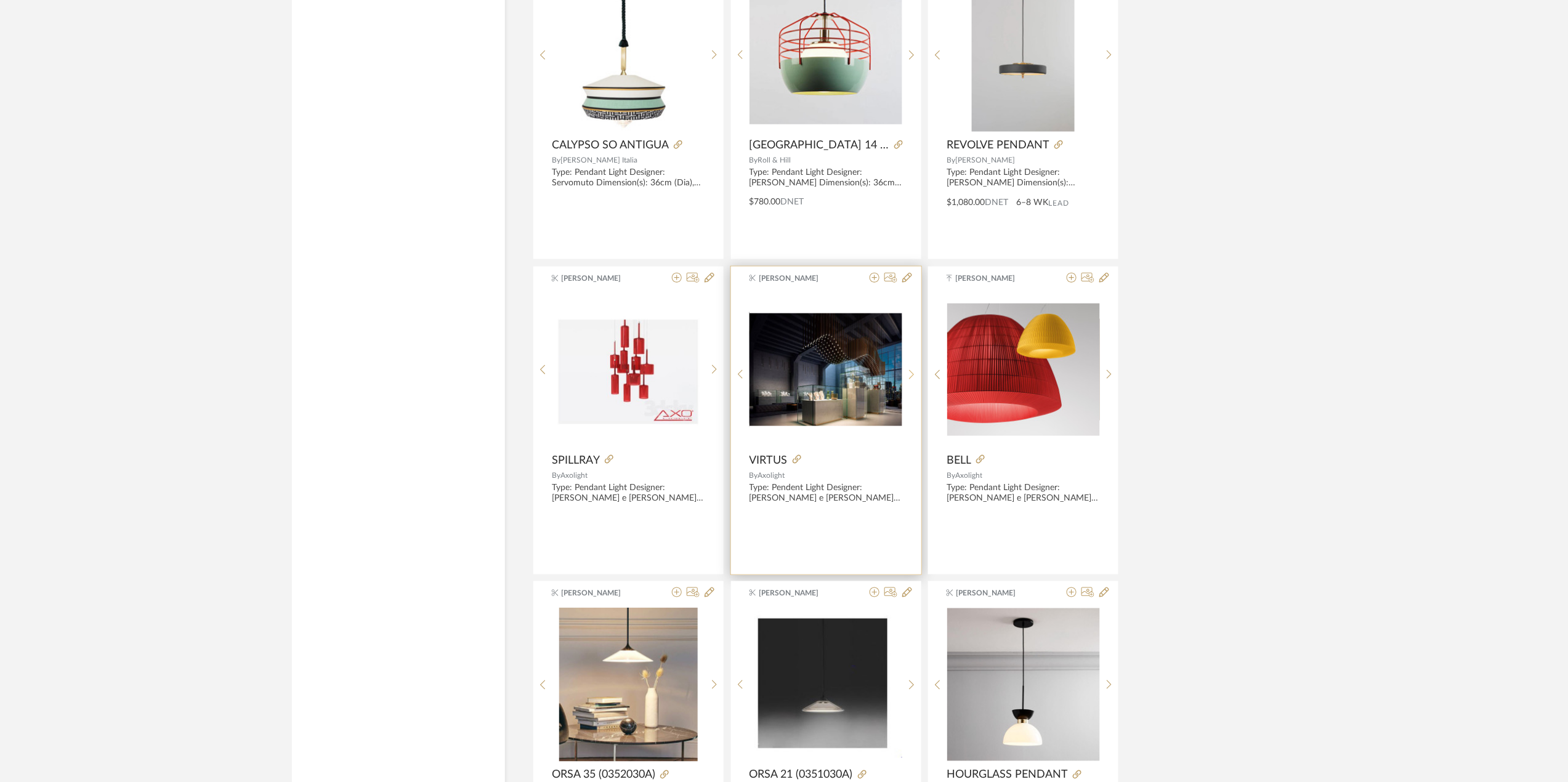
click at [913, 380] on icon at bounding box center [912, 375] width 5 height 11
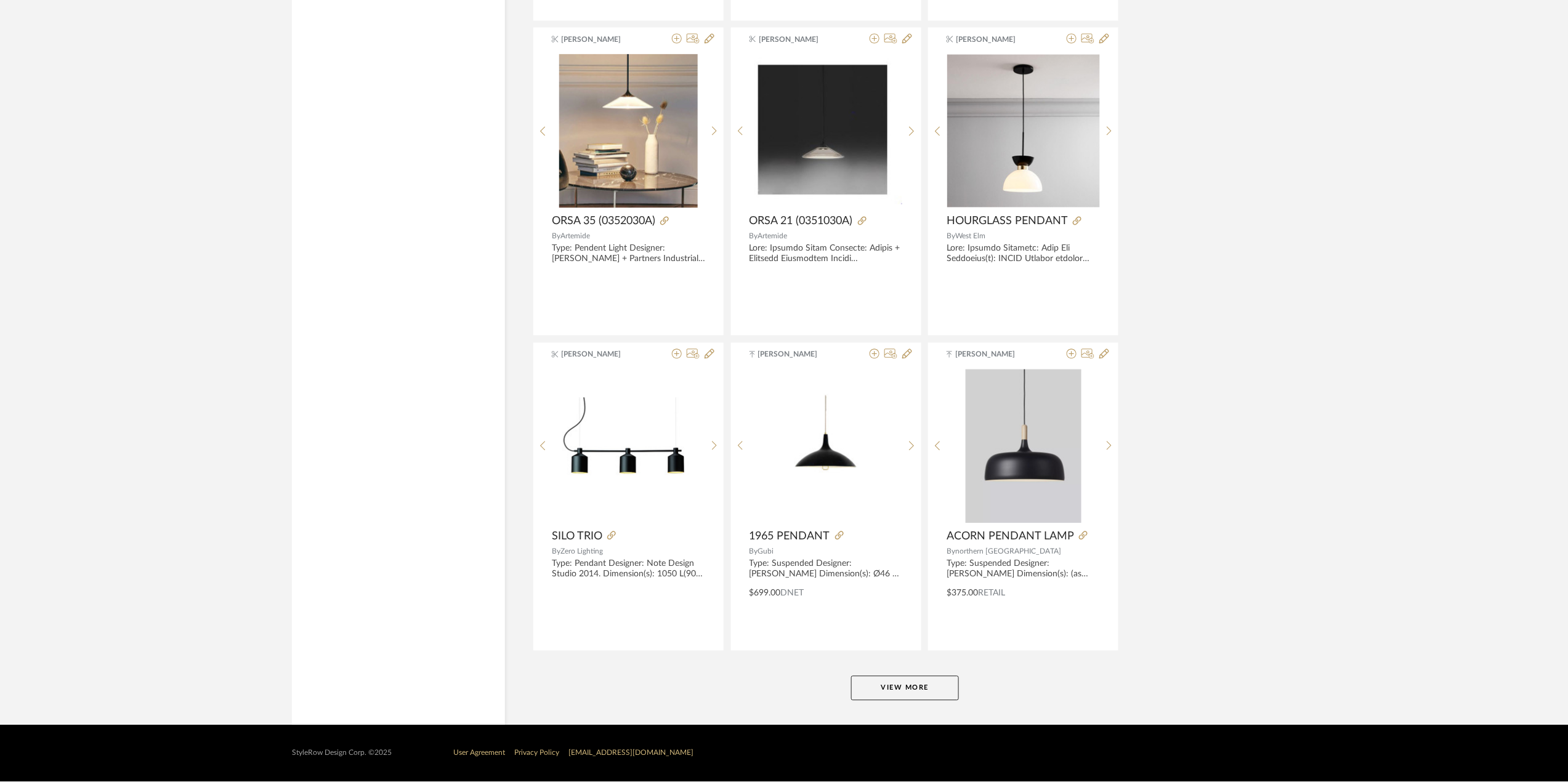
scroll to position [22331, 0]
click at [927, 677] on button "View More" at bounding box center [905, 688] width 108 height 24
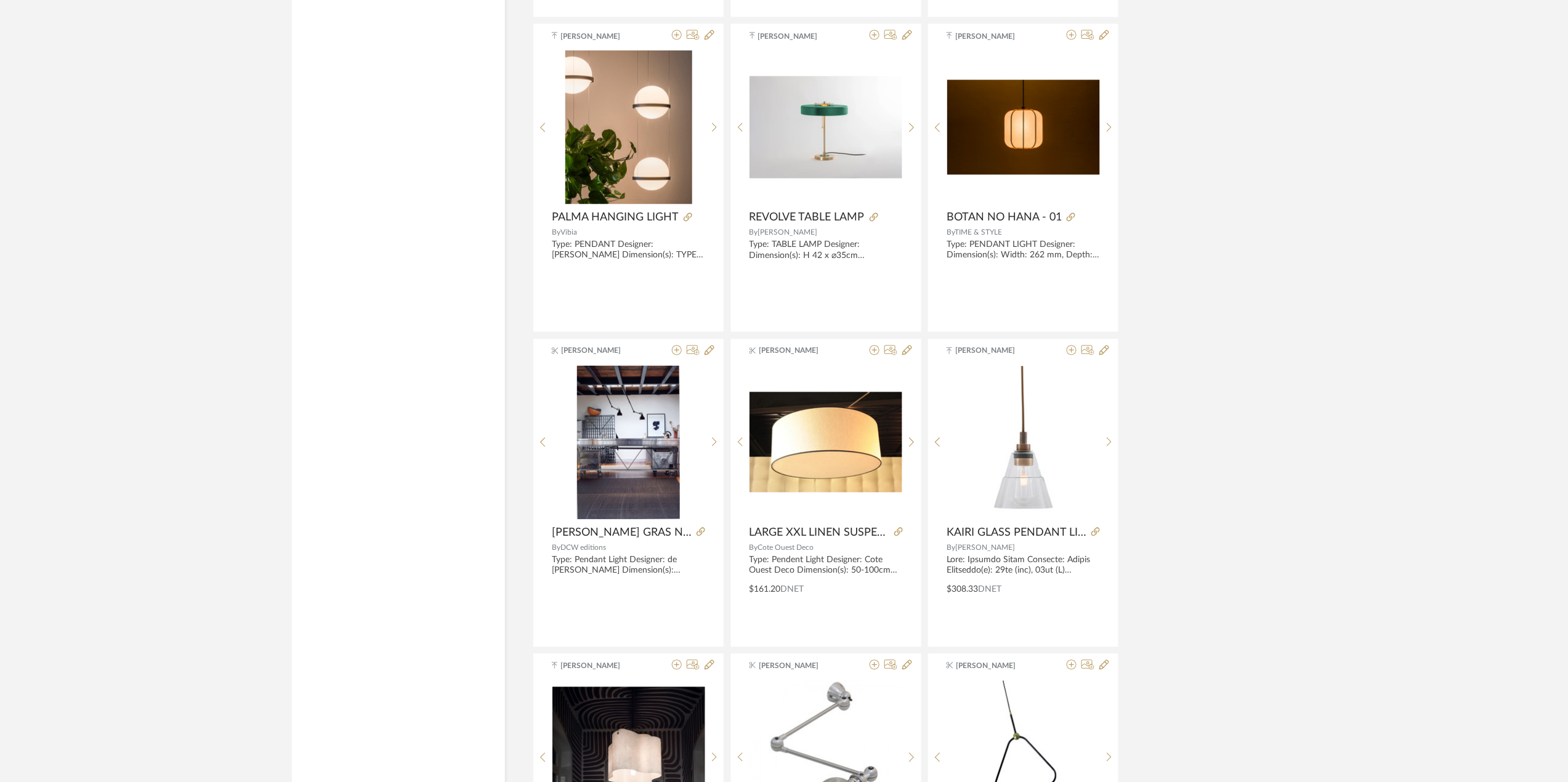
scroll to position [19950, 0]
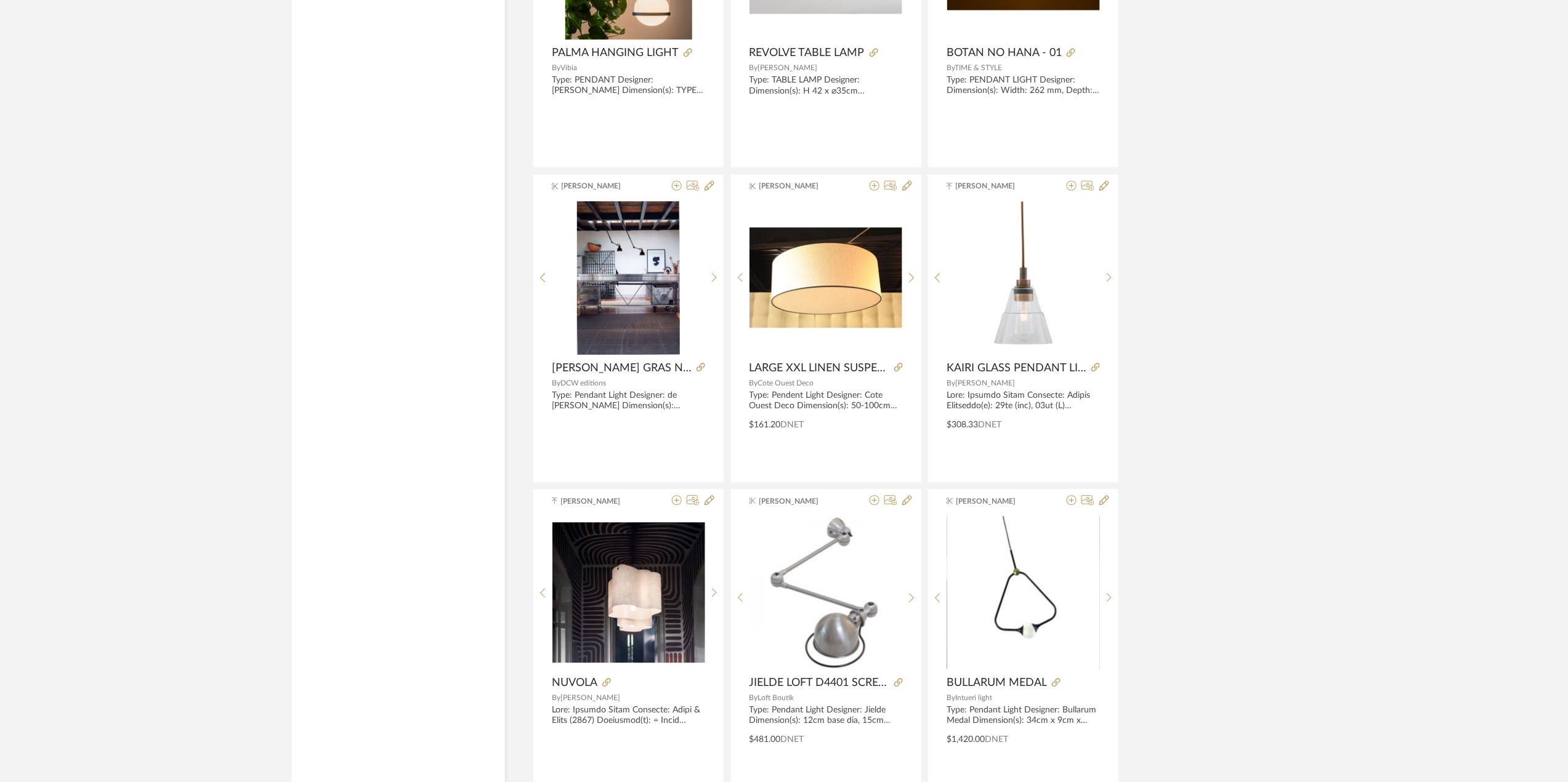
drag, startPoint x: 601, startPoint y: 393, endPoint x: 1226, endPoint y: 447, distance: 627.3
click at [697, 372] on icon at bounding box center [701, 367] width 8 height 8
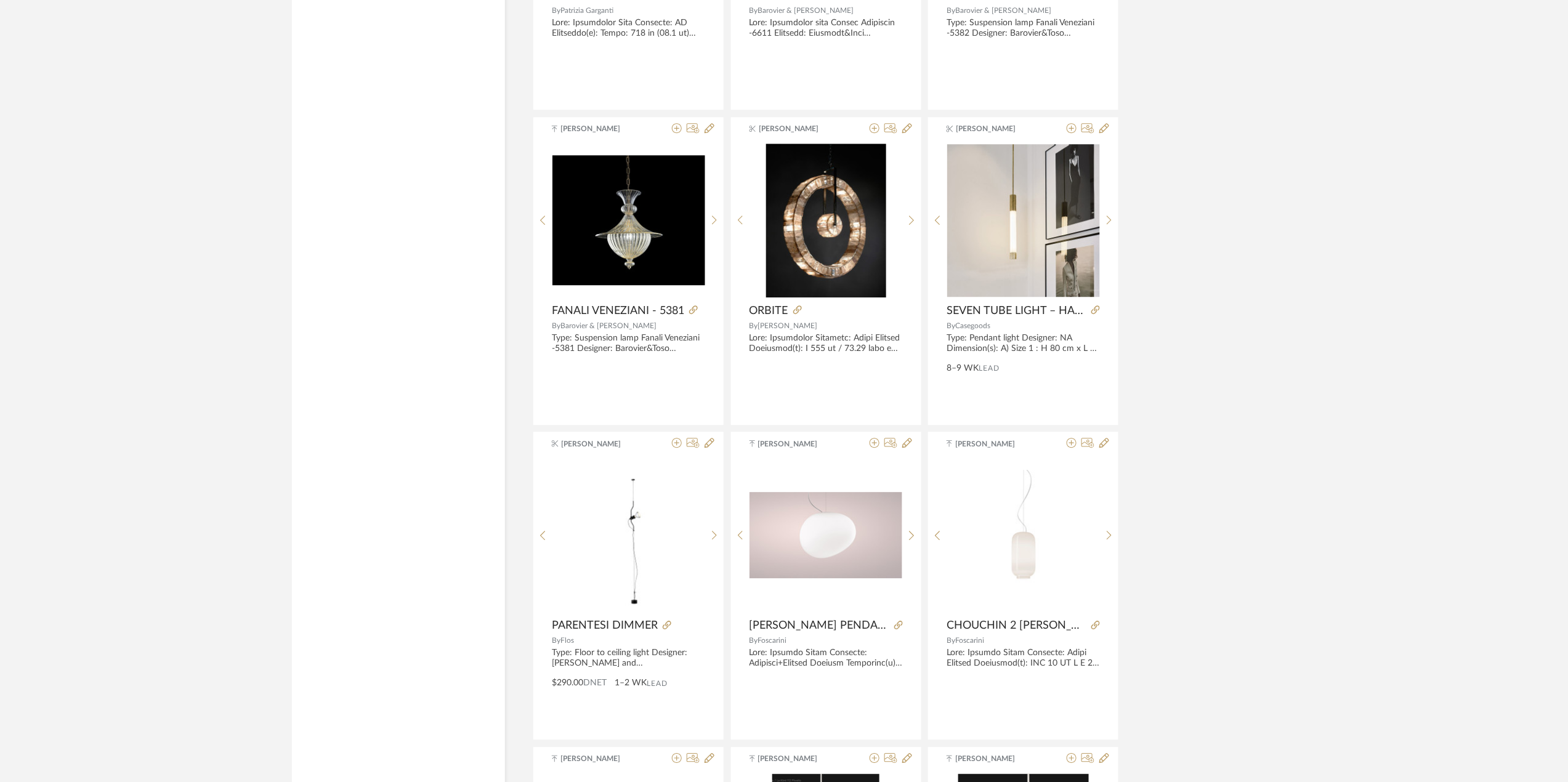
scroll to position [15765, 0]
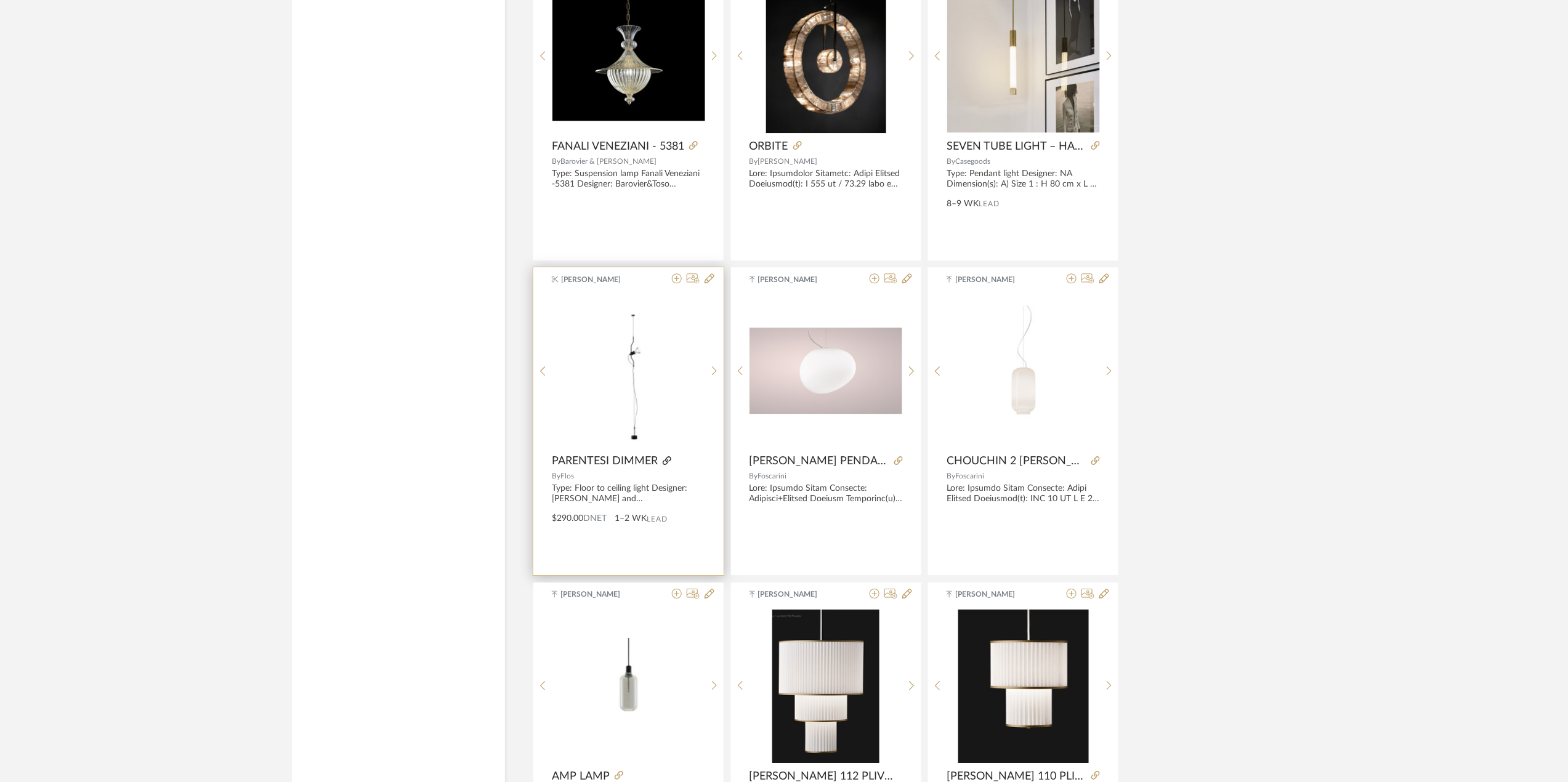
click at [668, 465] on icon at bounding box center [666, 460] width 8 height 8
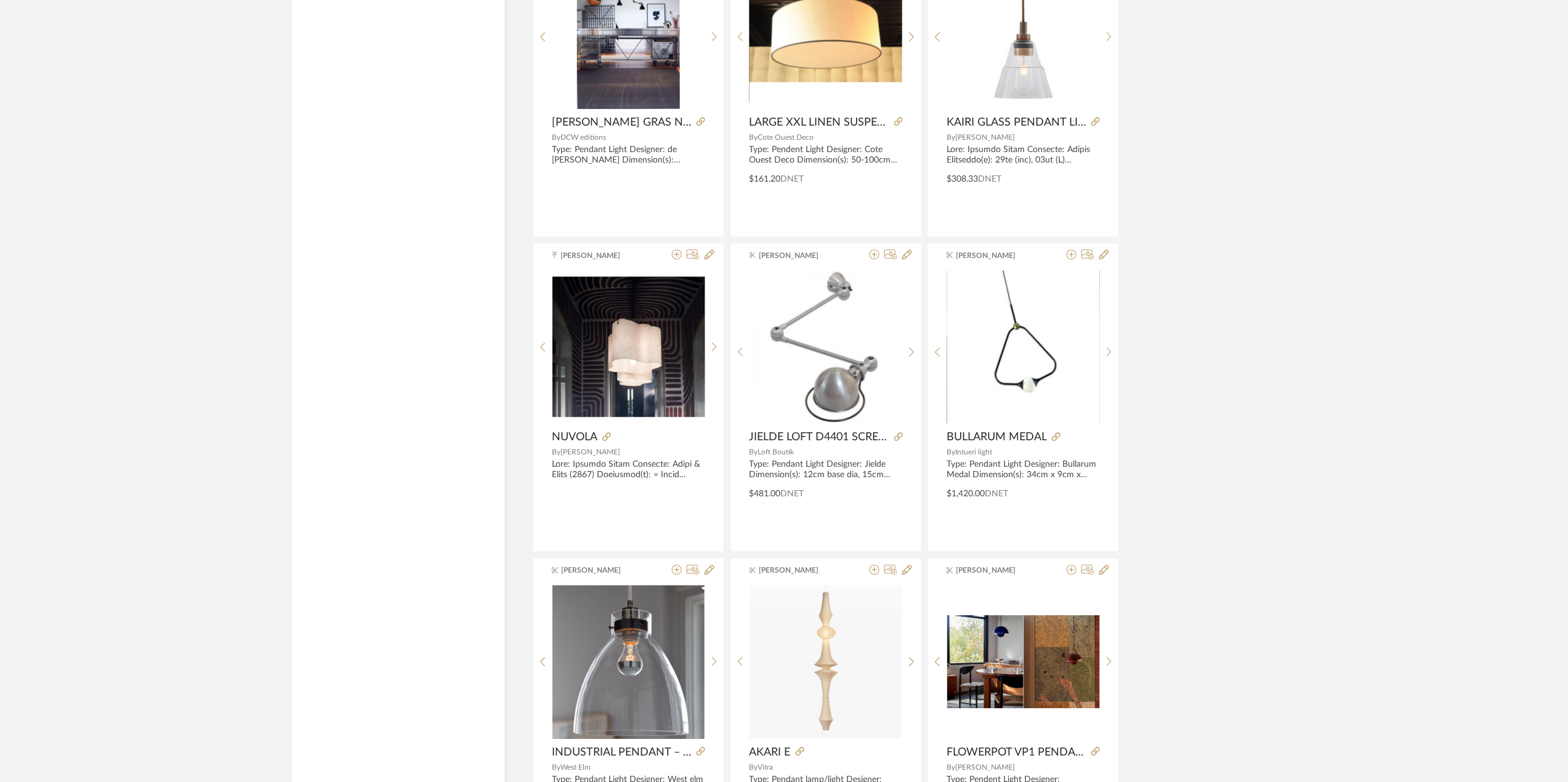
scroll to position [19869, 0]
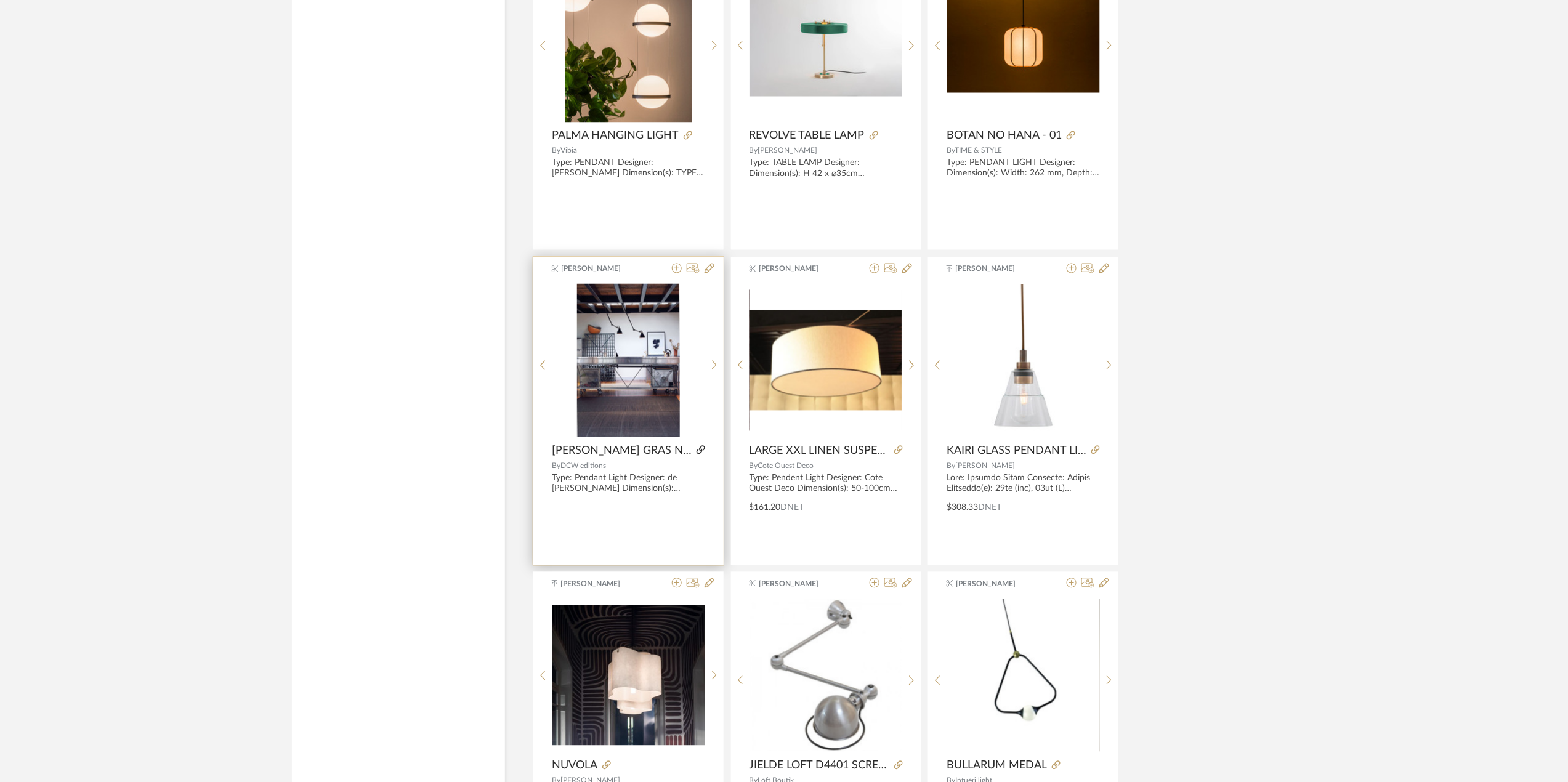
click at [697, 454] on icon at bounding box center [701, 450] width 8 height 8
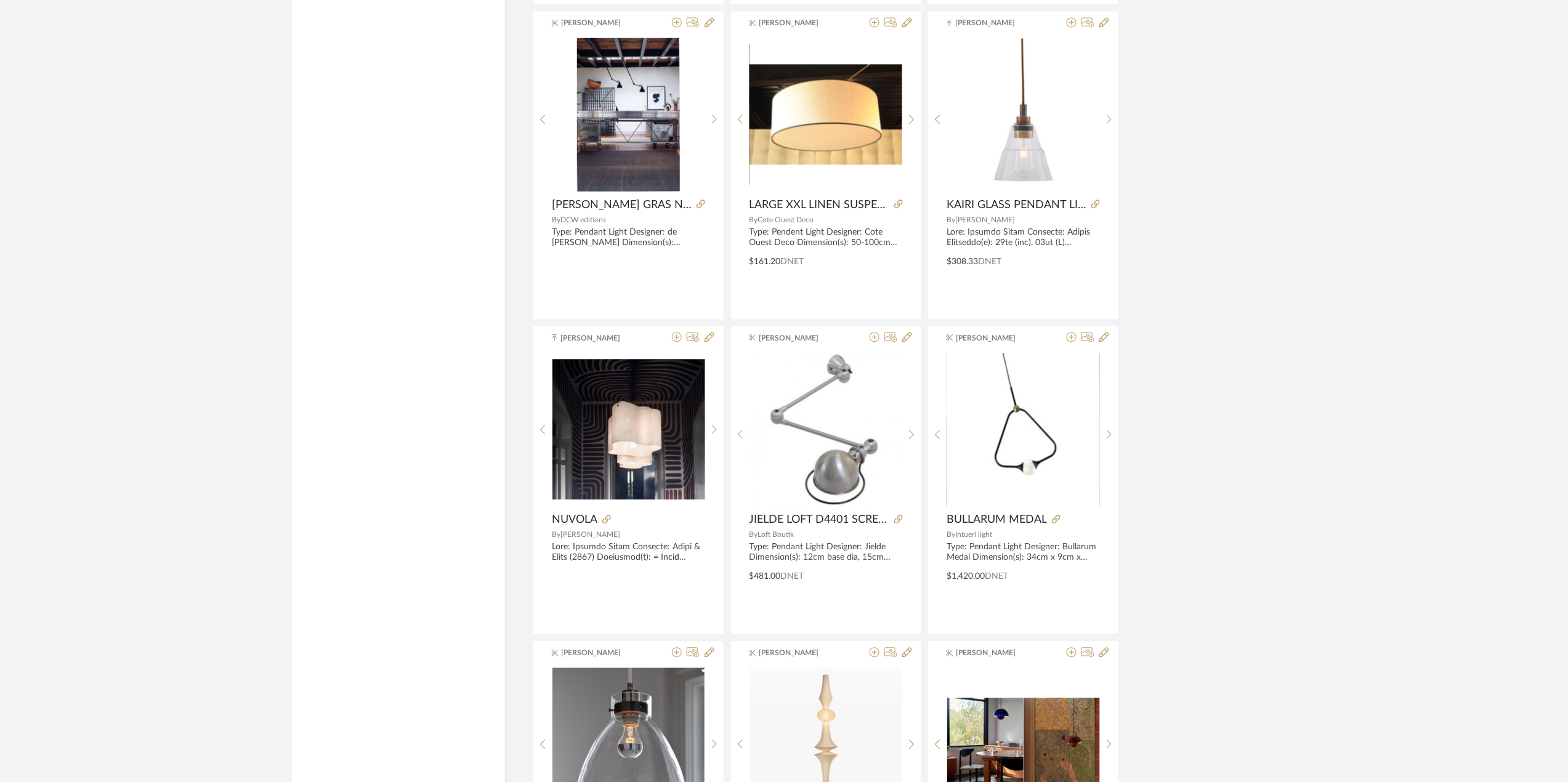
scroll to position [19950, 0]
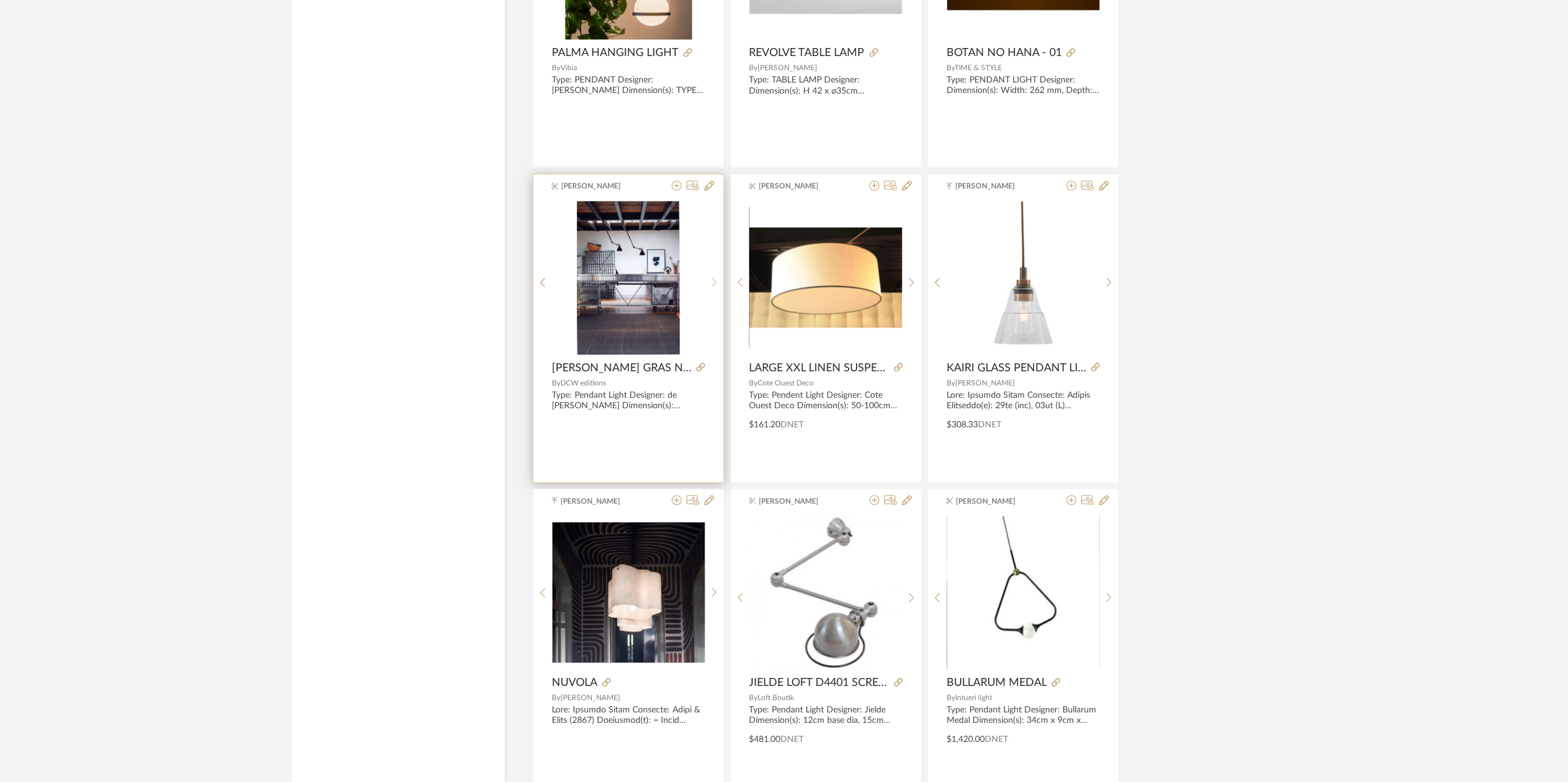
click at [714, 287] on icon at bounding box center [714, 283] width 5 height 9
click at [653, 314] on img "1" at bounding box center [628, 278] width 95 height 154
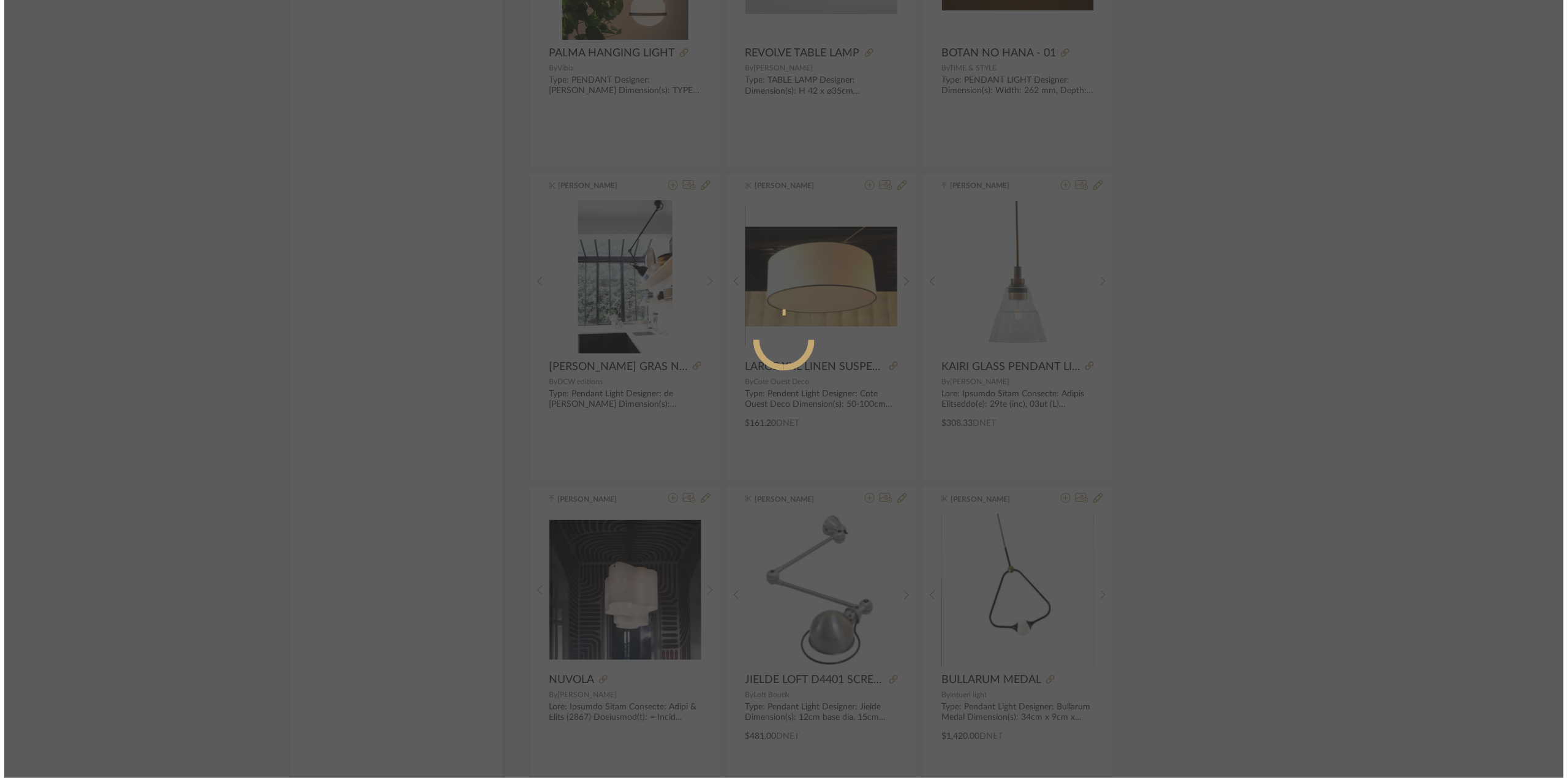
scroll to position [0, 0]
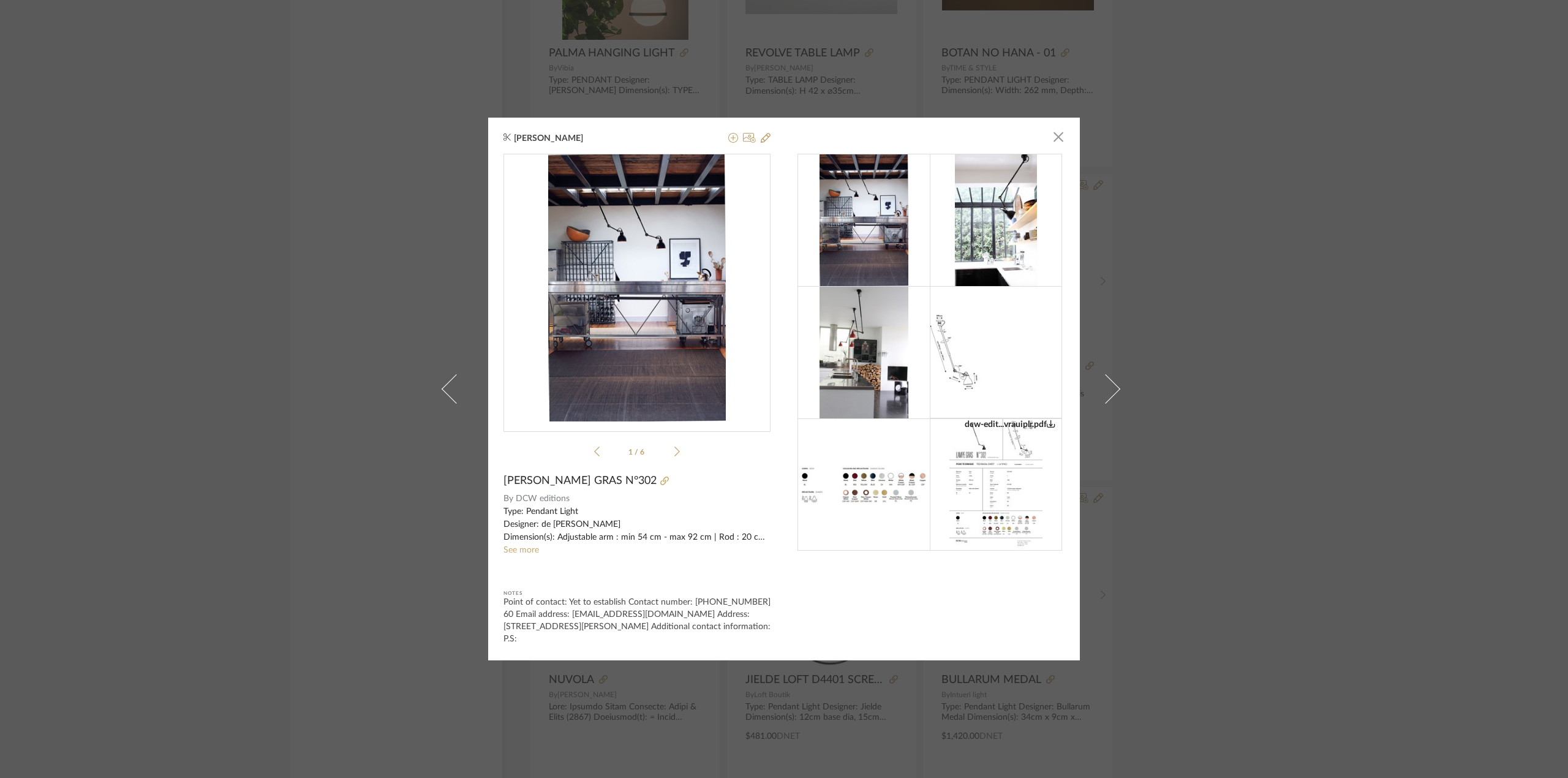
click at [674, 457] on icon at bounding box center [676, 451] width 5 height 11
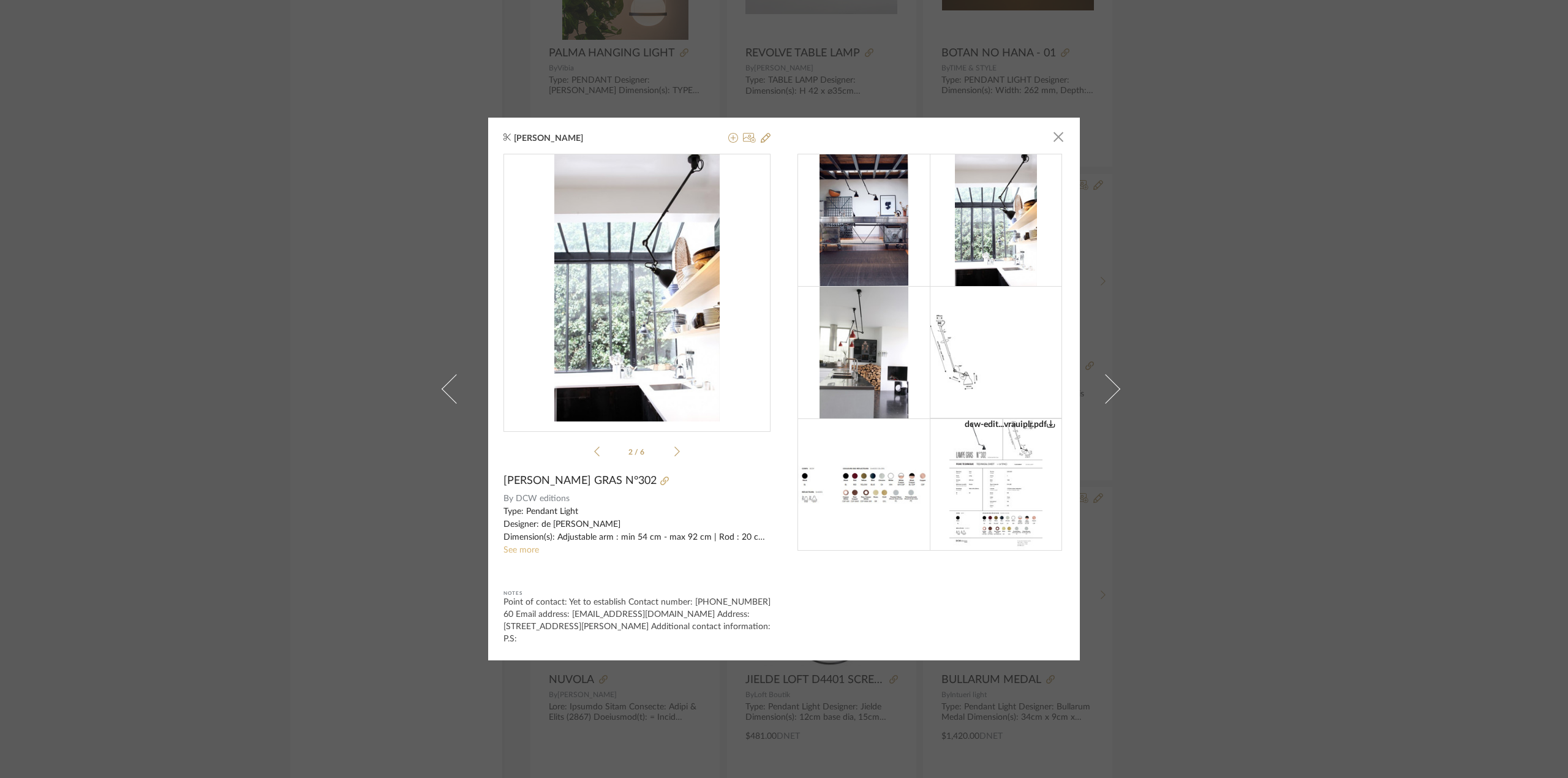
click at [509, 554] on link "See more" at bounding box center [521, 549] width 35 height 8
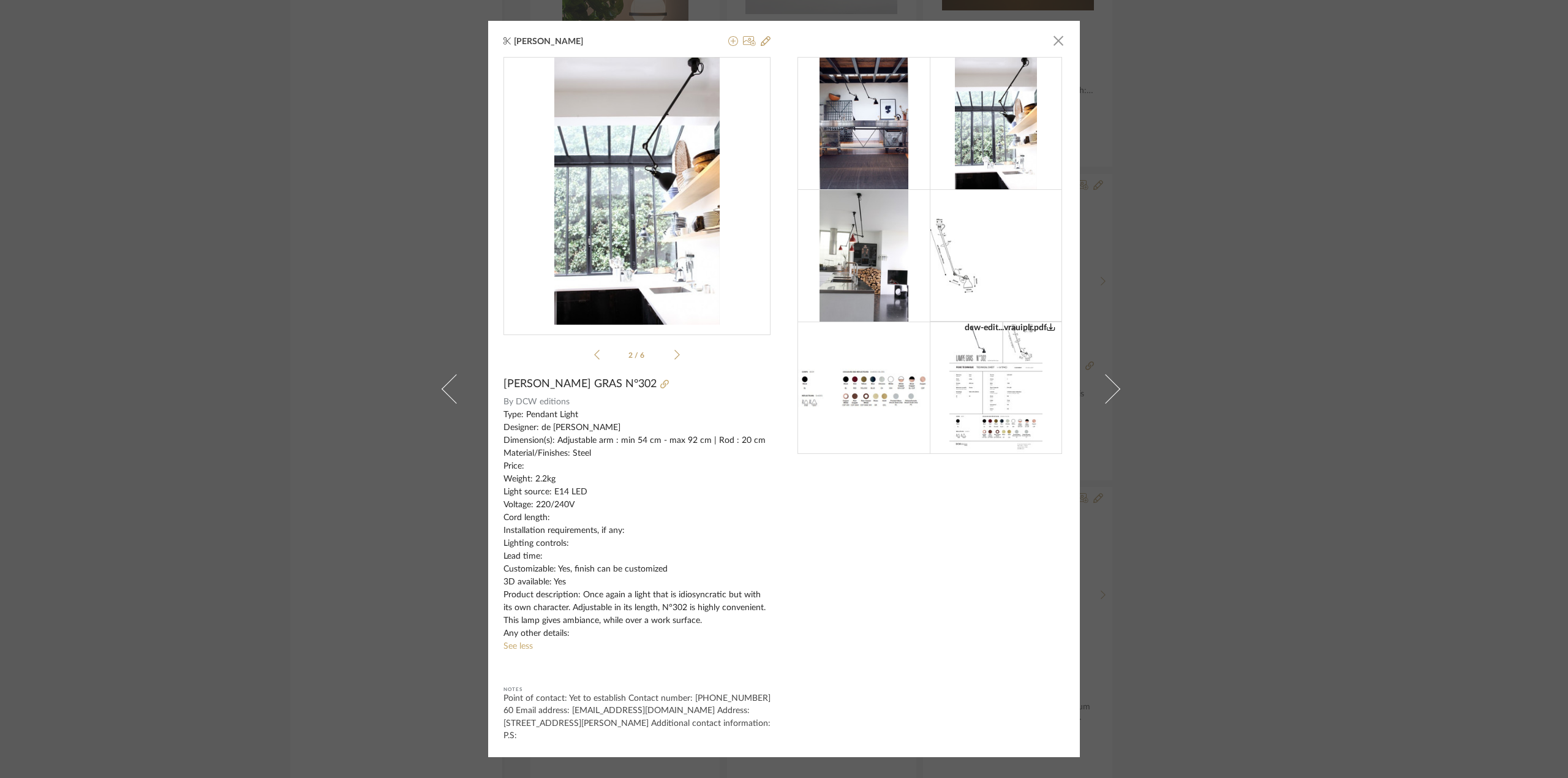
click at [323, 181] on div "[PERSON_NAME] × dcw-edit...vrauiplr.pdf dcw-edit...vrauiplr.pdf 2 / 6 [PERSON_N…" at bounding box center [784, 389] width 1568 height 778
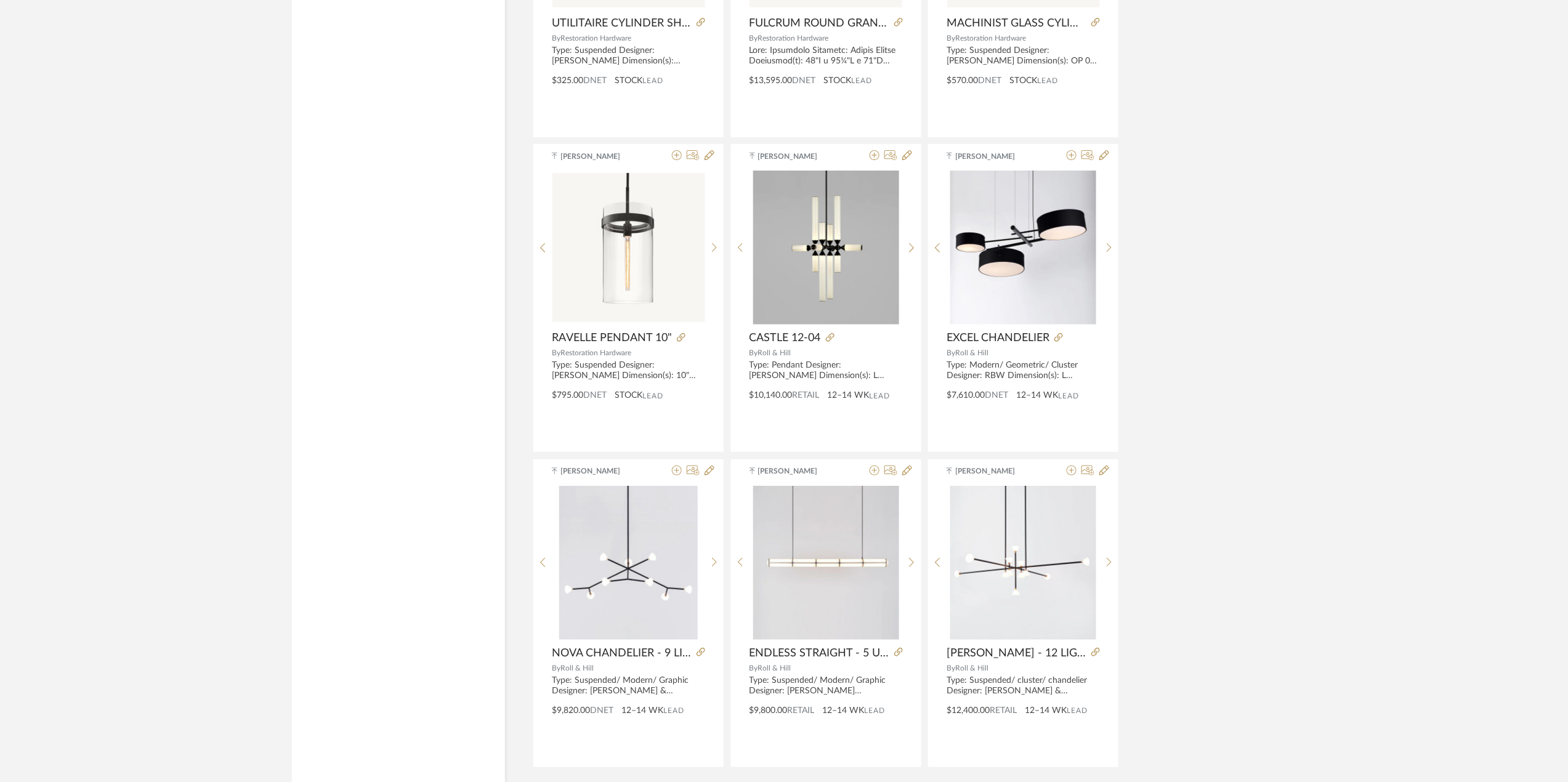
scroll to position [26113, 0]
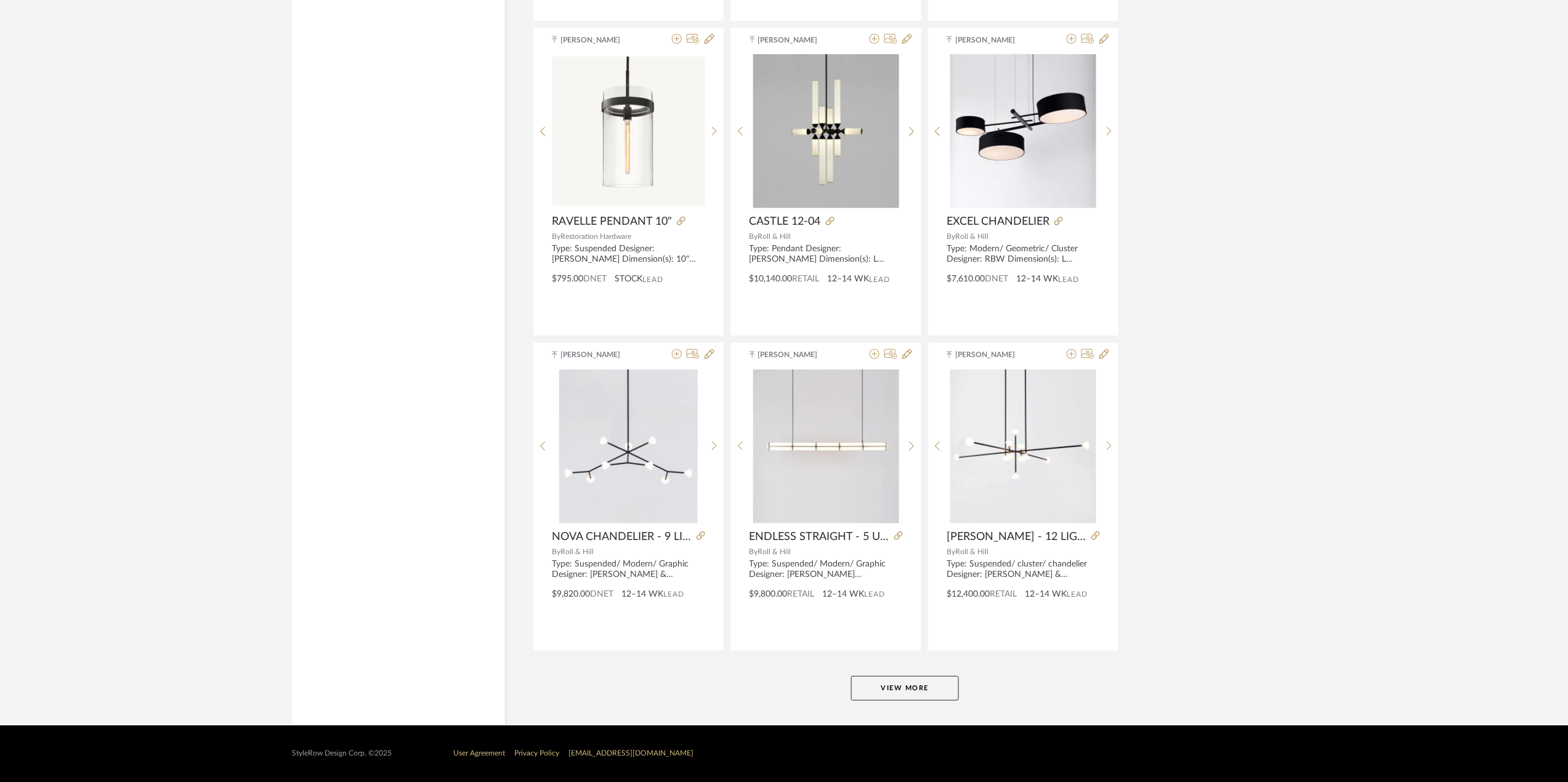
click at [893, 680] on button "View More" at bounding box center [905, 688] width 108 height 24
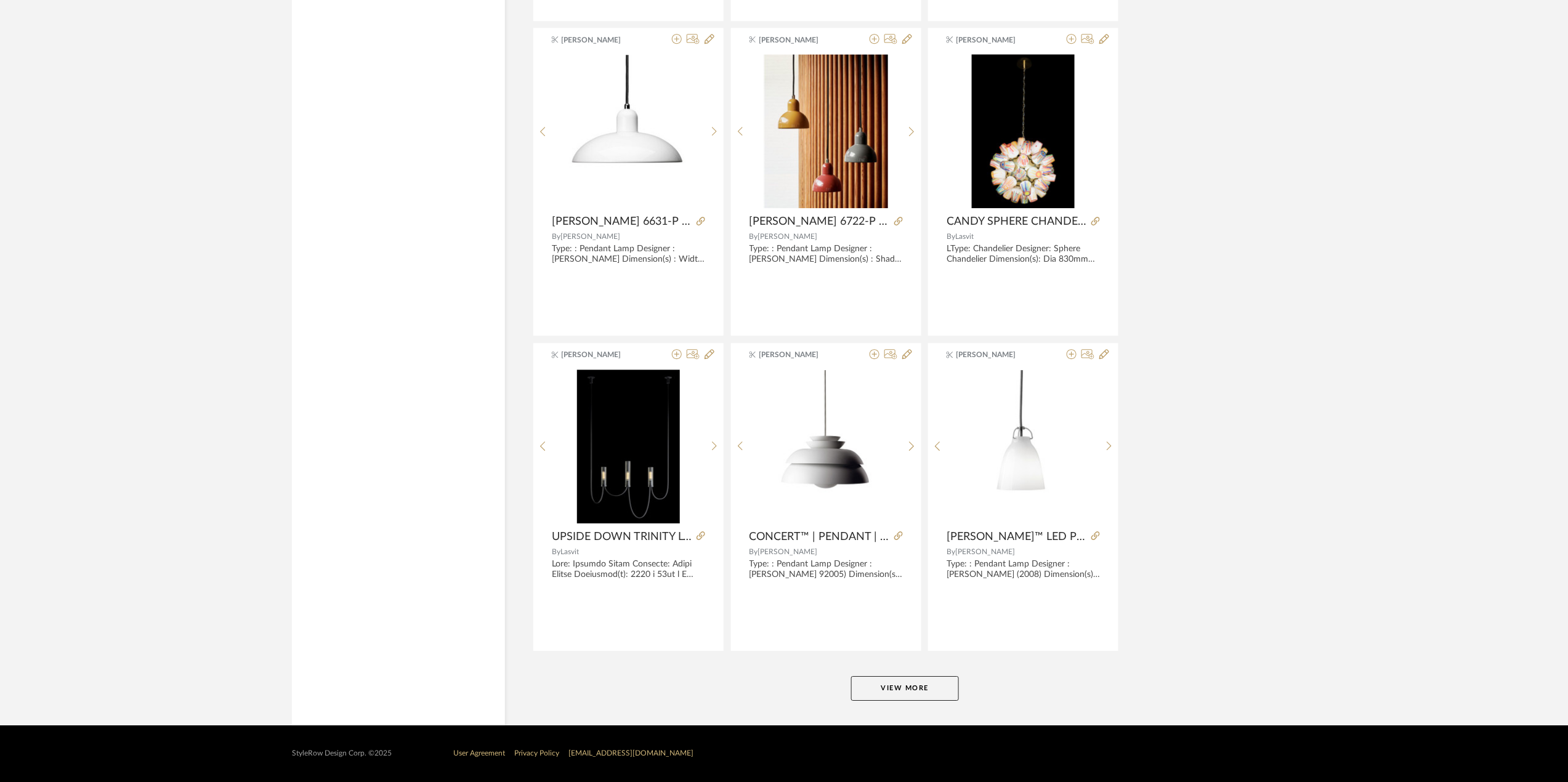
scroll to position [29897, 0]
click at [930, 694] on button "View More" at bounding box center [905, 688] width 108 height 24
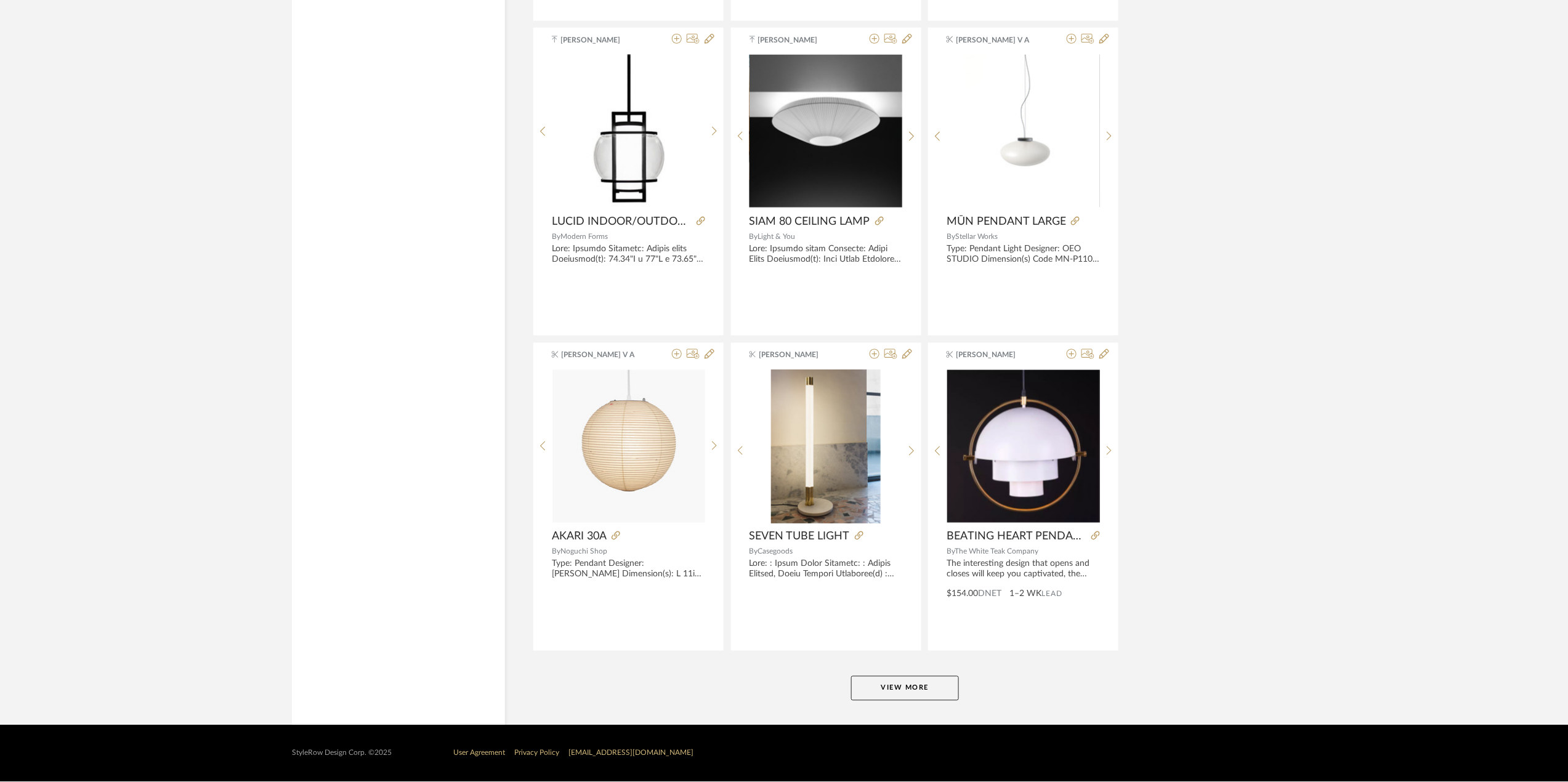
scroll to position [33680, 0]
click at [924, 688] on button "View More" at bounding box center [905, 688] width 108 height 24
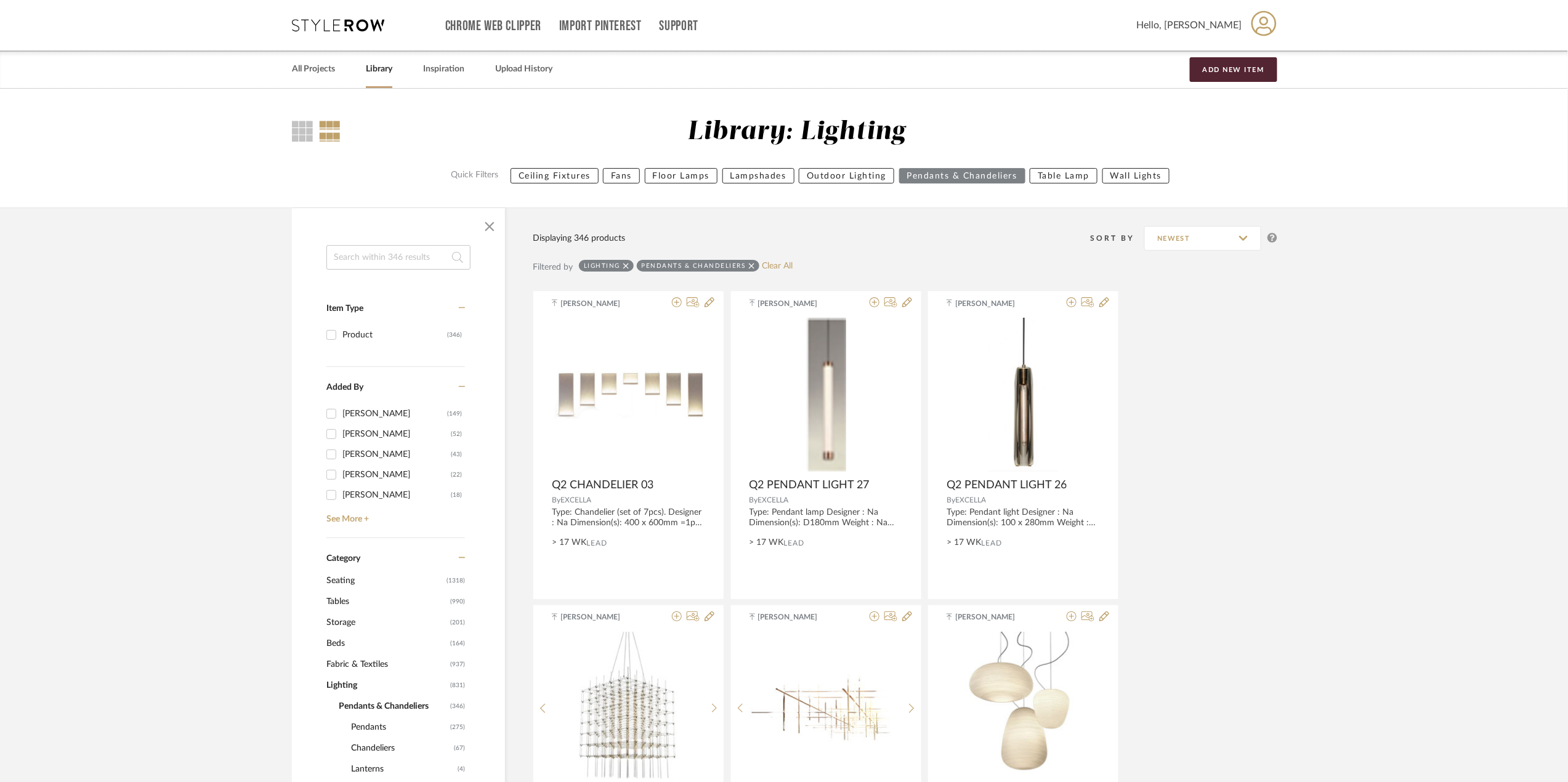
scroll to position [410, 0]
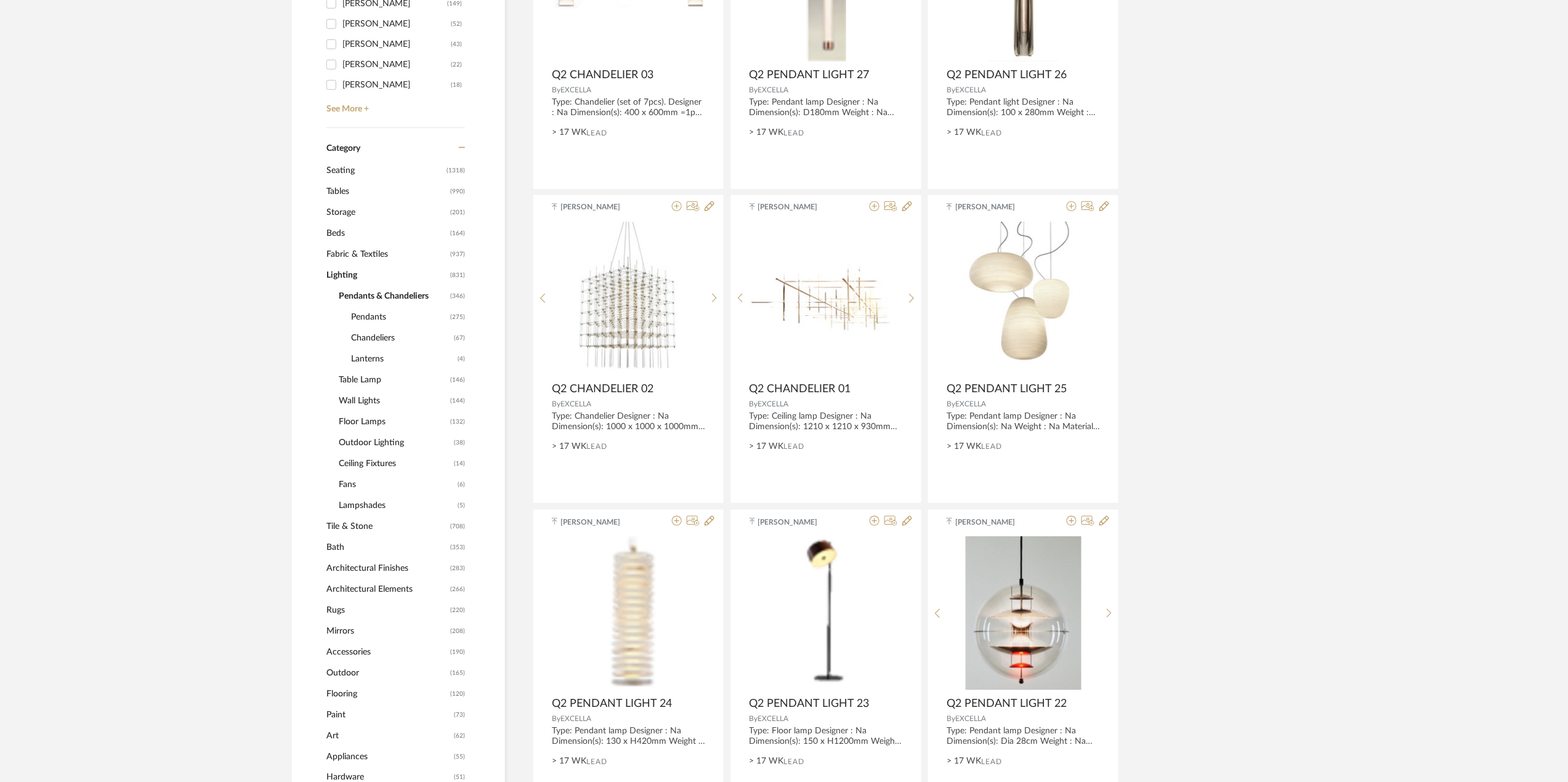
click at [372, 419] on span "Floor Lamps" at bounding box center [392, 422] width 109 height 21
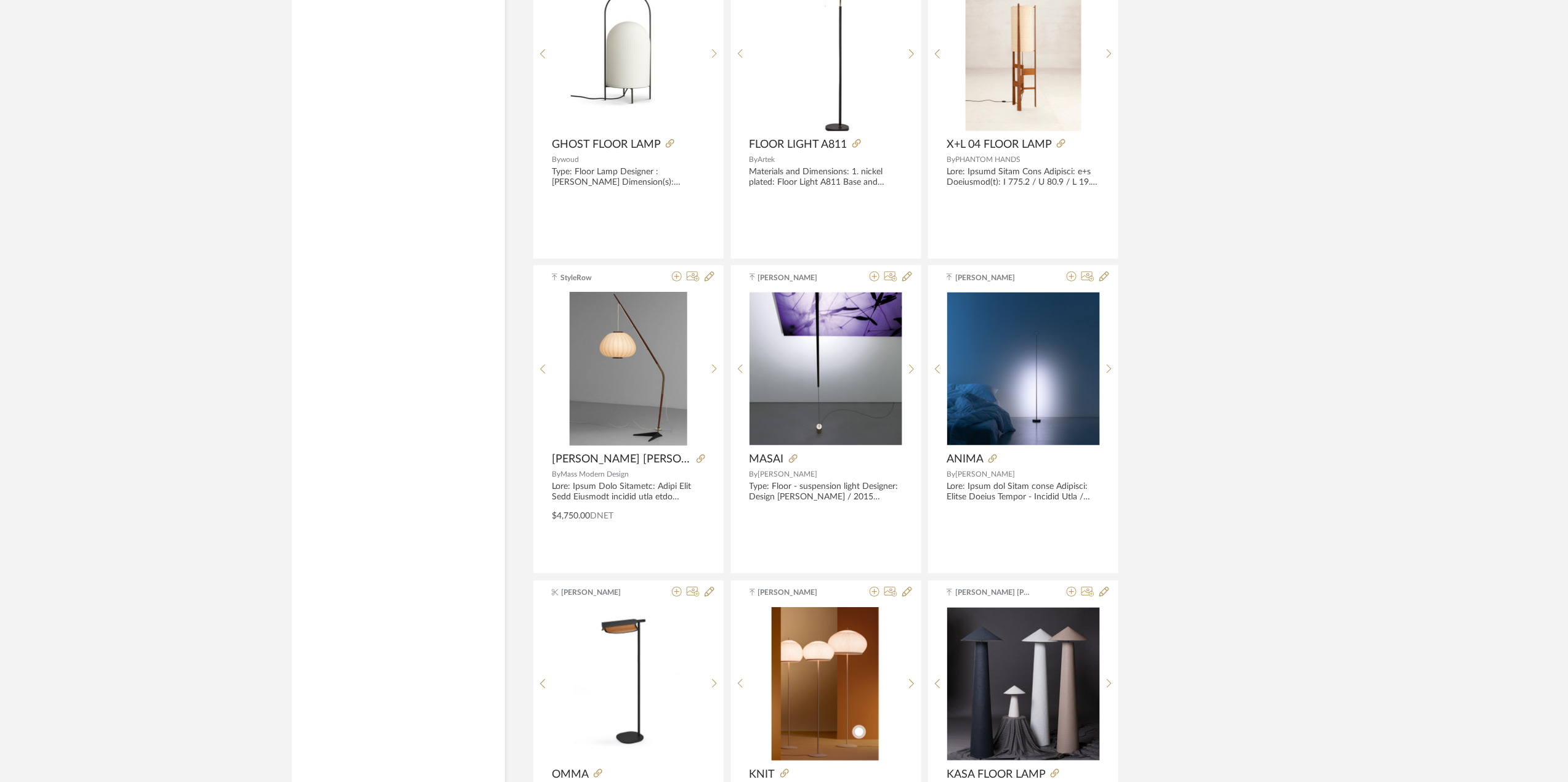
scroll to position [2544, 0]
click at [1038, 397] on img "0" at bounding box center [1023, 368] width 153 height 152
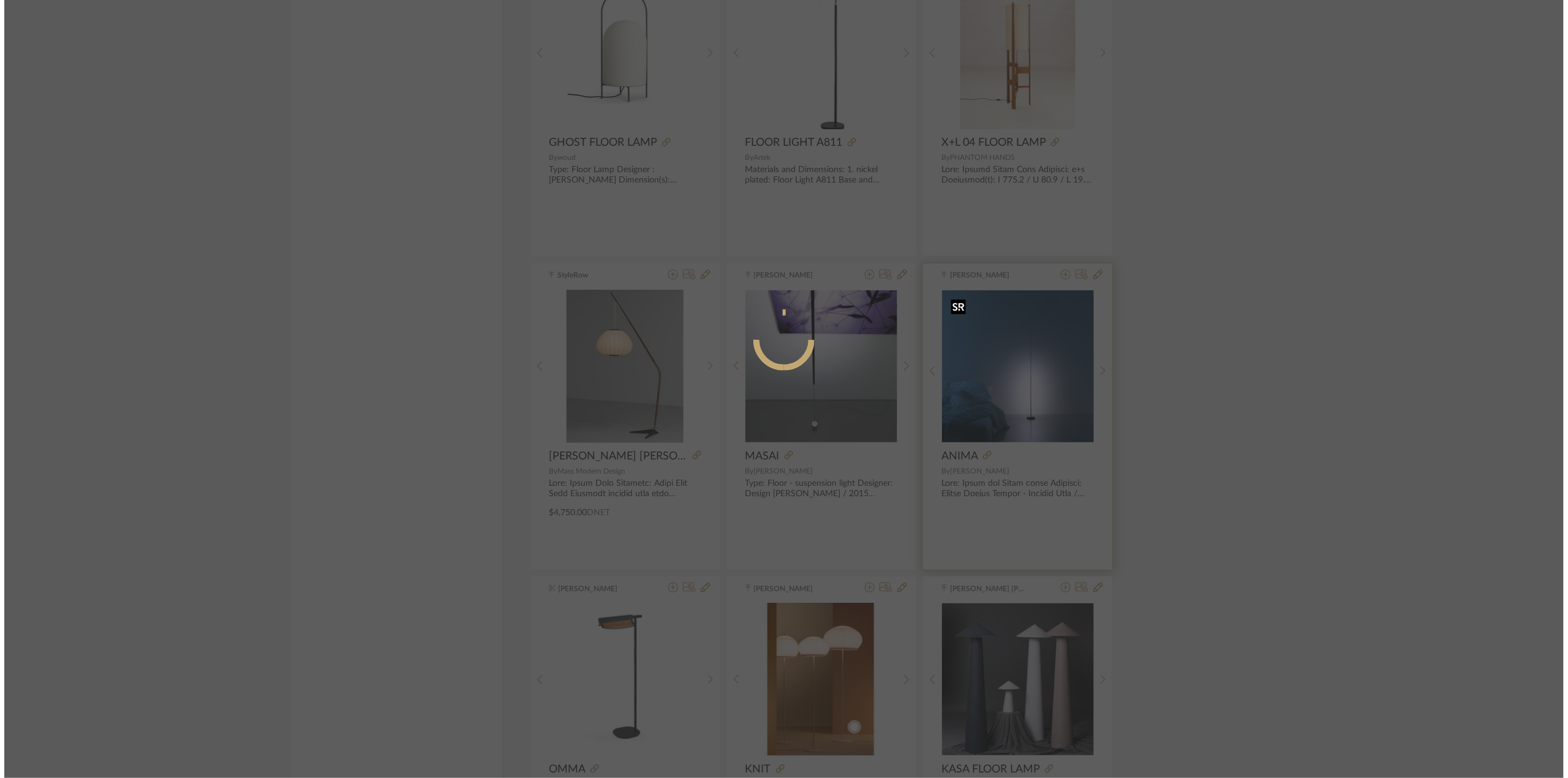
scroll to position [0, 0]
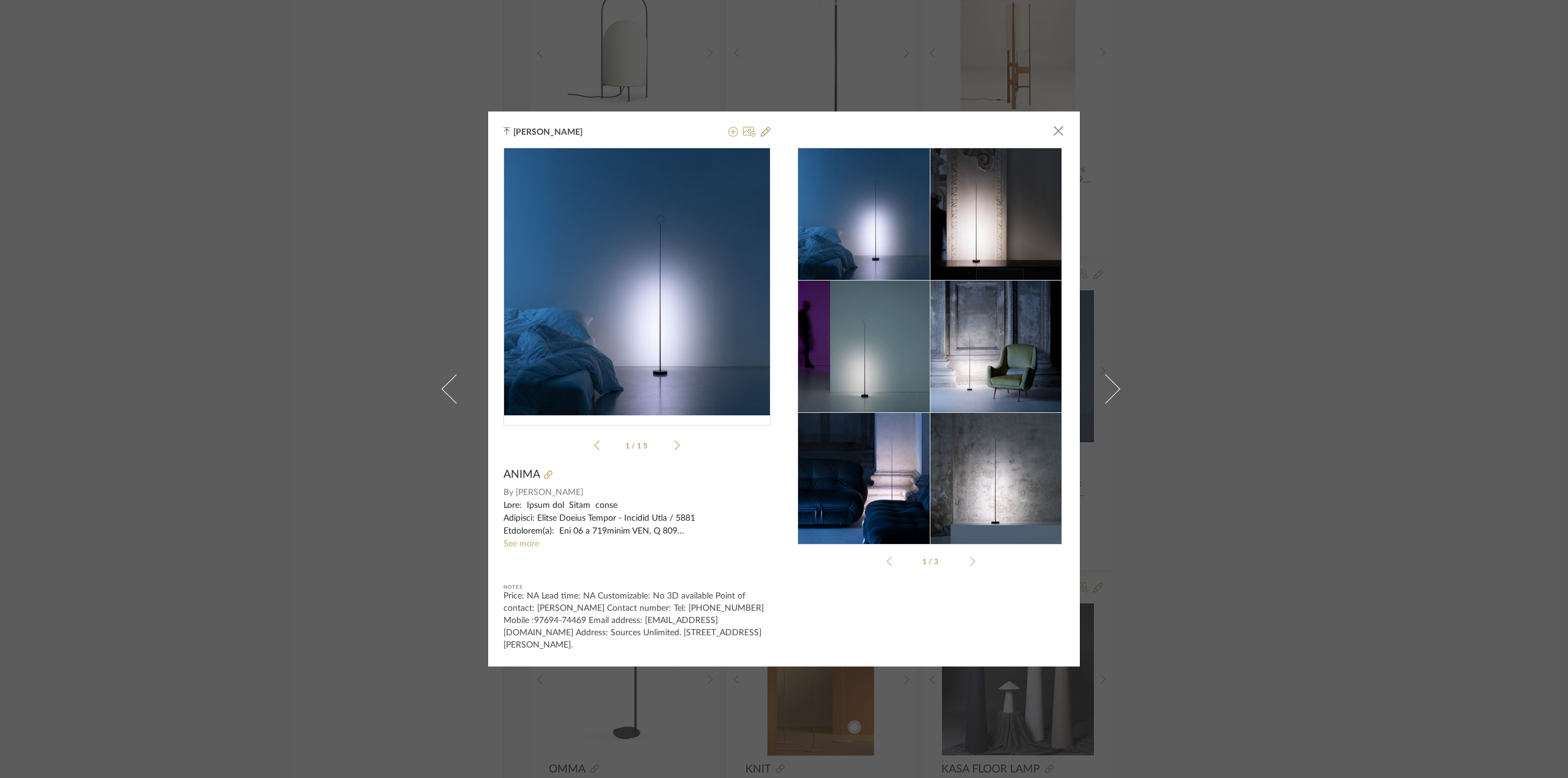
click at [674, 447] on icon at bounding box center [676, 445] width 5 height 11
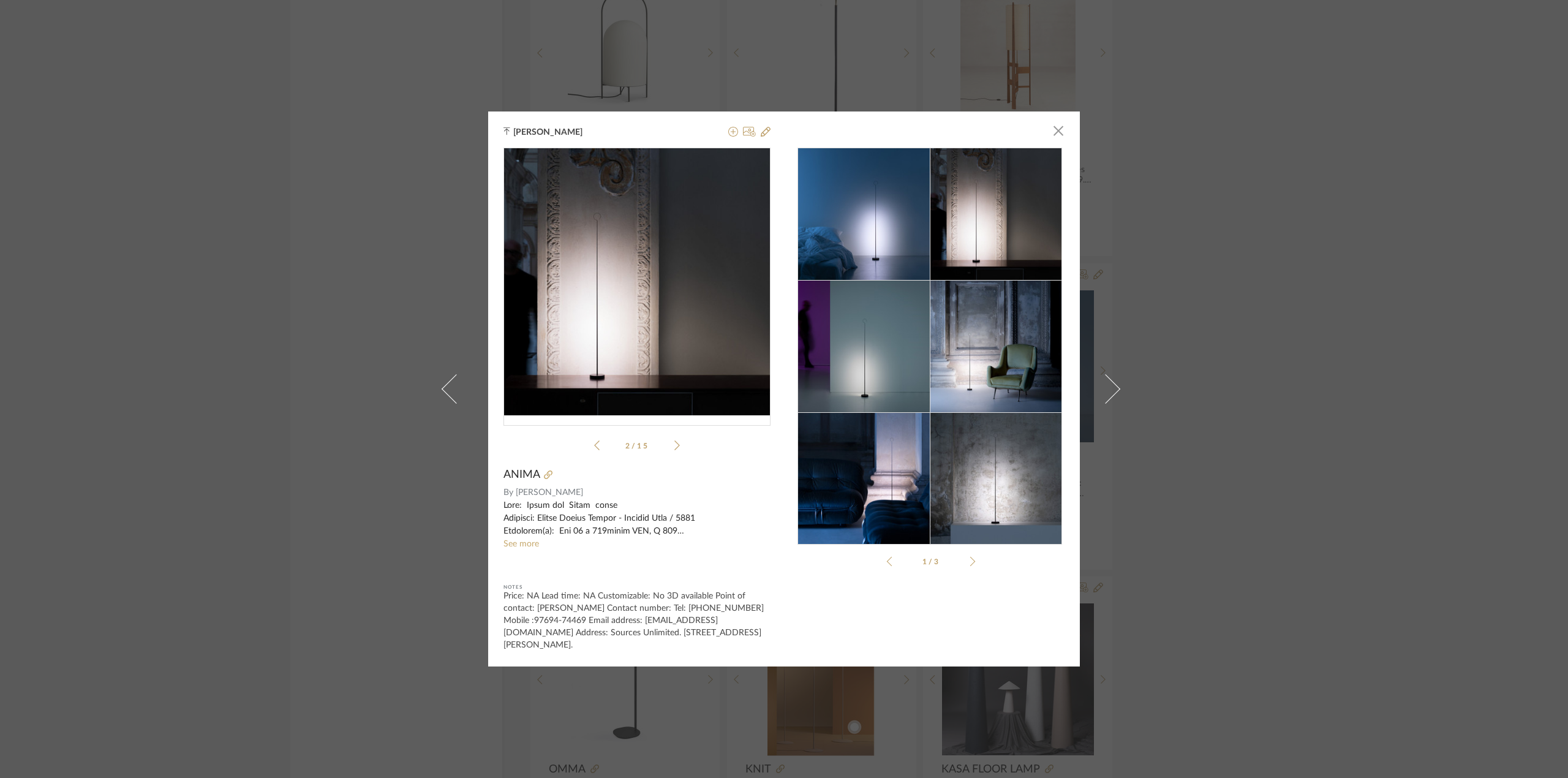
click at [674, 447] on icon at bounding box center [676, 445] width 5 height 11
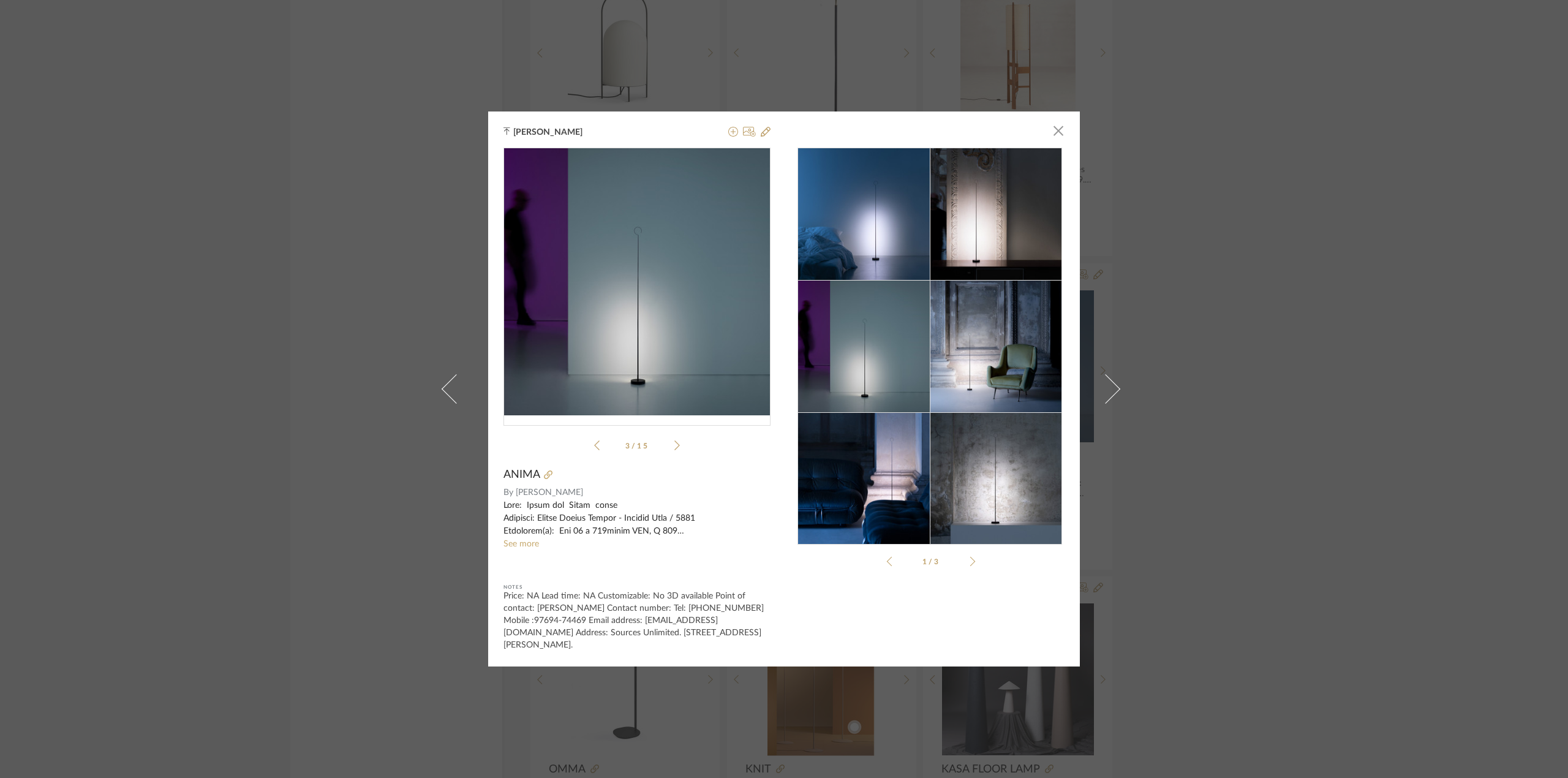
click at [674, 447] on icon at bounding box center [676, 445] width 5 height 11
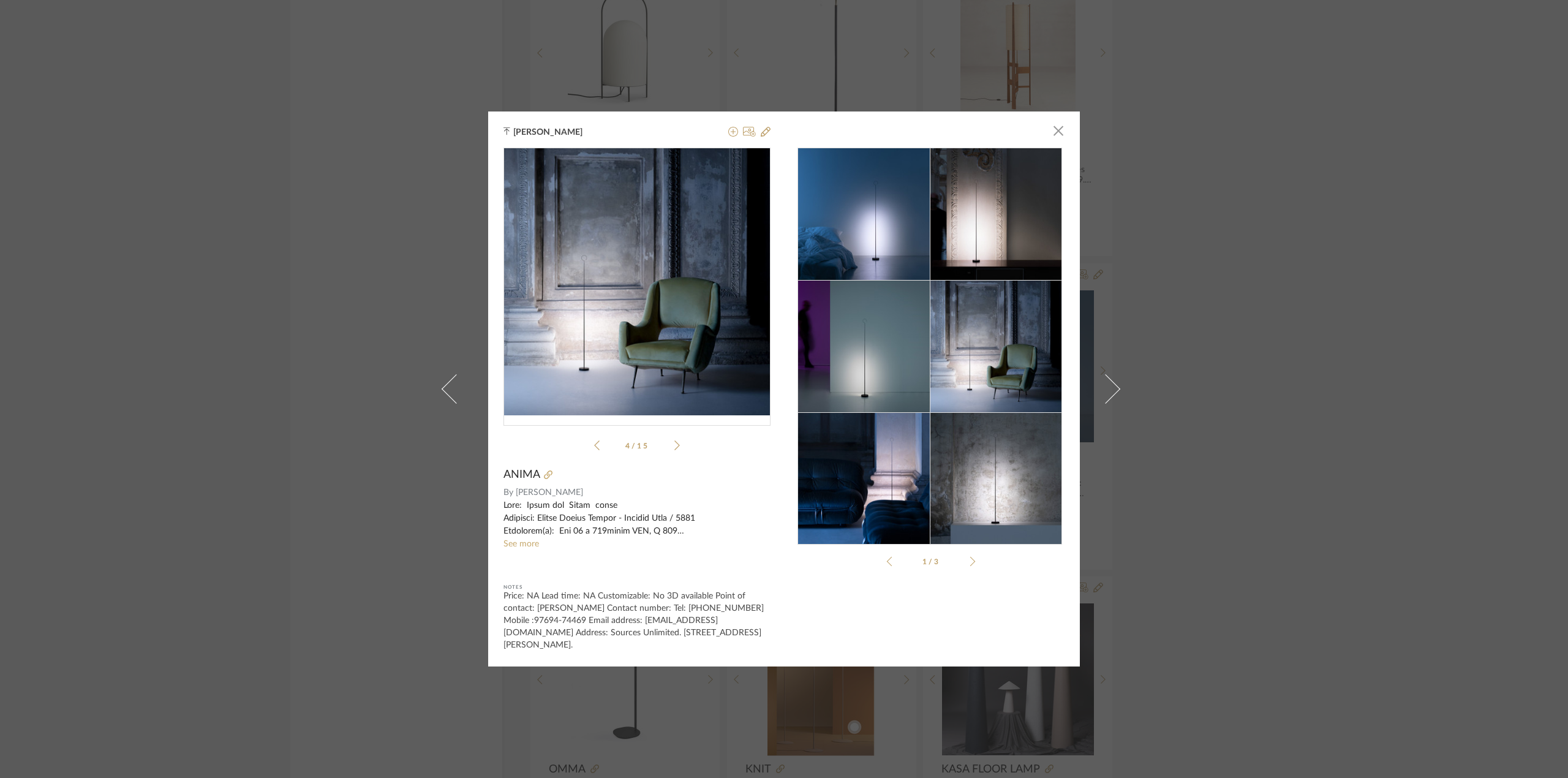
click at [1276, 439] on div "[PERSON_NAME] × anima 13.pdf anima 13.pdf 4 / 15 ANIMA By [PERSON_NAME] See mor…" at bounding box center [784, 389] width 1568 height 778
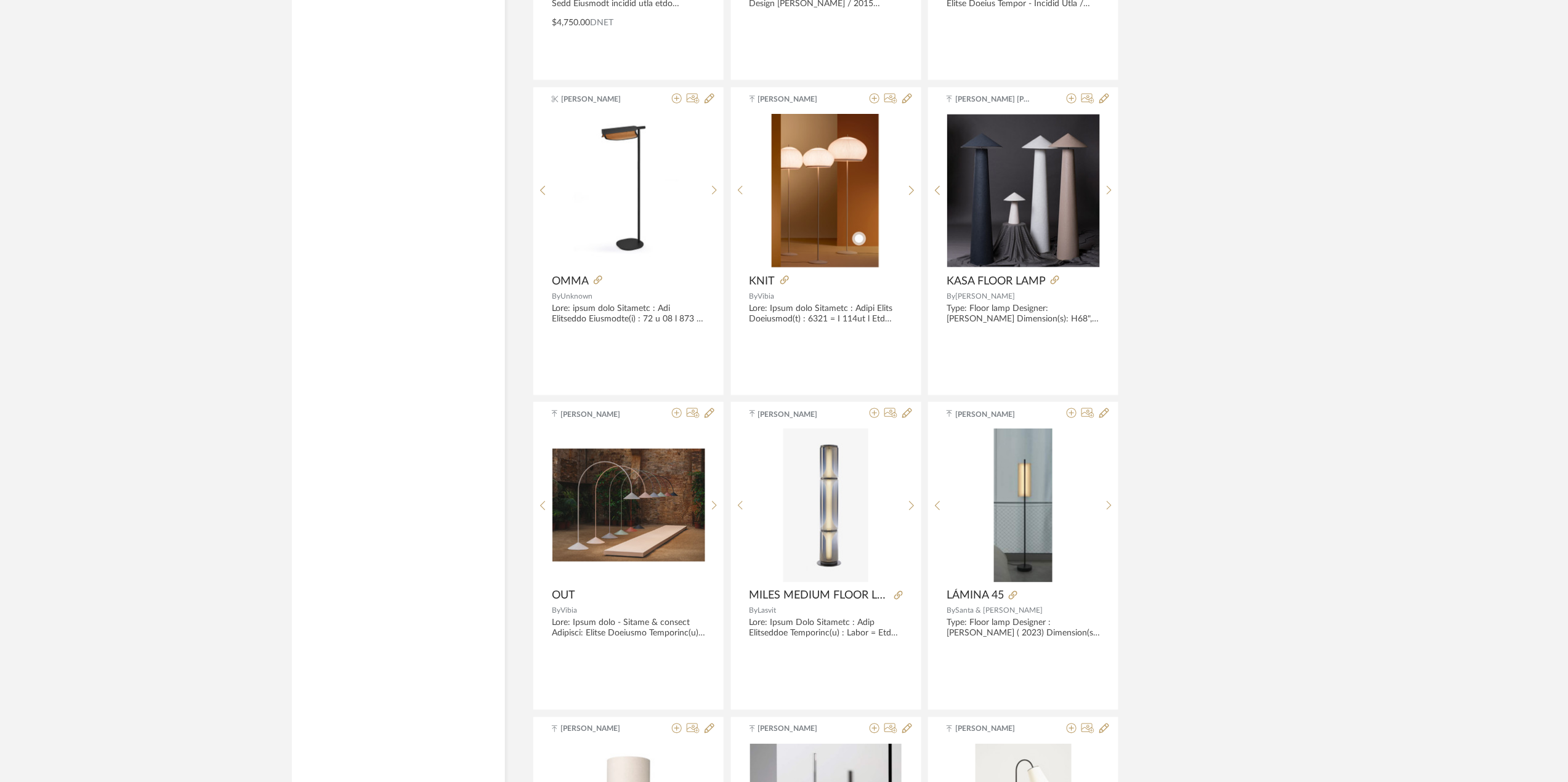
scroll to position [3415, 0]
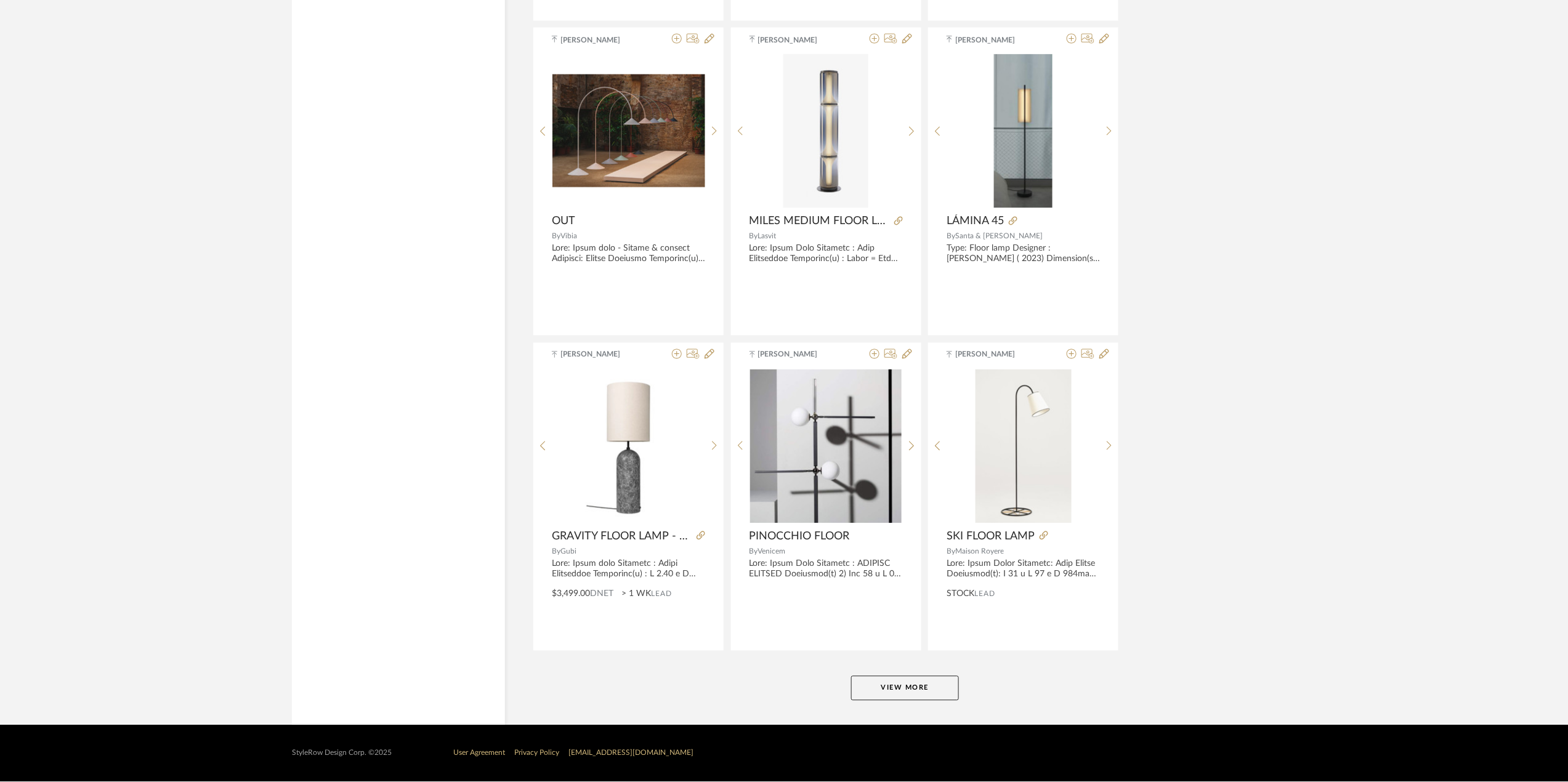
click at [941, 678] on button "View More" at bounding box center [905, 688] width 108 height 24
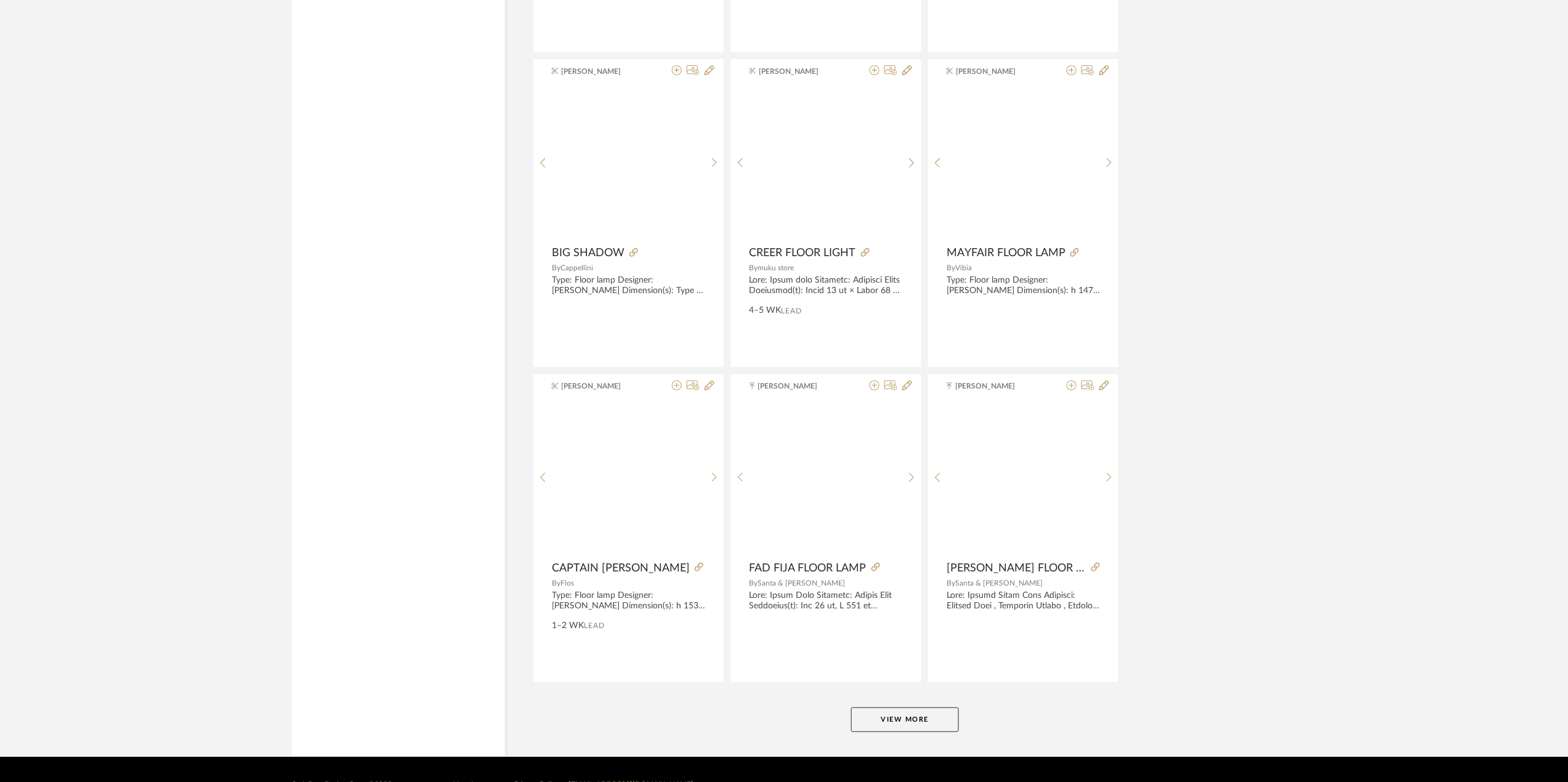
scroll to position [7198, 0]
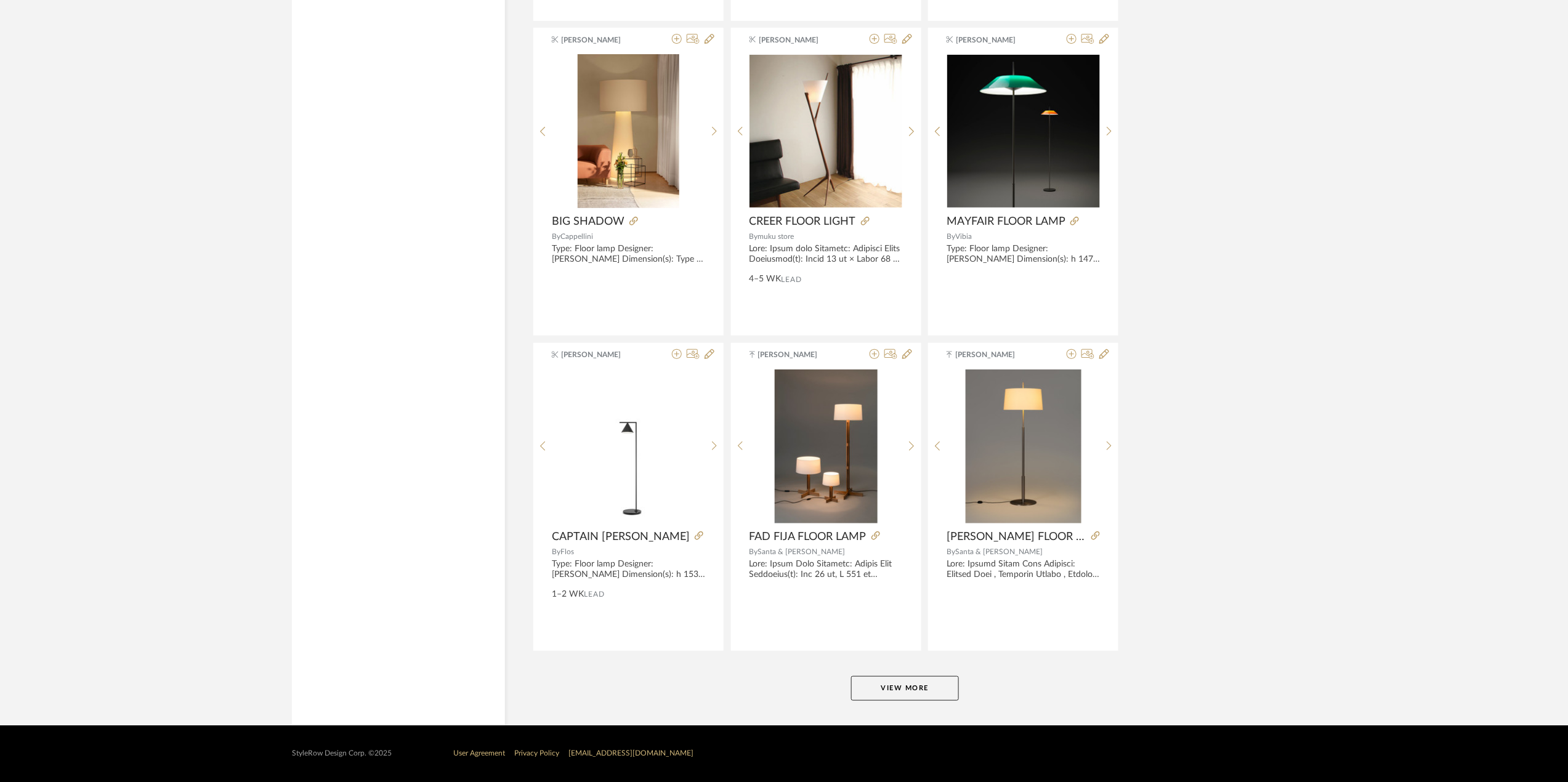
click at [945, 693] on button "View More" at bounding box center [905, 688] width 108 height 24
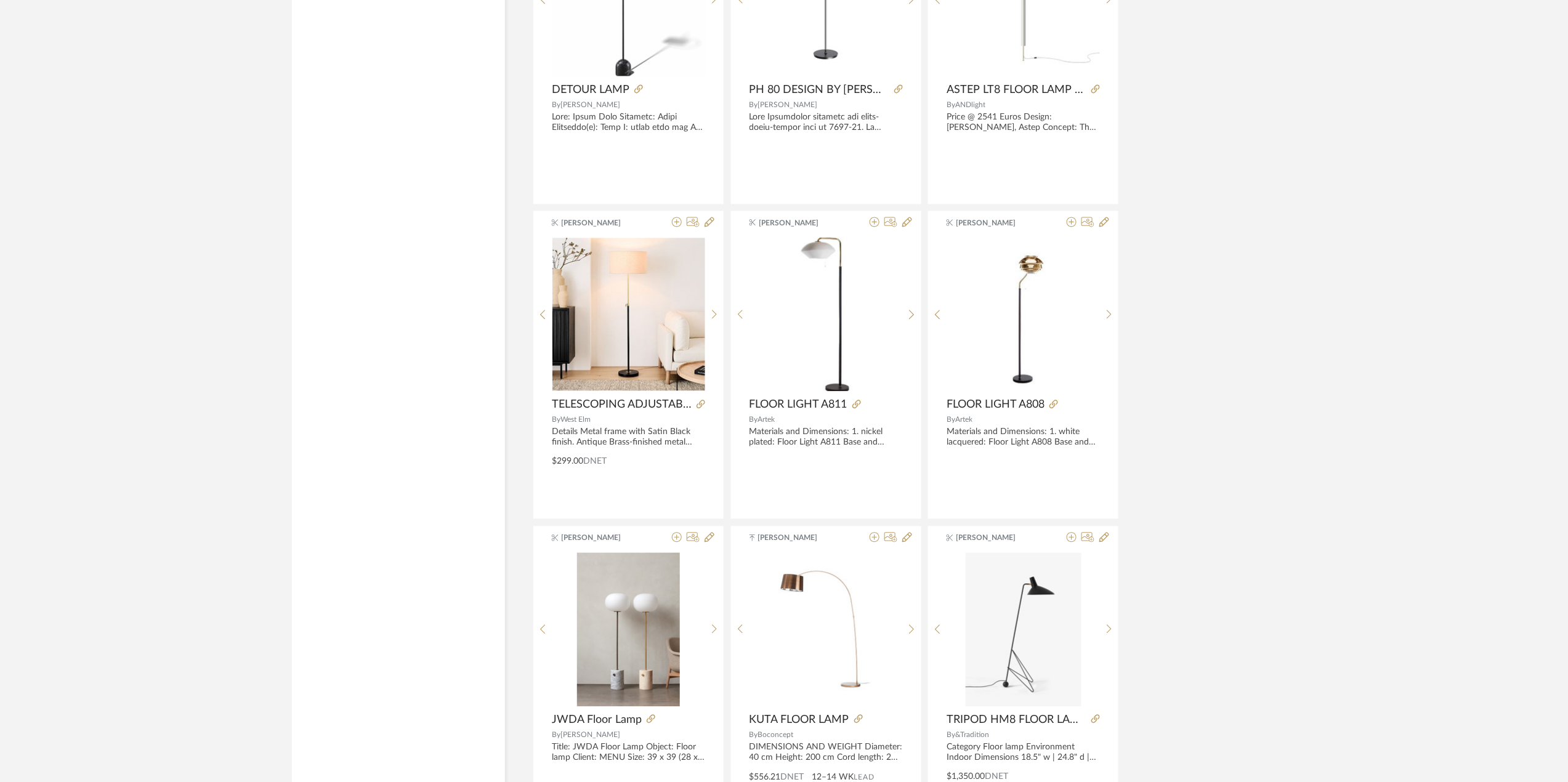
scroll to position [8101, 0]
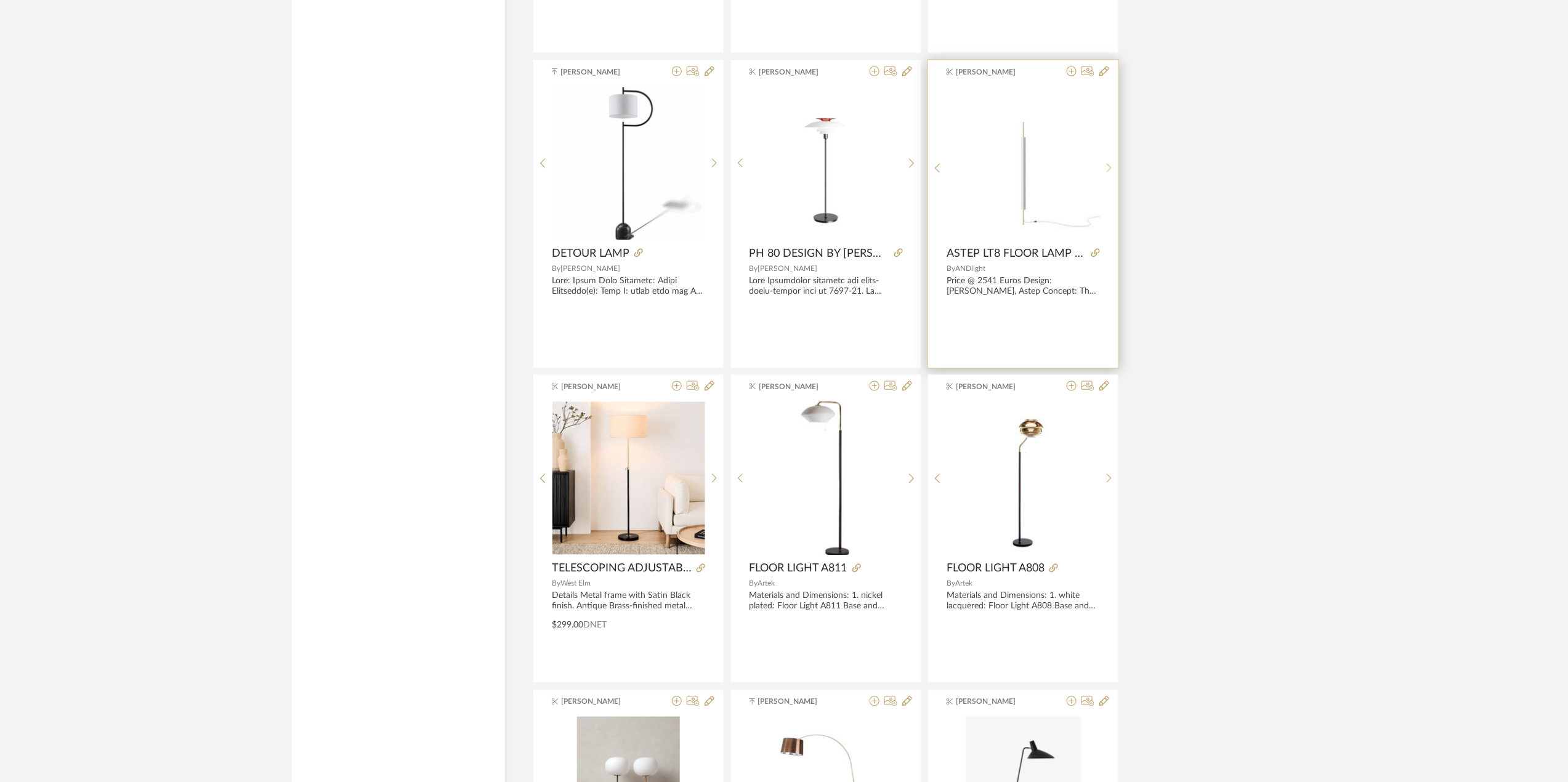
click at [1105, 174] on sr-next-btn at bounding box center [1109, 168] width 19 height 11
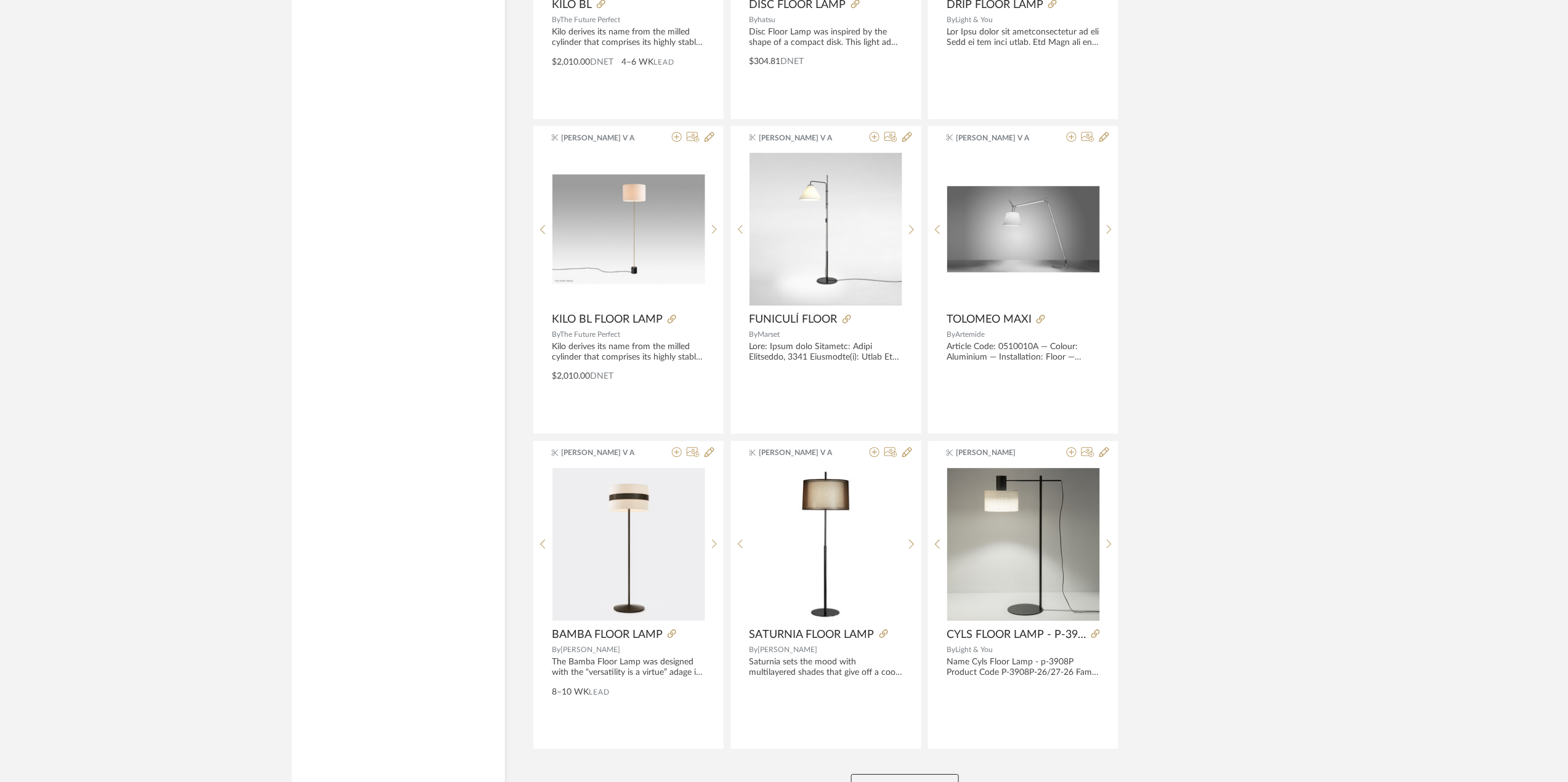
scroll to position [10981, 0]
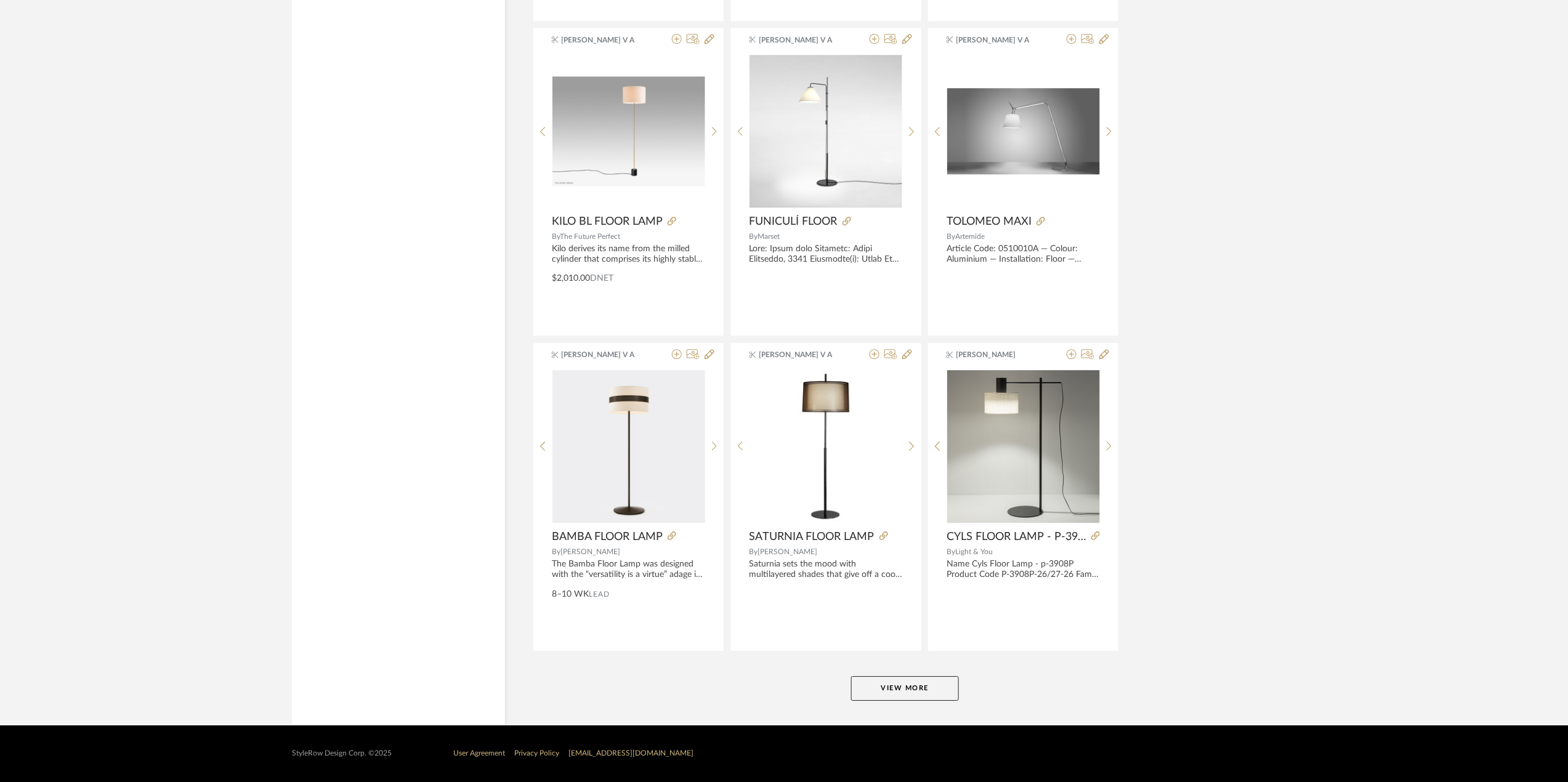
click at [937, 695] on button "View More" at bounding box center [905, 688] width 108 height 24
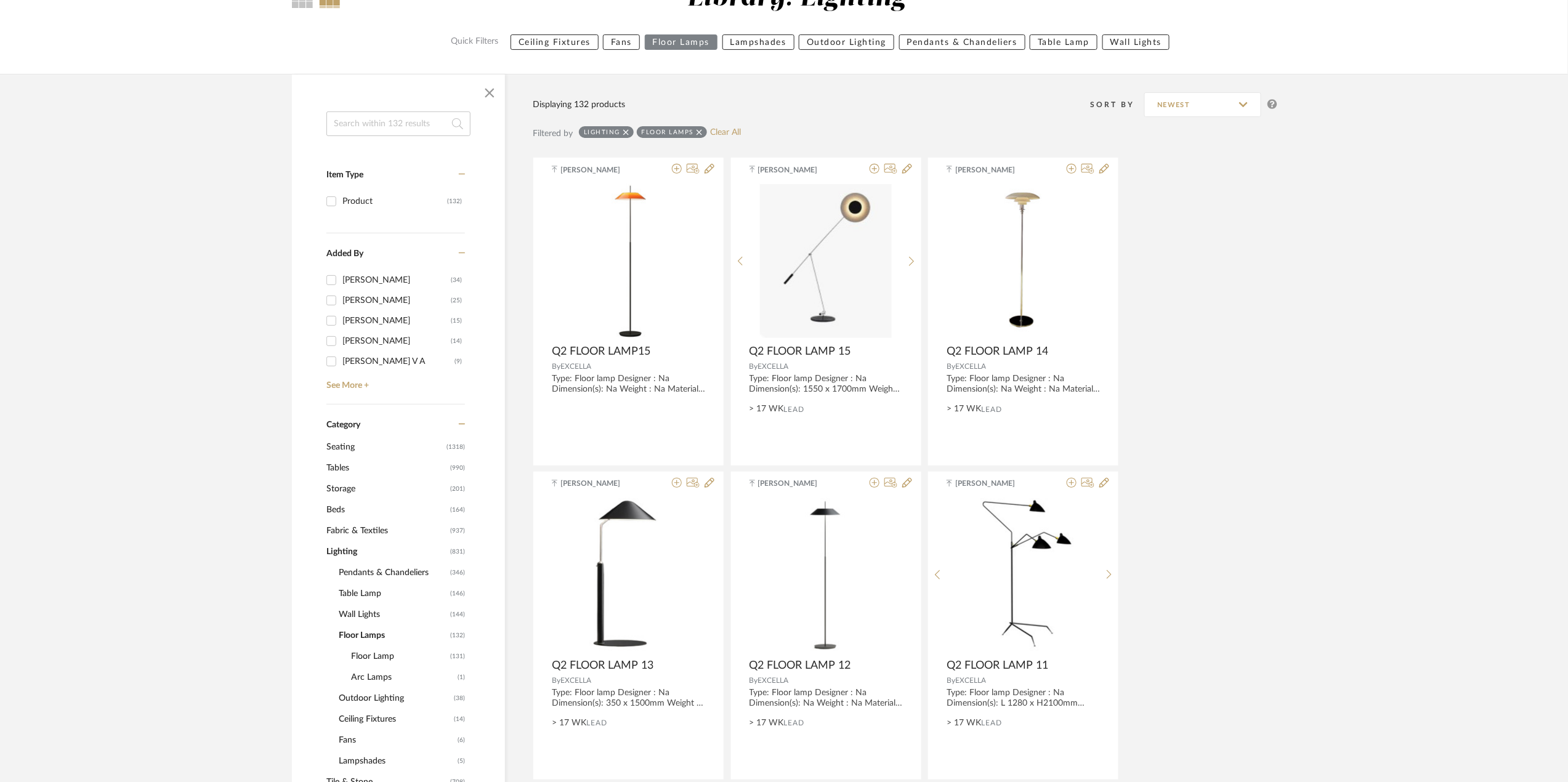
scroll to position [0, 0]
